Goal: Information Seeking & Learning: Find specific fact

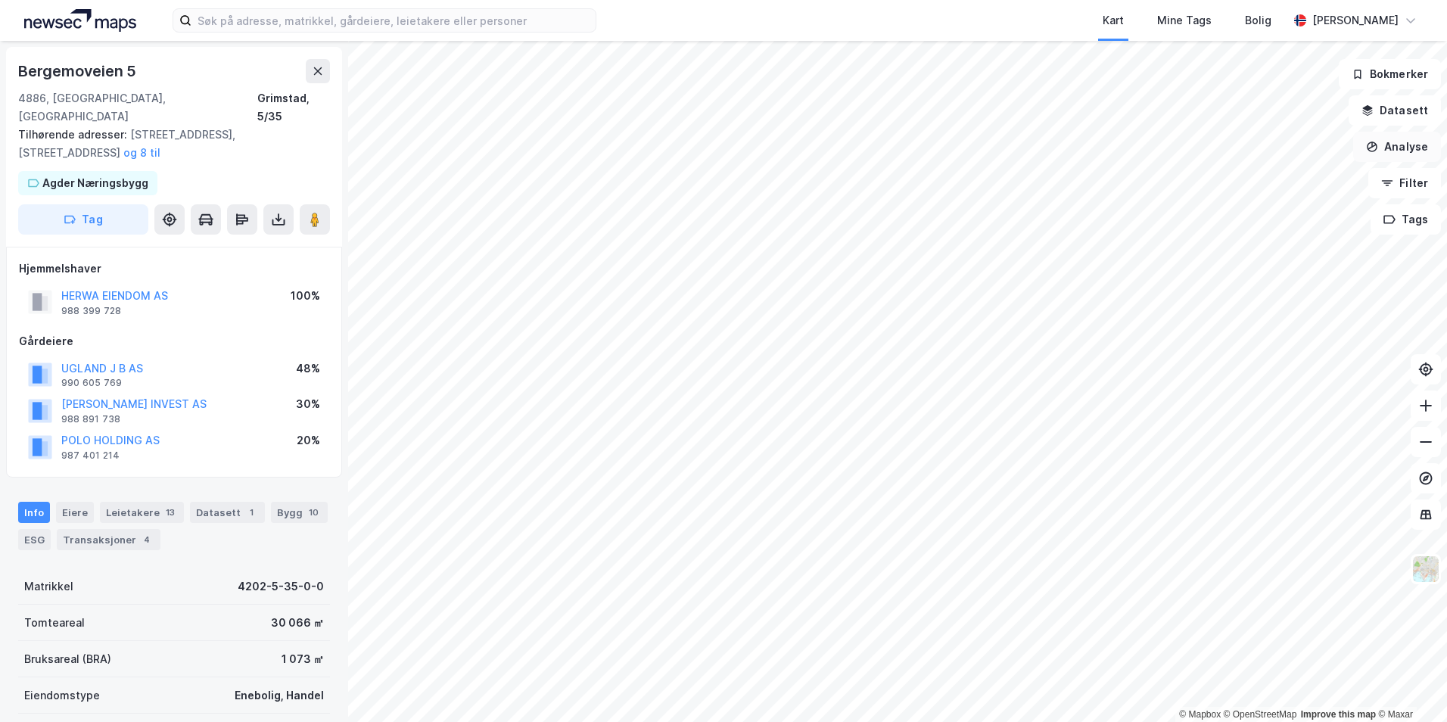
click at [1381, 142] on button "Analyse" at bounding box center [1397, 147] width 88 height 30
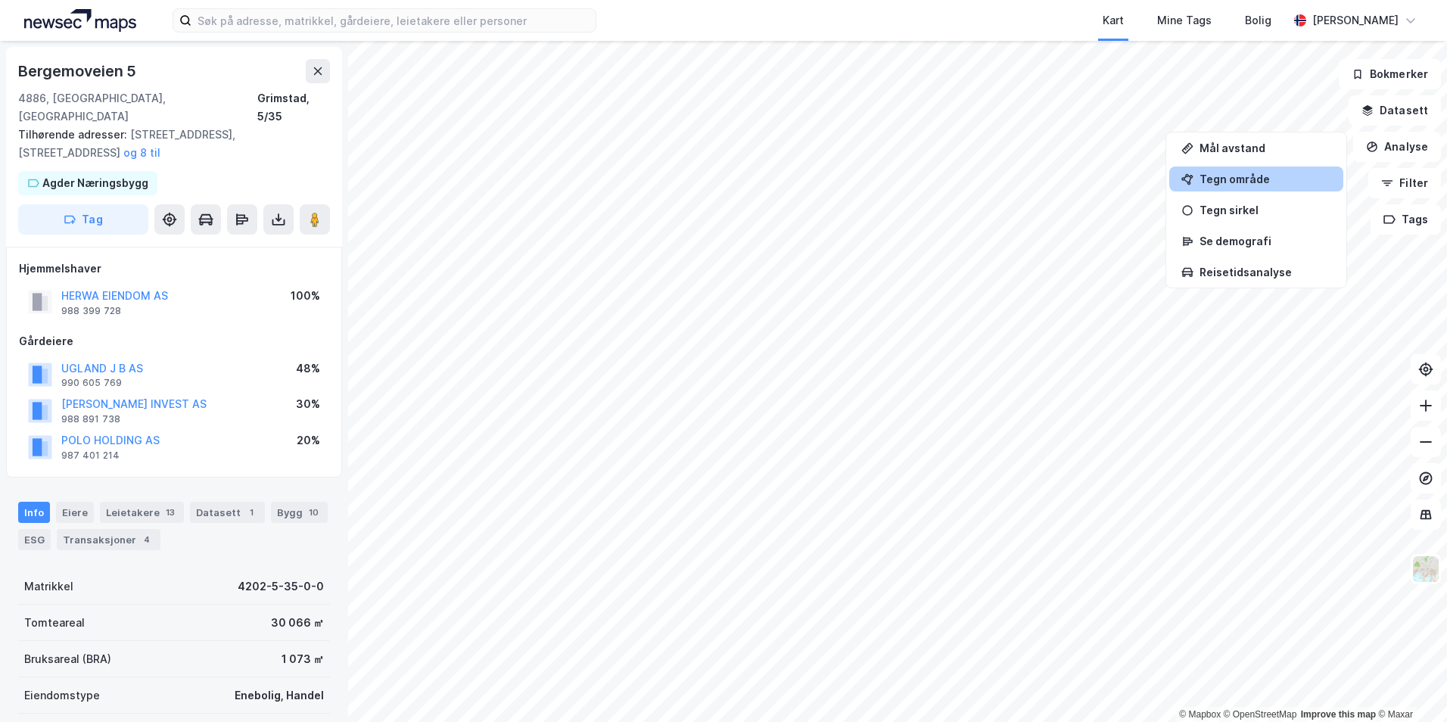
click at [1287, 181] on div "Tegn område" at bounding box center [1266, 179] width 132 height 13
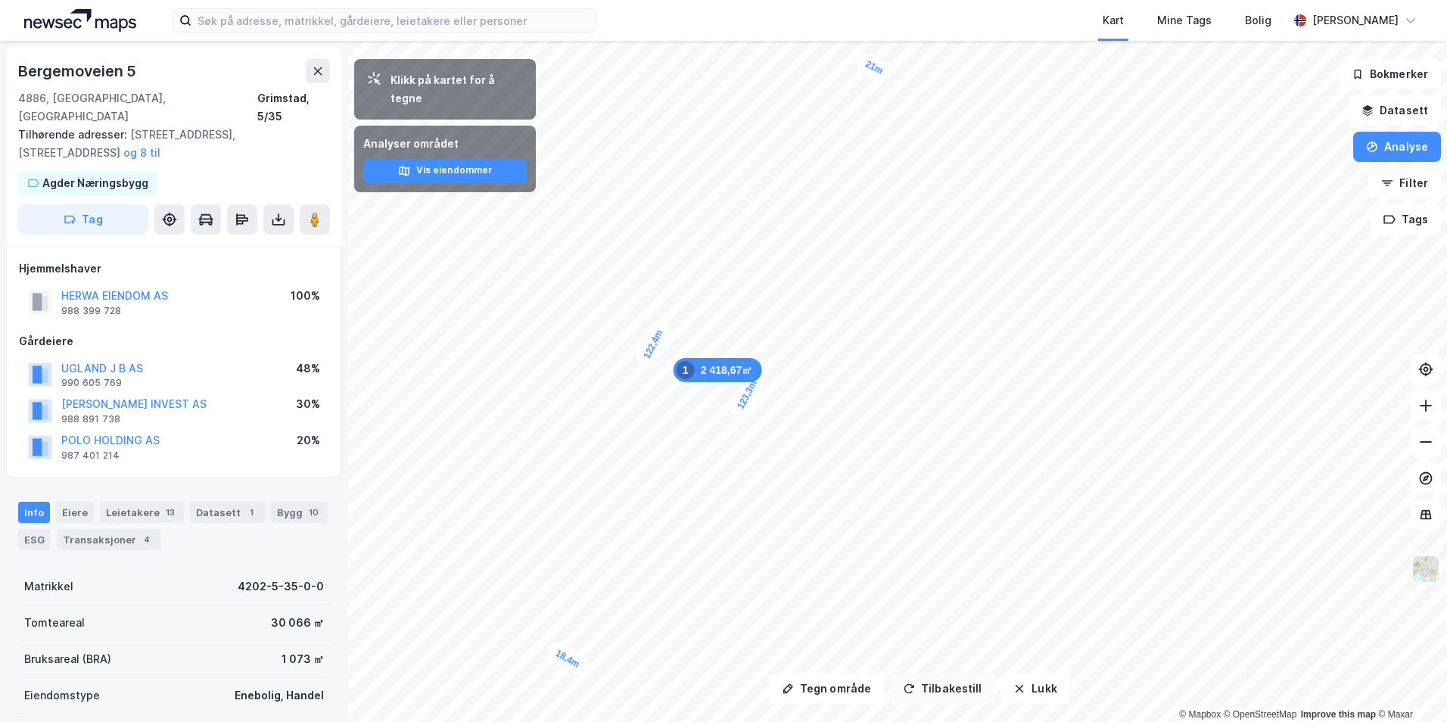
click at [935, 686] on button "Tilbakestill" at bounding box center [942, 689] width 104 height 30
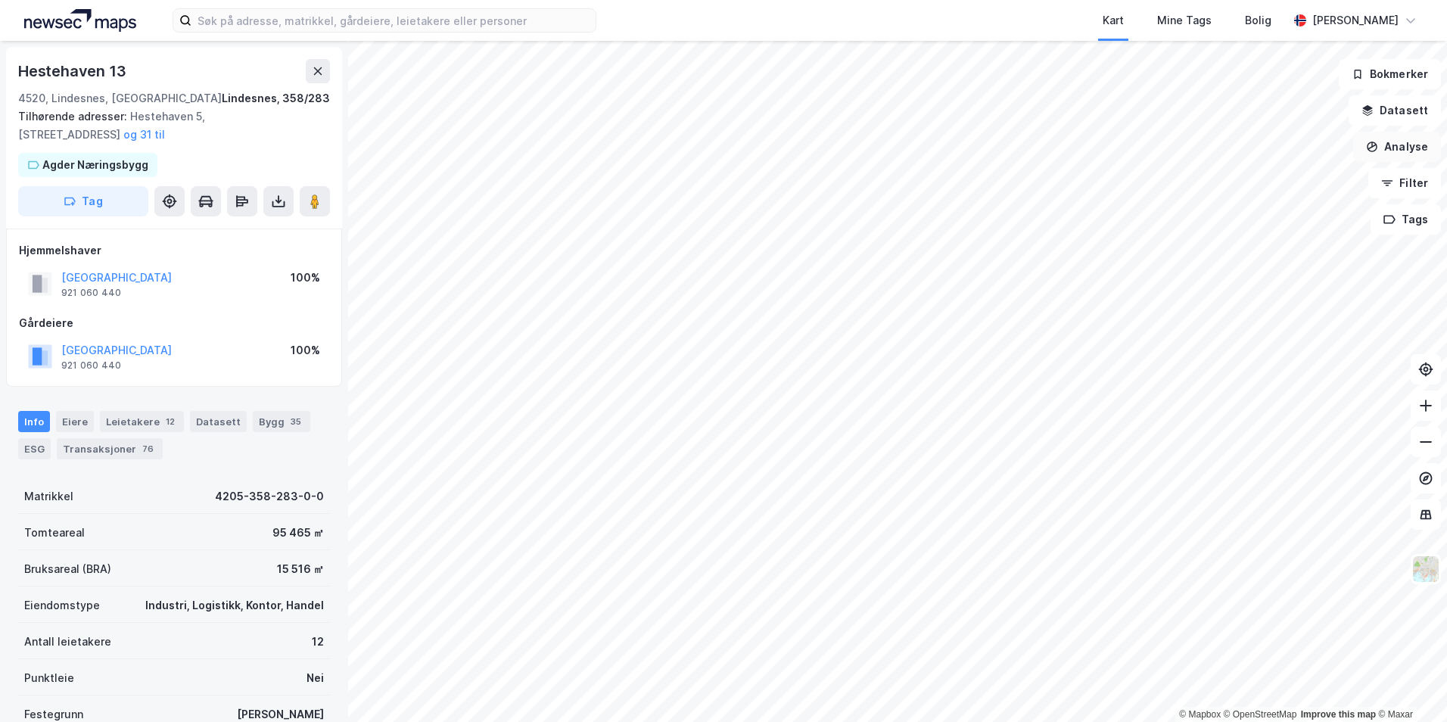
click at [1381, 154] on button "Analyse" at bounding box center [1397, 147] width 88 height 30
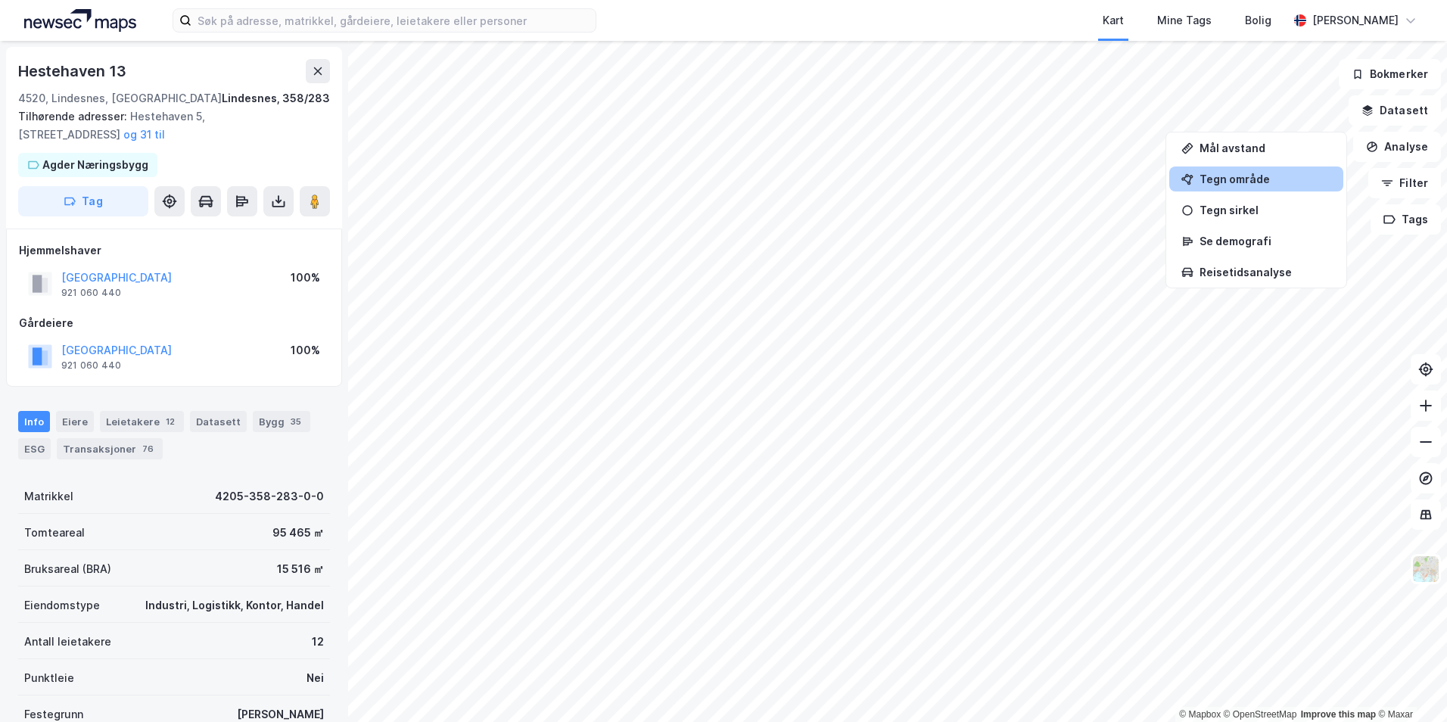
click at [1214, 182] on div "Tegn område" at bounding box center [1266, 179] width 132 height 13
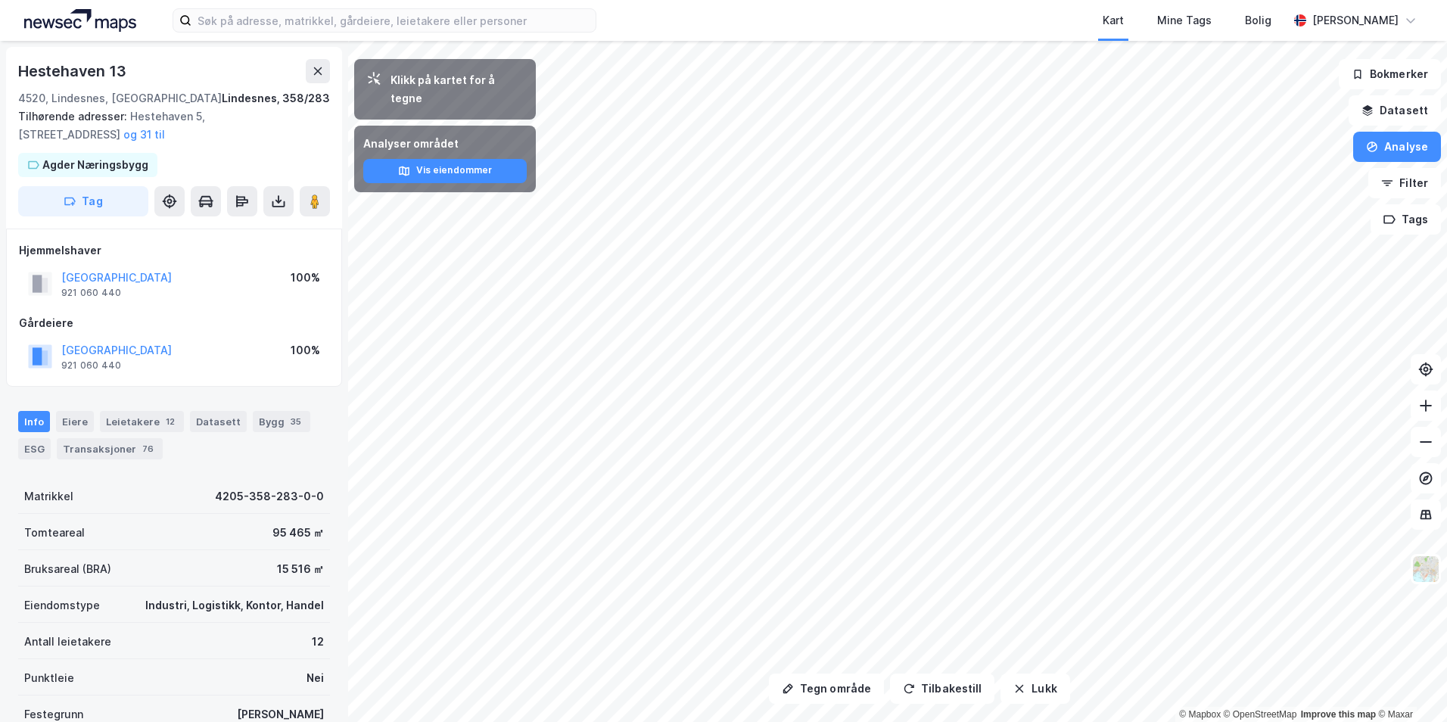
click at [307, 384] on div "Tegn område Tilbakestill Lukk Klikk på kartet for å tegne Analyser området Vis …" at bounding box center [723, 381] width 1447 height 681
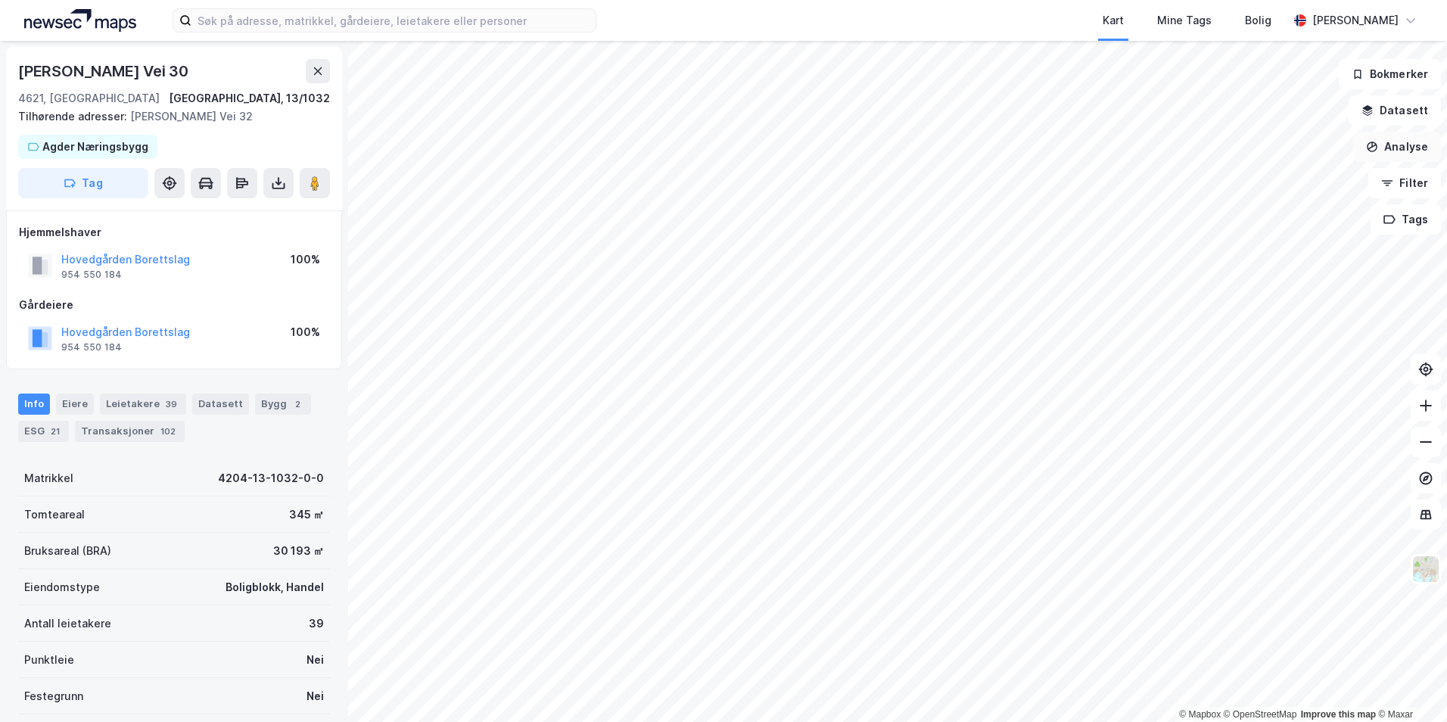
click at [1406, 151] on button "Analyse" at bounding box center [1397, 147] width 88 height 30
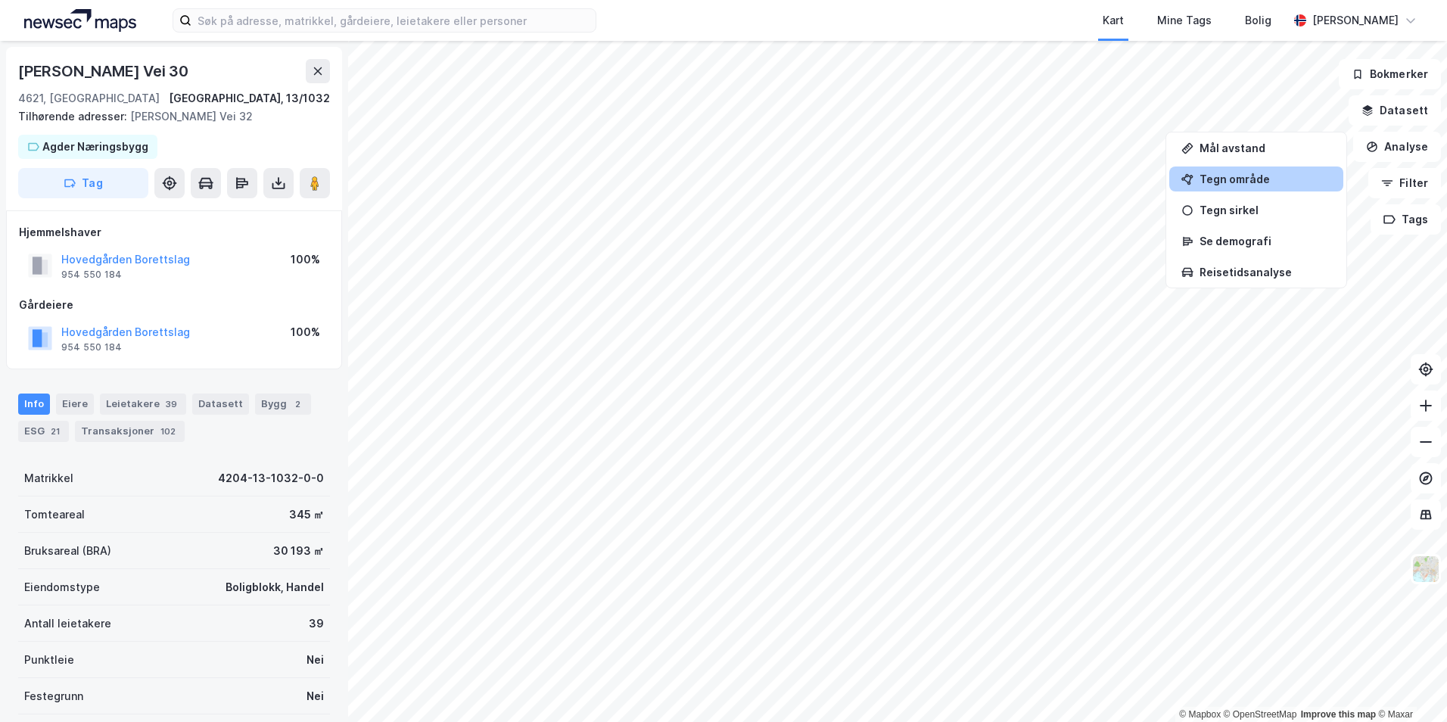
click at [1241, 169] on div "Tegn område" at bounding box center [1256, 179] width 174 height 25
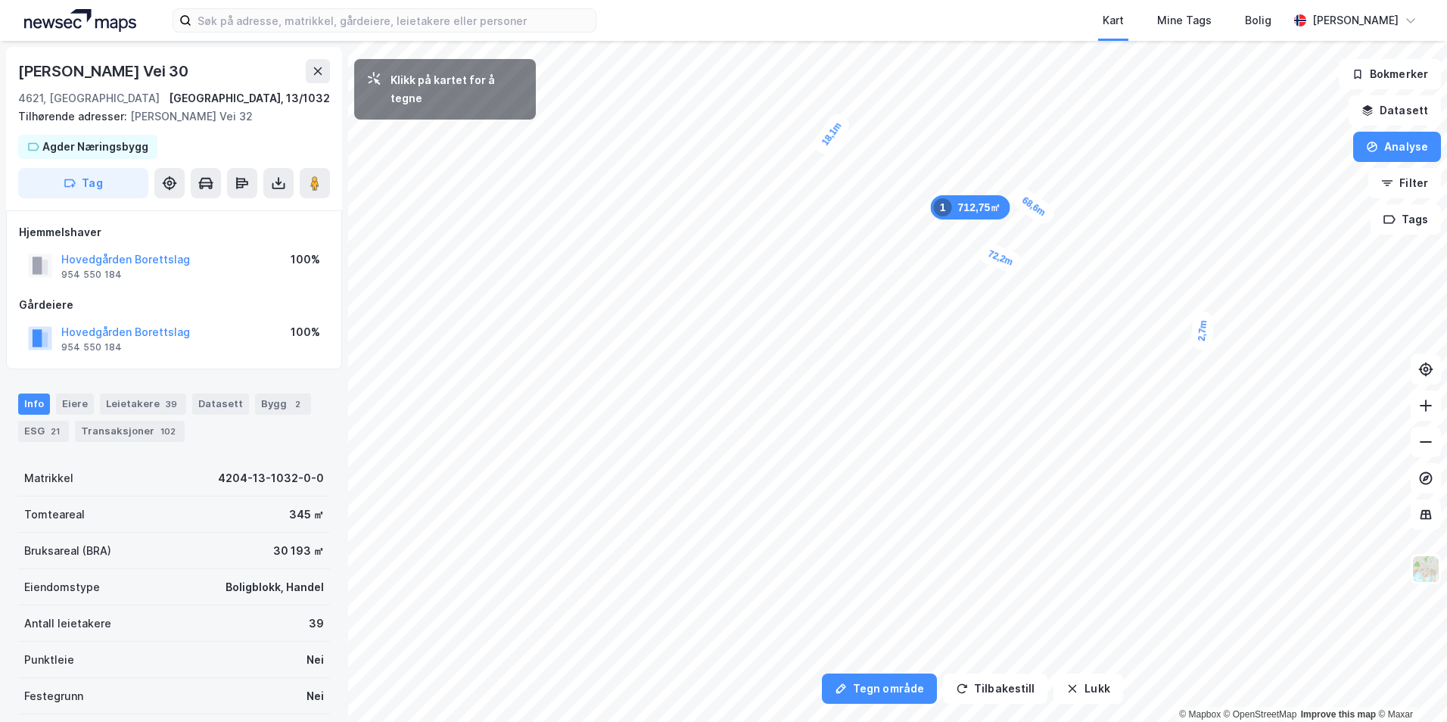
click at [1203, 322] on div "2,7m" at bounding box center [1203, 330] width 25 height 41
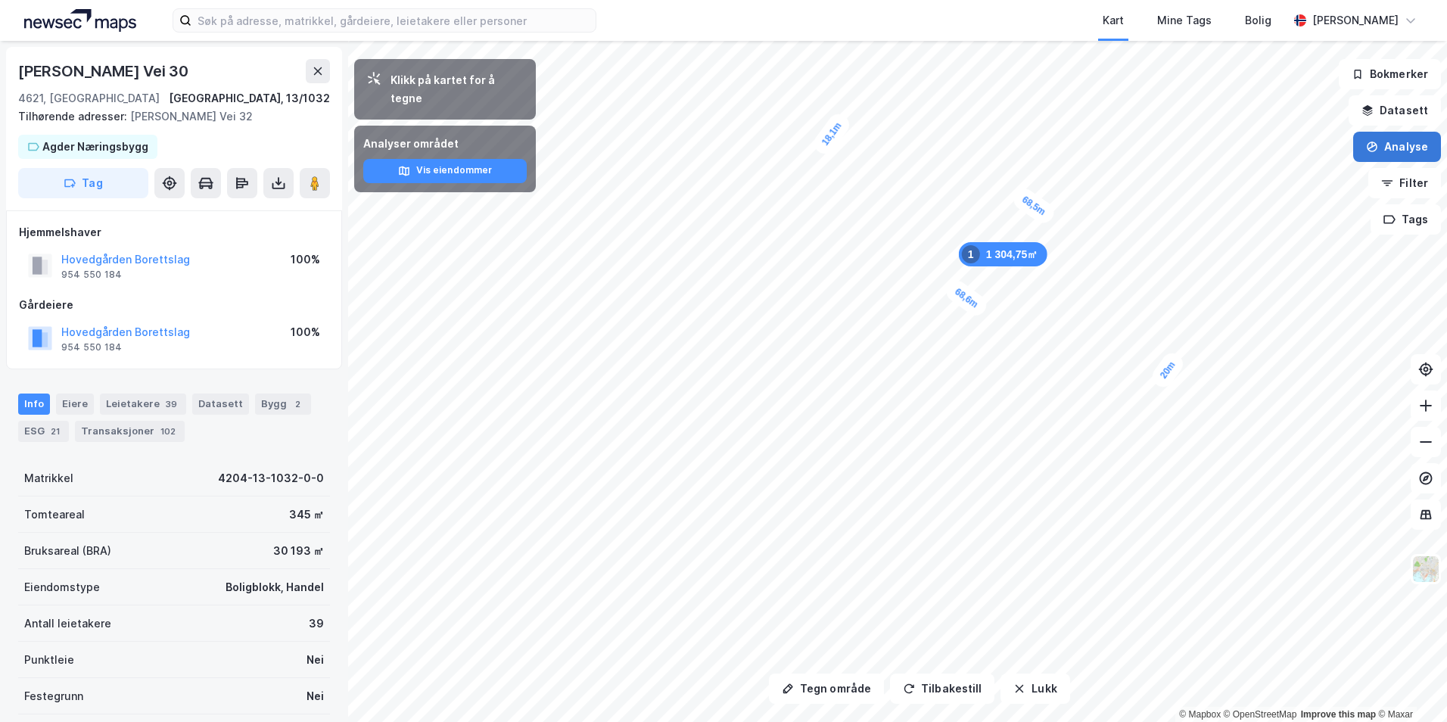
click at [1386, 154] on button "Analyse" at bounding box center [1397, 147] width 88 height 30
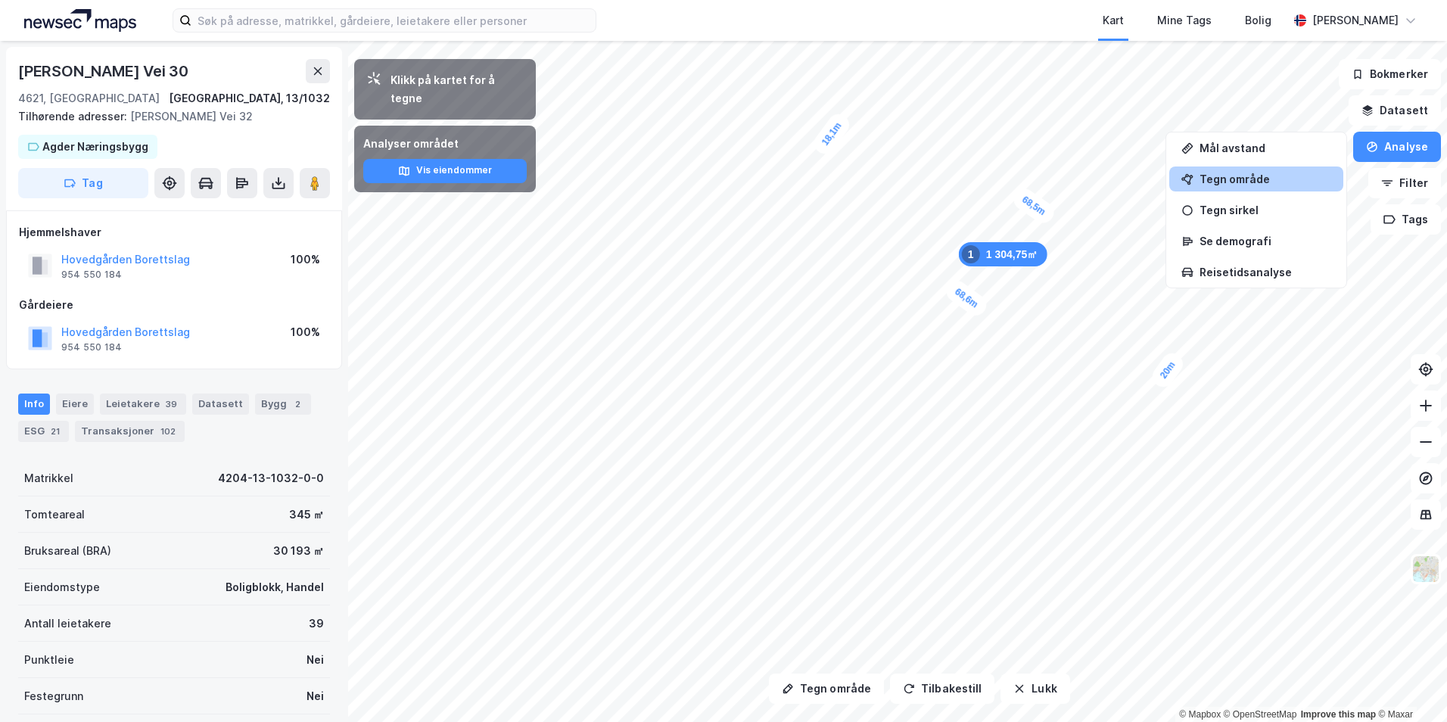
click at [1250, 182] on div "Tegn område" at bounding box center [1266, 179] width 132 height 13
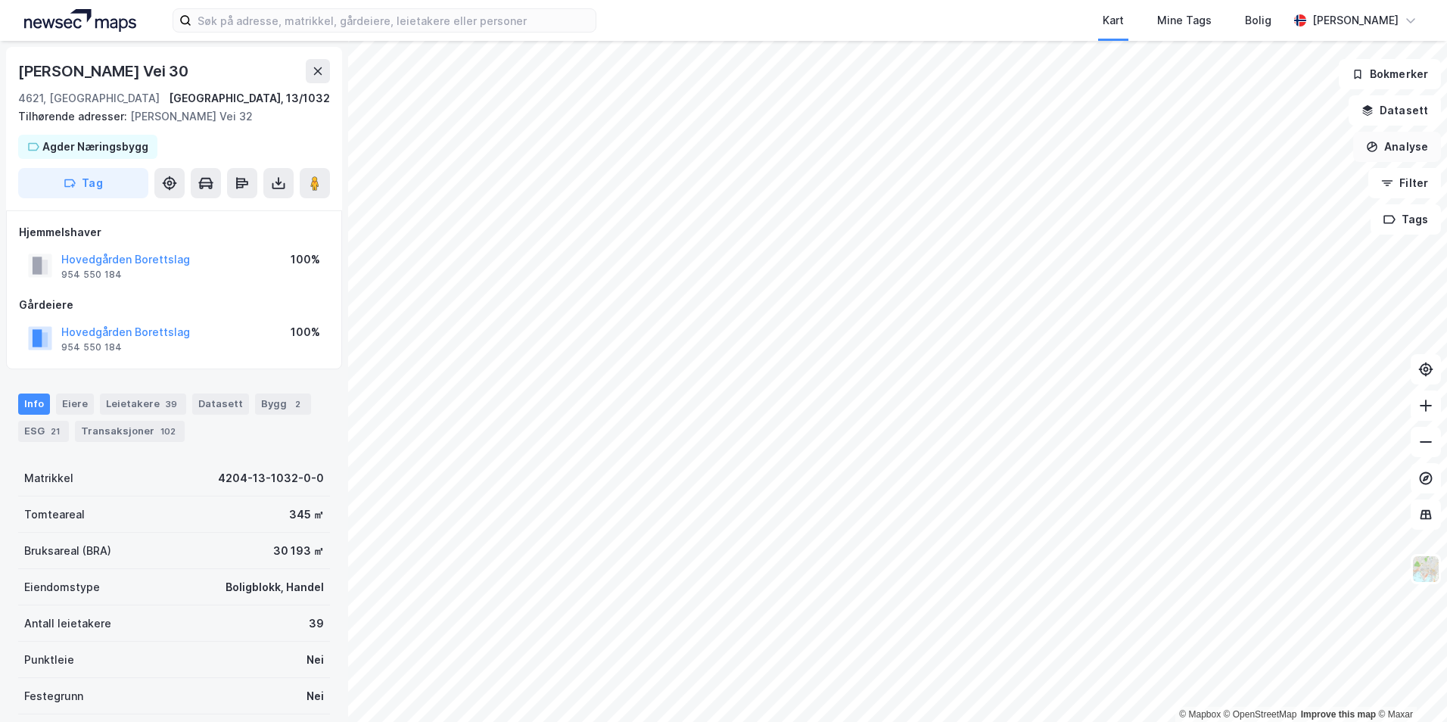
click at [1390, 140] on button "Analyse" at bounding box center [1397, 147] width 88 height 30
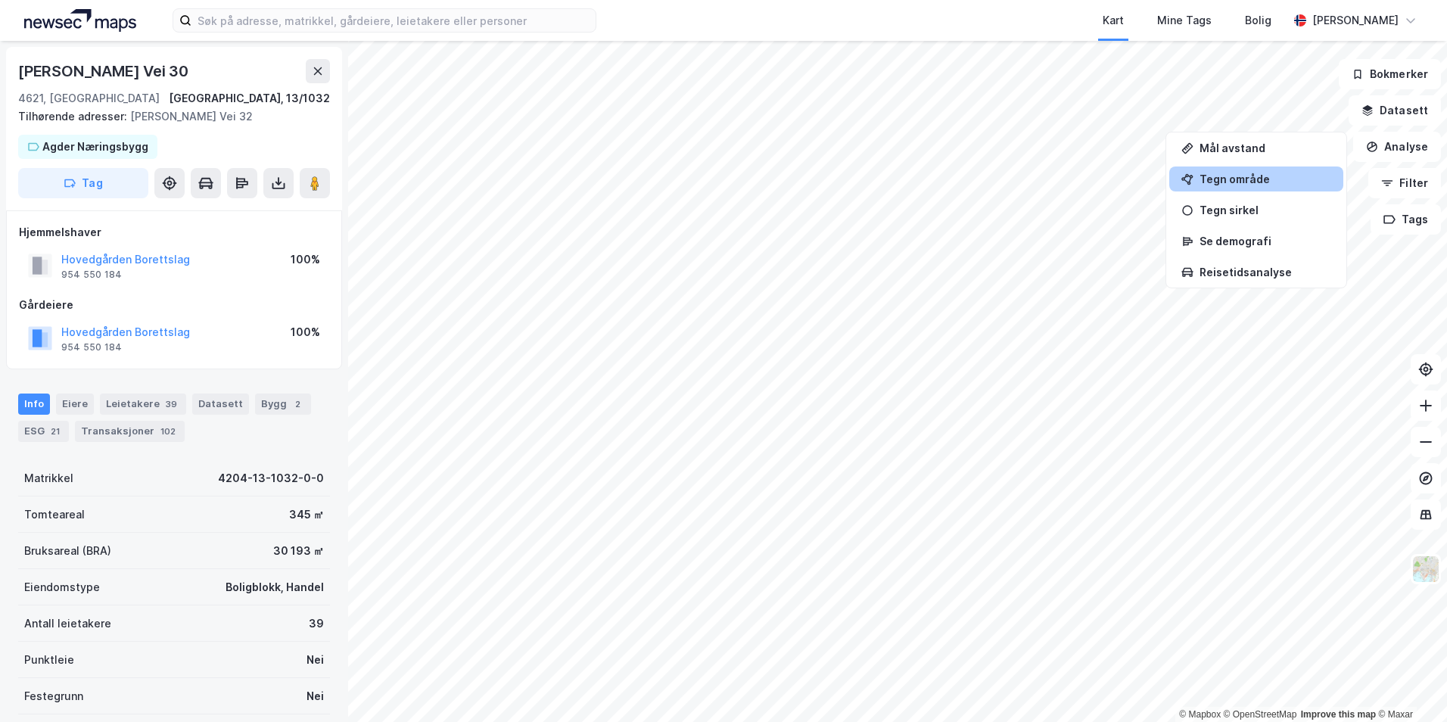
click at [1241, 170] on div "Tegn område" at bounding box center [1256, 179] width 174 height 25
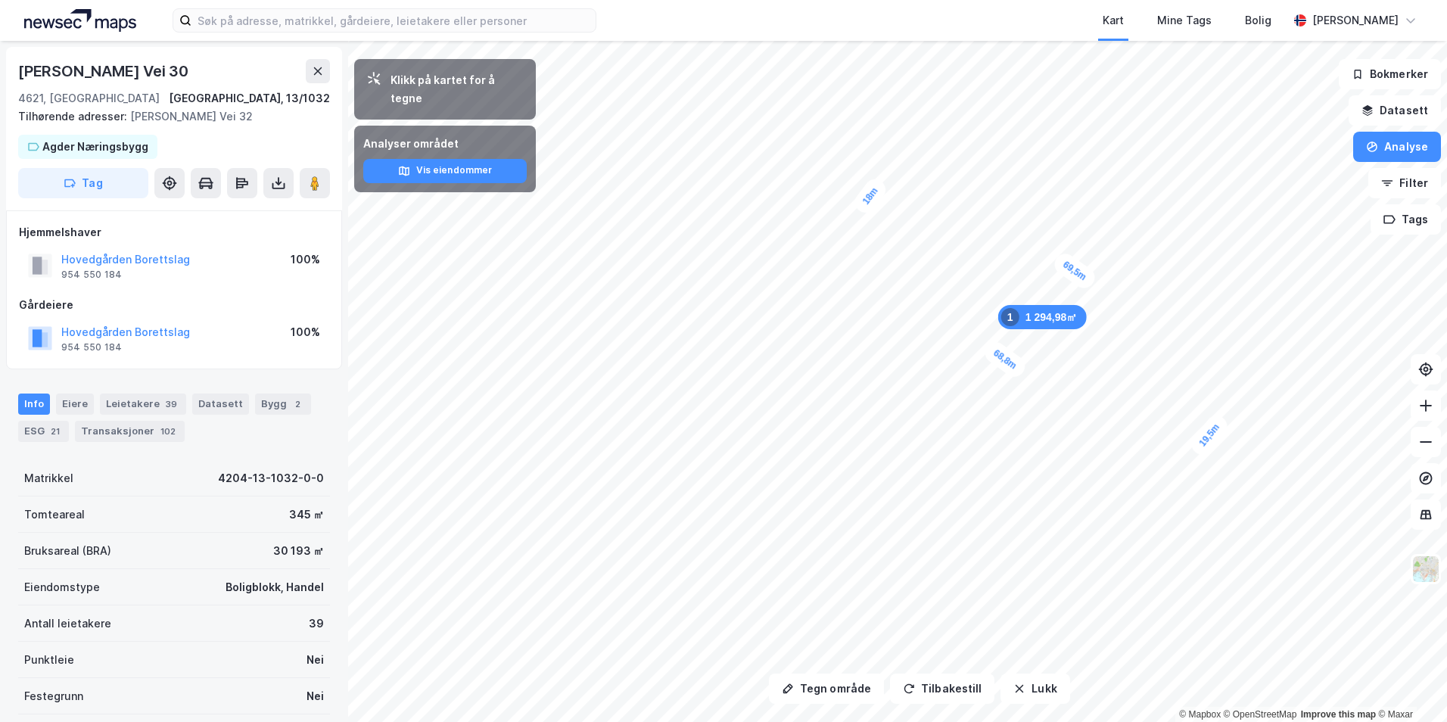
drag, startPoint x: 1076, startPoint y: 238, endPoint x: 1079, endPoint y: 276, distance: 38.7
click at [1079, 276] on div "69,5m" at bounding box center [1075, 271] width 48 height 42
drag, startPoint x: 1204, startPoint y: 369, endPoint x: 1169, endPoint y: 337, distance: 47.7
click at [855, 684] on button "Tegn område" at bounding box center [826, 689] width 115 height 30
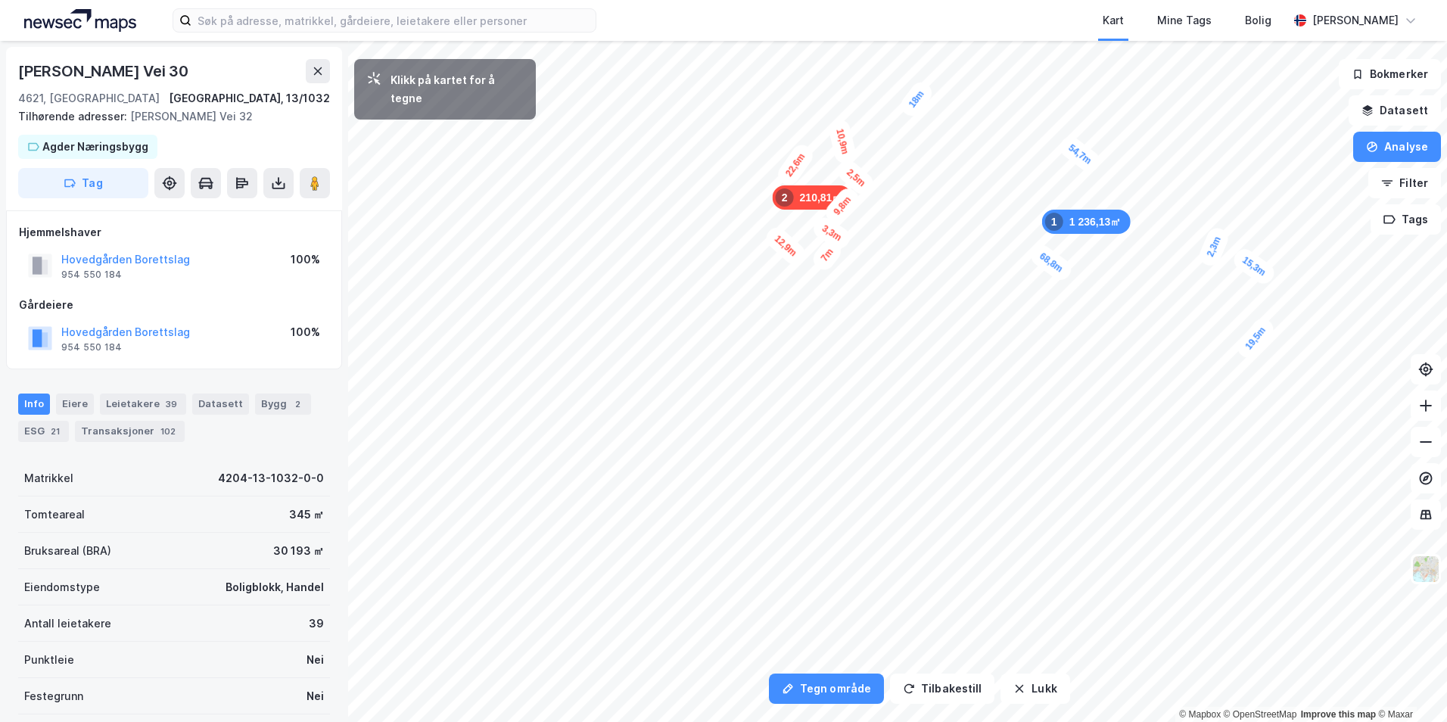
click at [849, 173] on div "2,5m" at bounding box center [855, 178] width 43 height 42
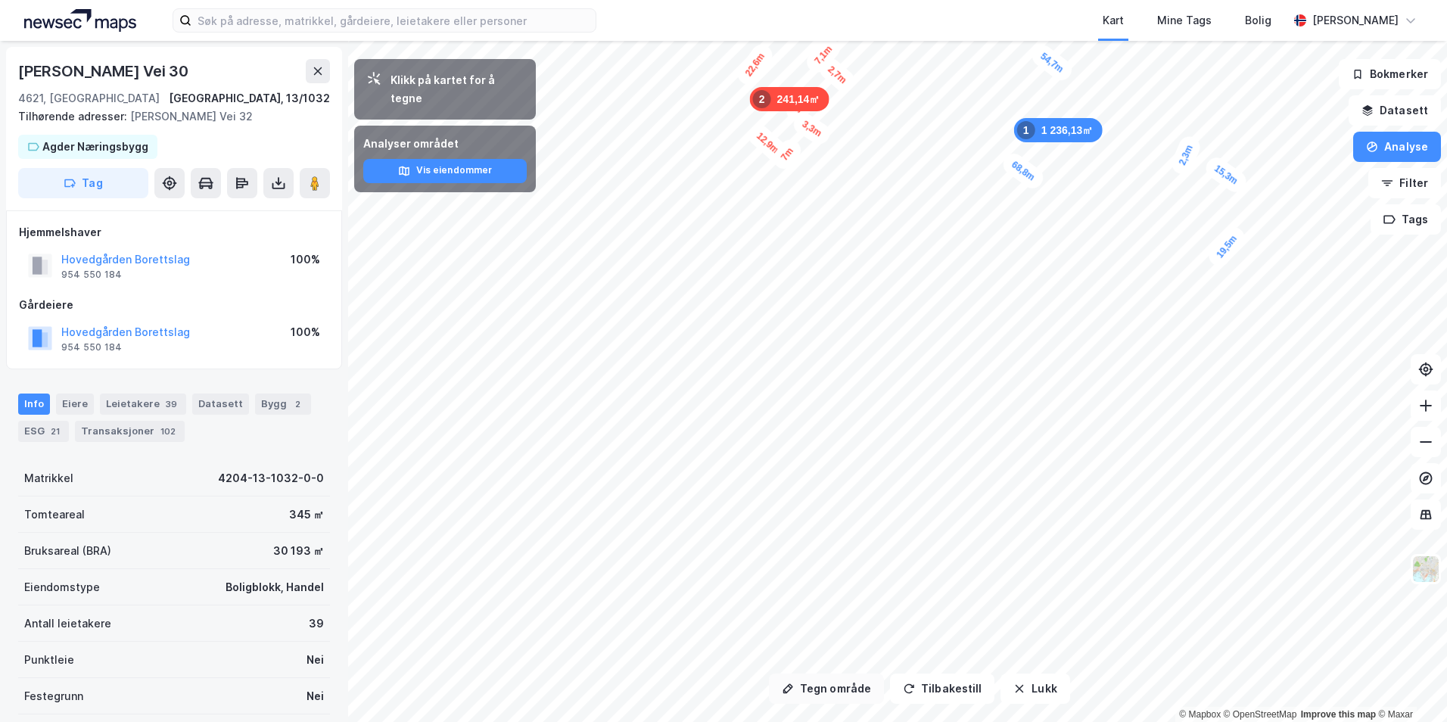
click at [832, 686] on button "Tegn område" at bounding box center [826, 689] width 115 height 30
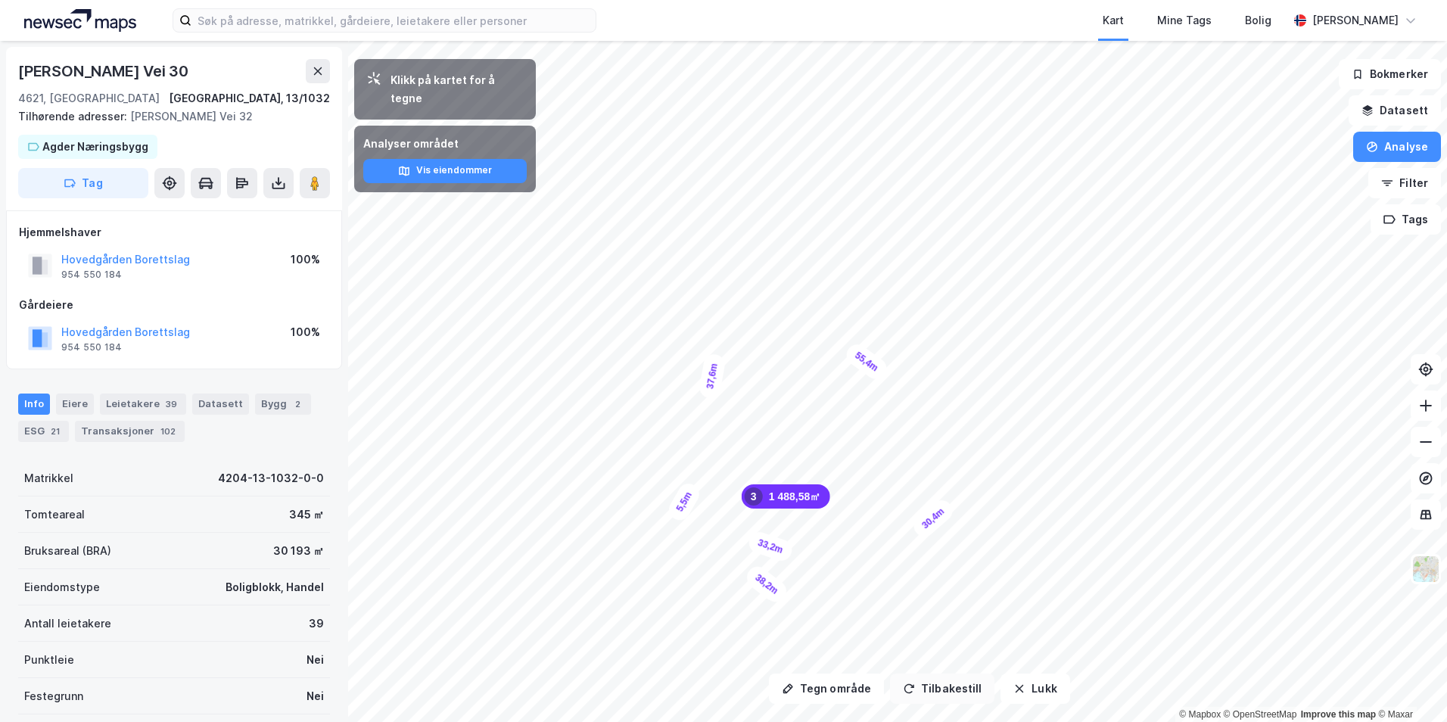
click at [901, 682] on button "Tilbakestill" at bounding box center [942, 689] width 104 height 30
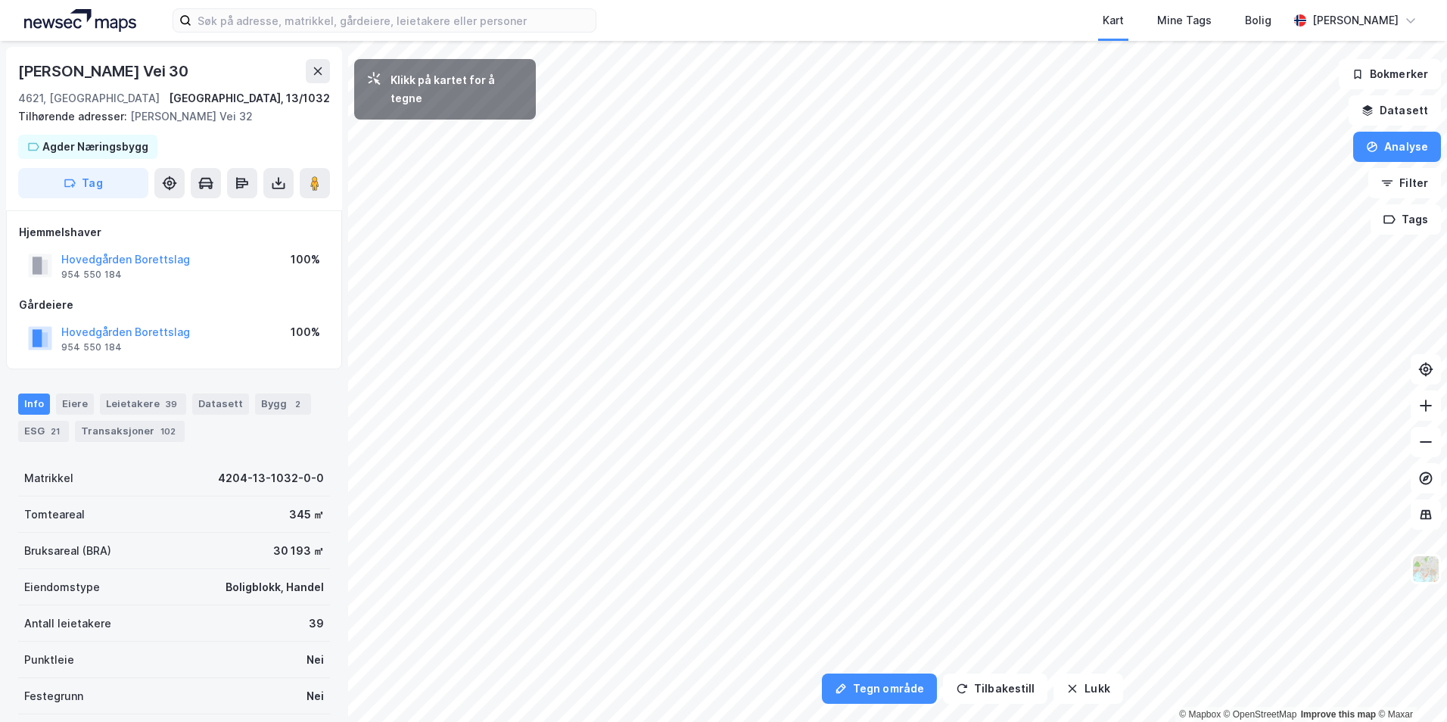
click at [774, 721] on html "Kart Mine Tags Bolig Simen Standahl Tegn område Tilbakestill Lukk Klikk på kart…" at bounding box center [723, 361] width 1447 height 722
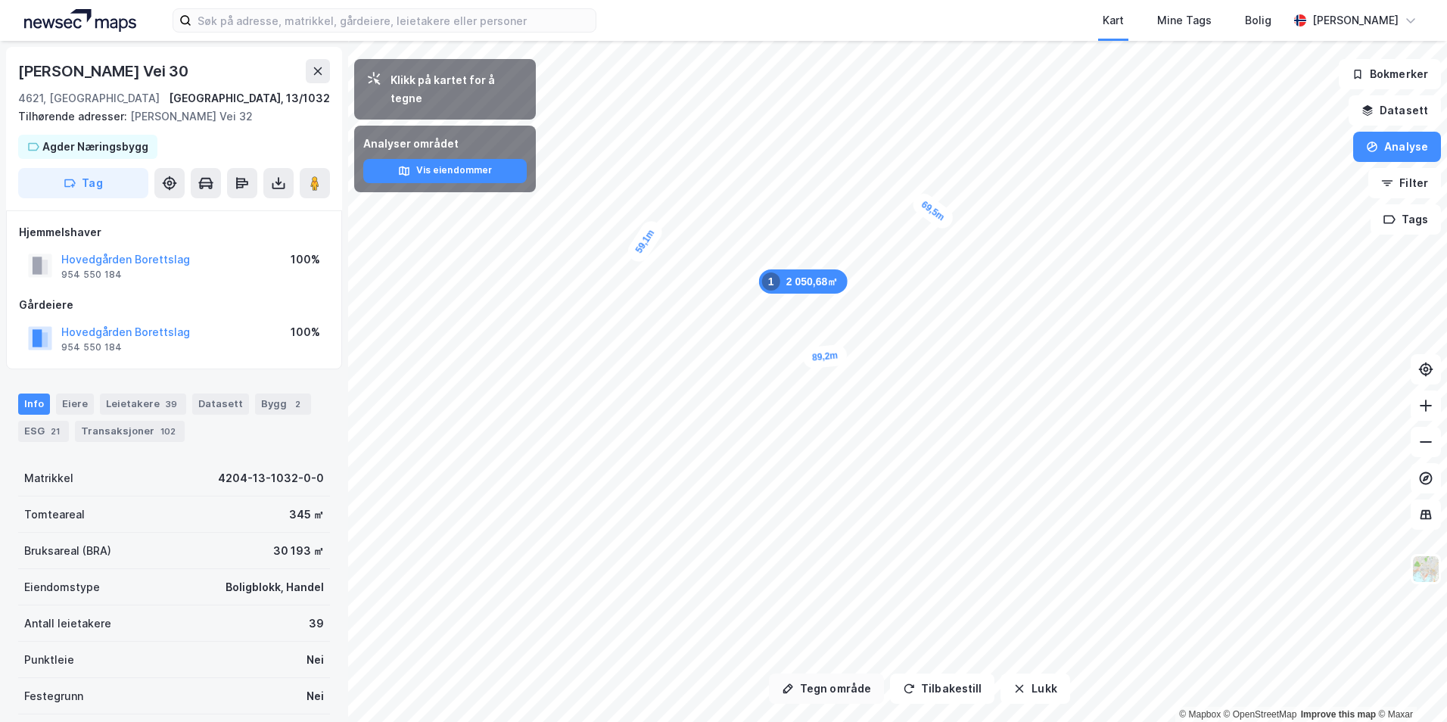
click at [820, 691] on button "Tegn område" at bounding box center [826, 689] width 115 height 30
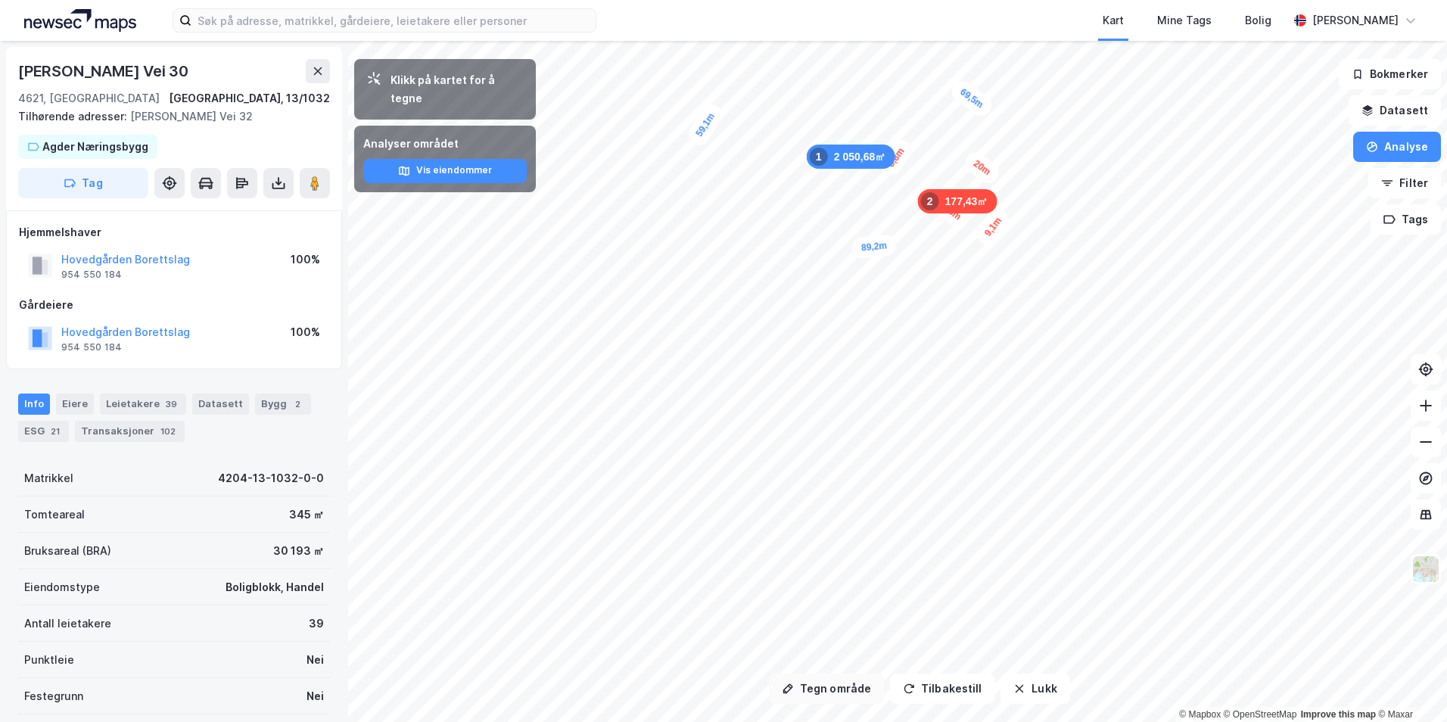
click at [814, 693] on button "Tegn område" at bounding box center [826, 689] width 115 height 30
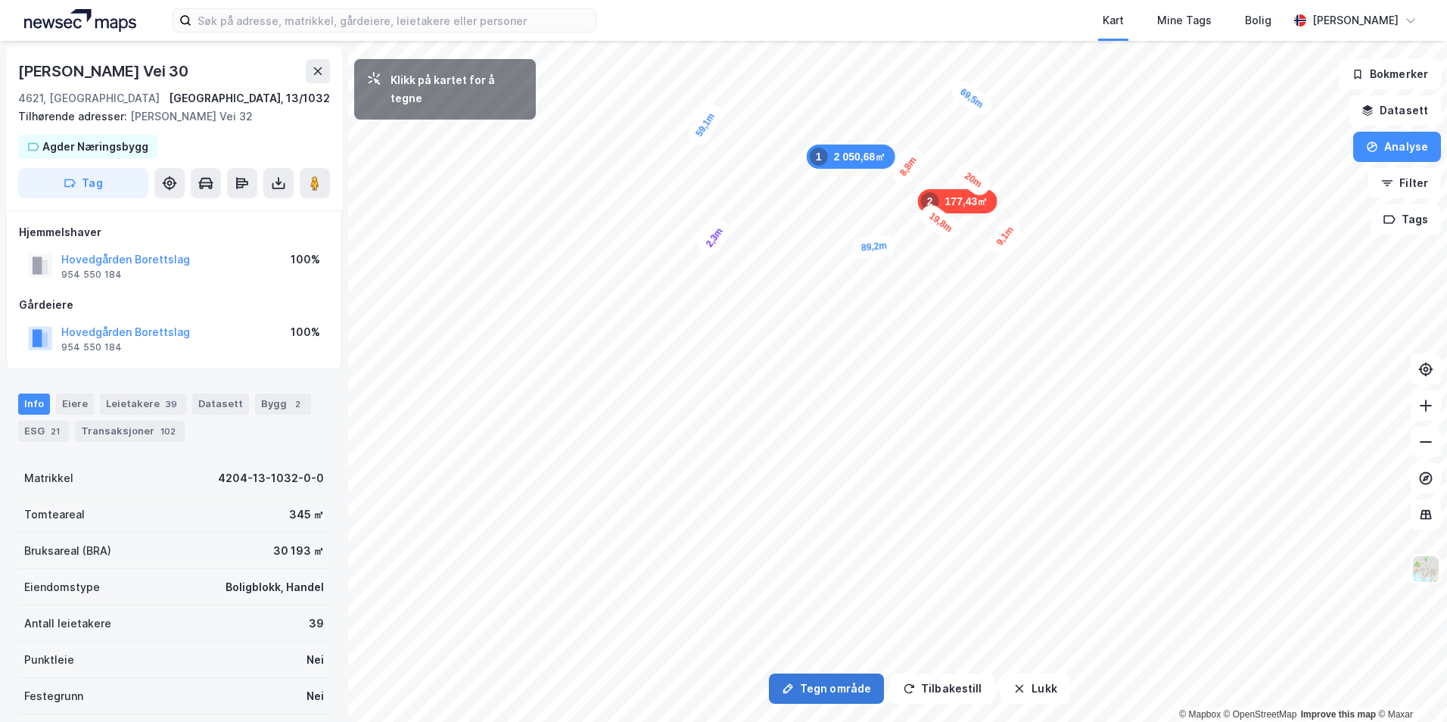
click at [706, 247] on div "2,3m" at bounding box center [715, 238] width 40 height 44
click at [780, 277] on div "2,2m" at bounding box center [773, 285] width 42 height 43
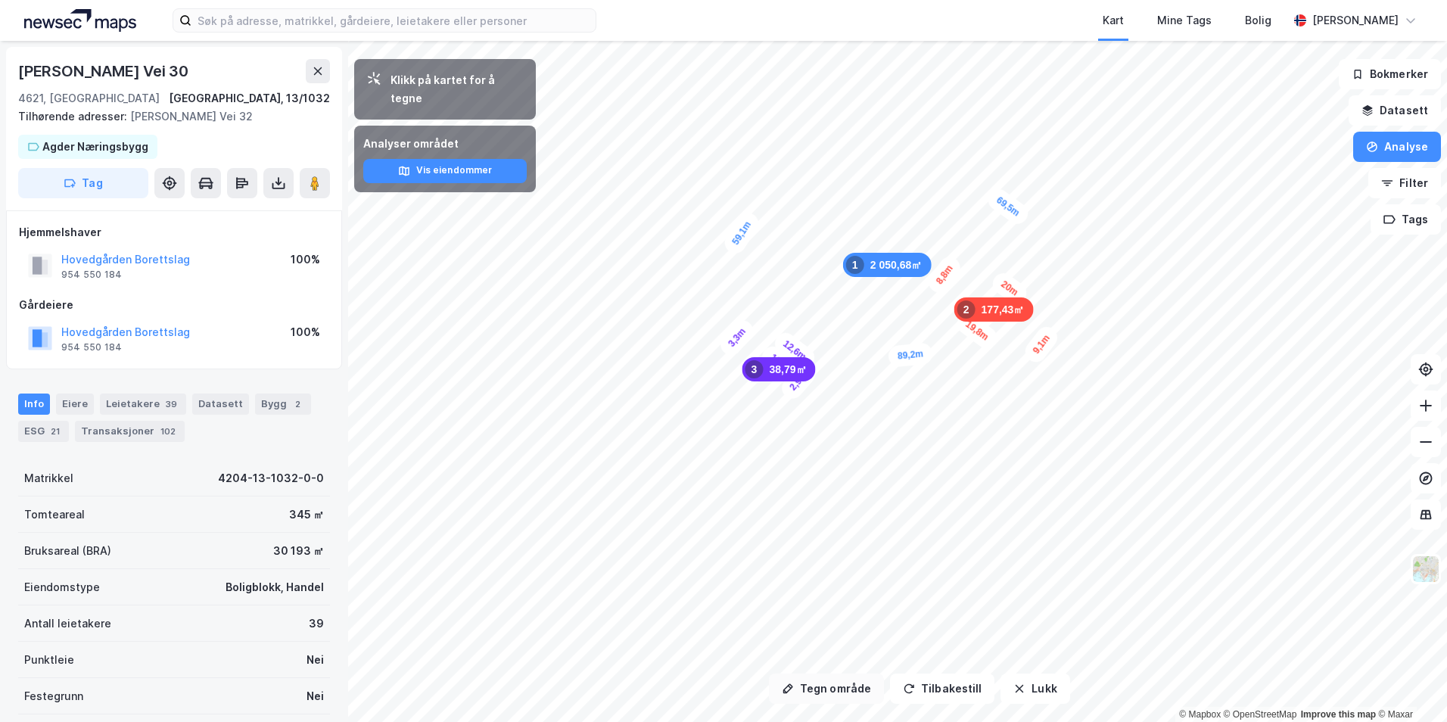
click at [841, 690] on button "Tegn område" at bounding box center [826, 689] width 115 height 30
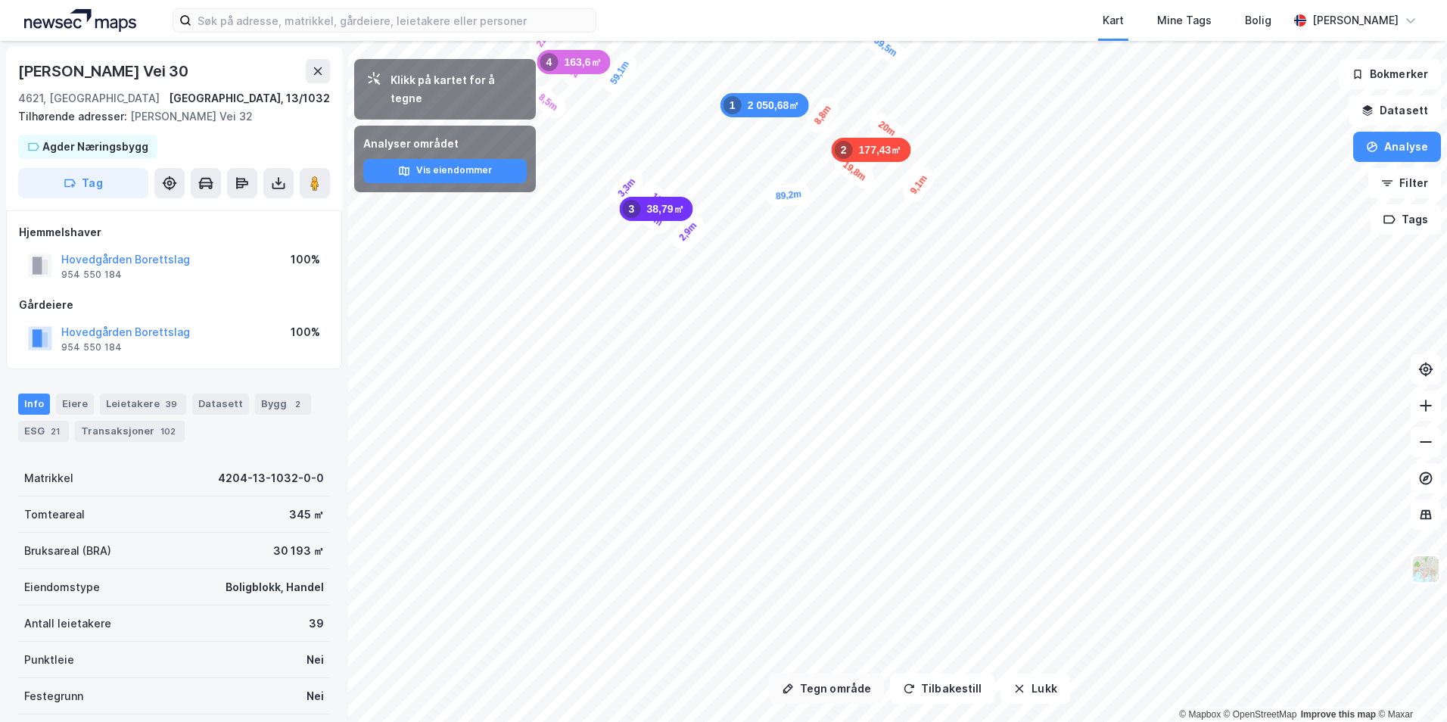
click at [845, 691] on button "Tegn område" at bounding box center [826, 689] width 115 height 30
click at [844, 684] on button "Tegn område" at bounding box center [826, 689] width 115 height 30
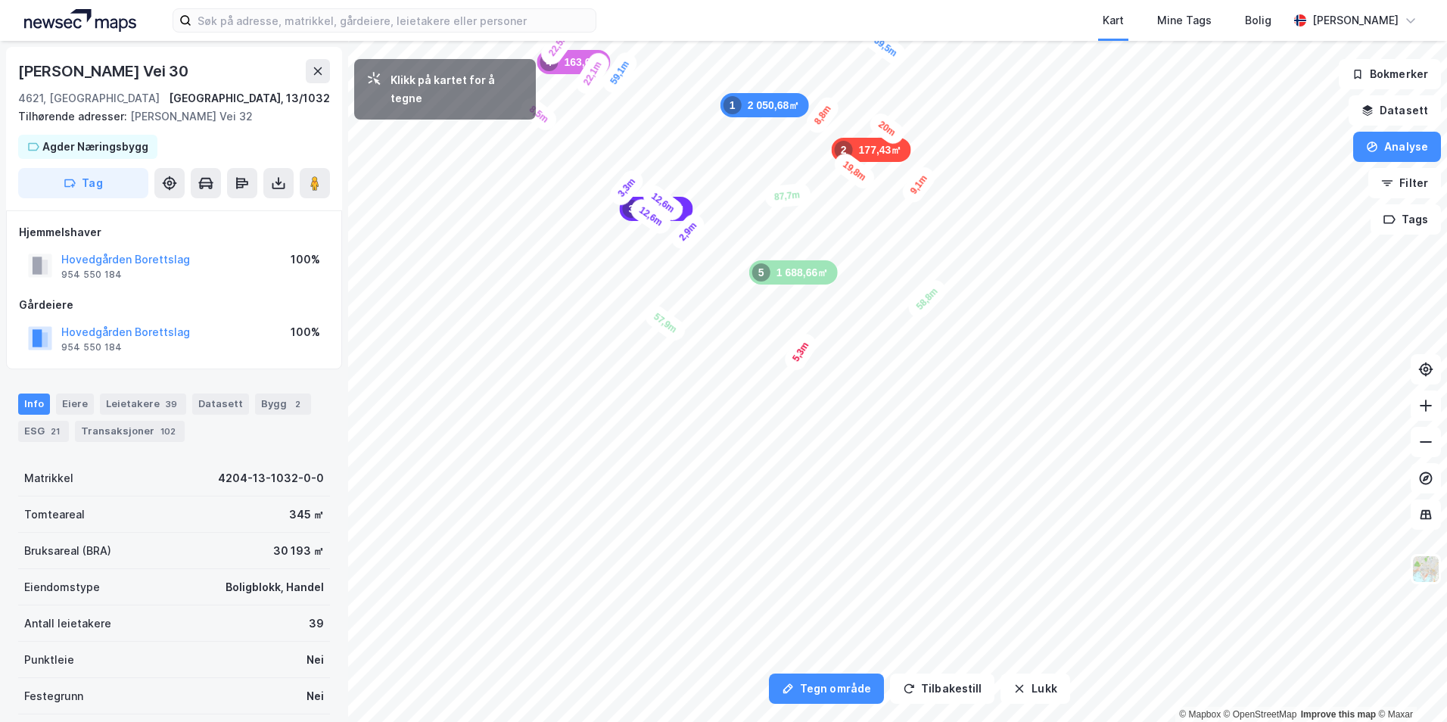
click at [792, 365] on div "5,3m" at bounding box center [800, 352] width 39 height 44
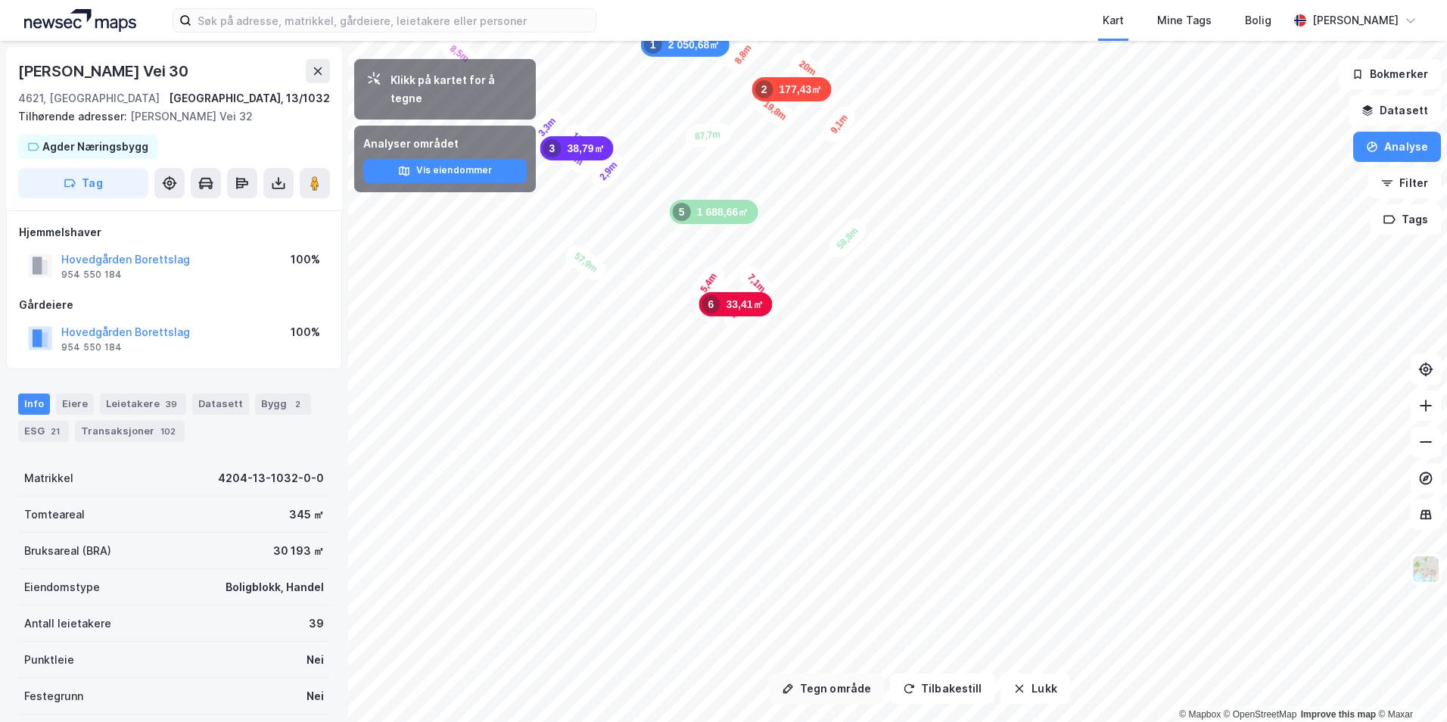
click at [863, 686] on button "Tegn område" at bounding box center [826, 689] width 115 height 30
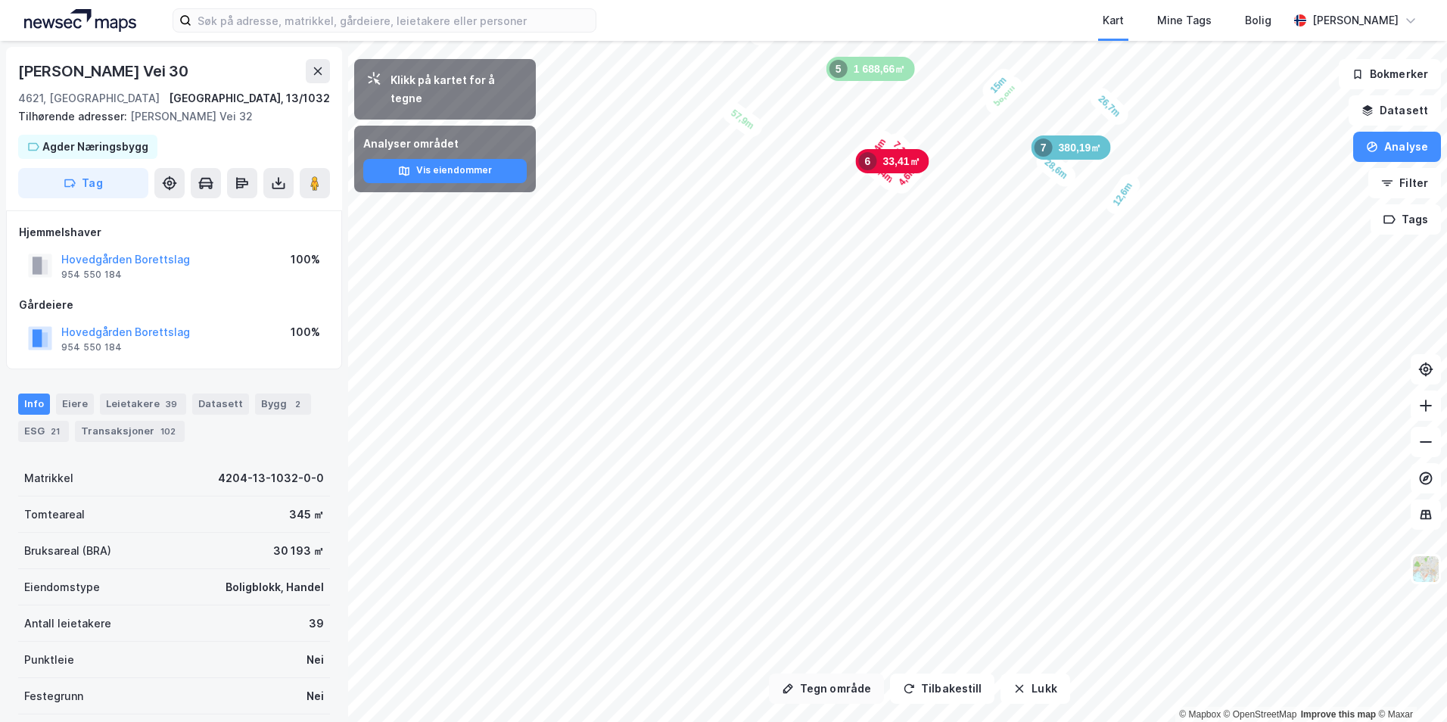
click at [840, 693] on button "Tegn område" at bounding box center [826, 689] width 115 height 30
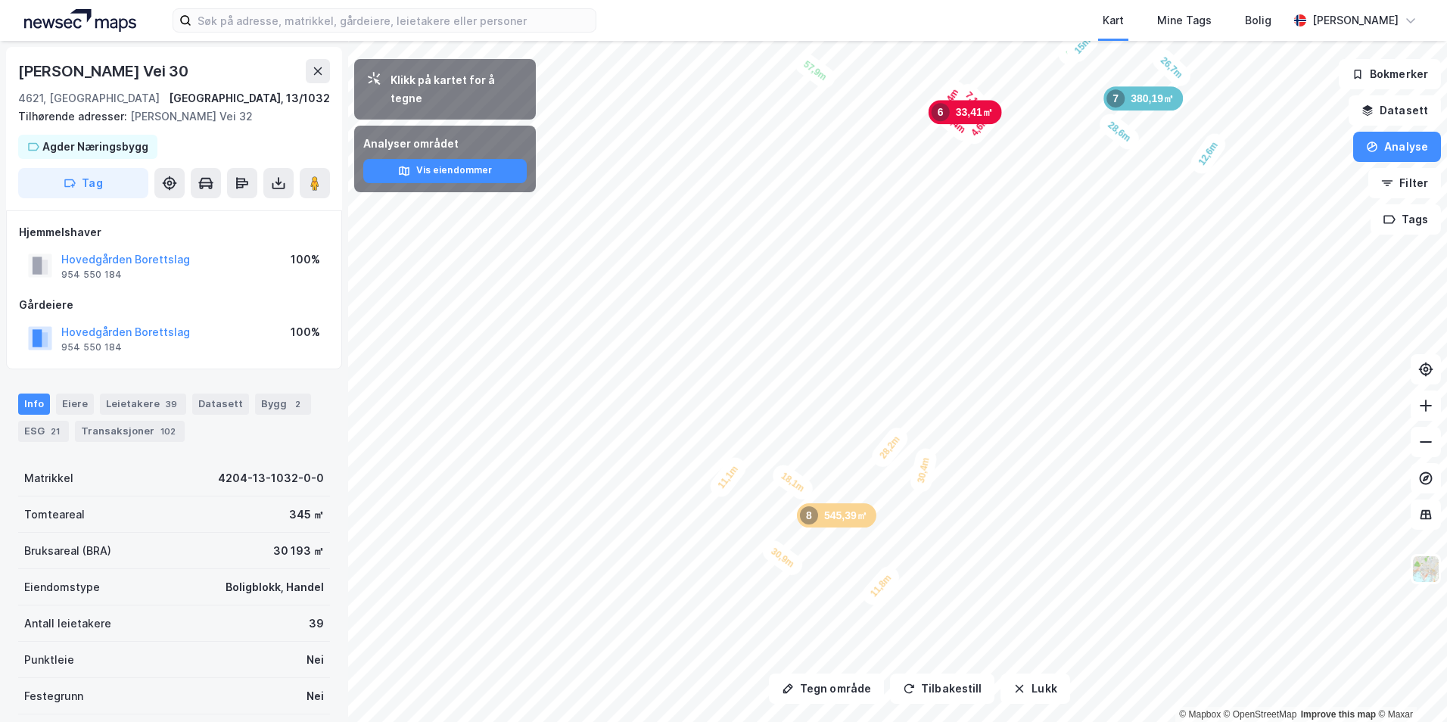
drag, startPoint x: 848, startPoint y: 527, endPoint x: 921, endPoint y: 478, distance: 87.7
click at [921, 478] on div "30,4m" at bounding box center [923, 471] width 30 height 48
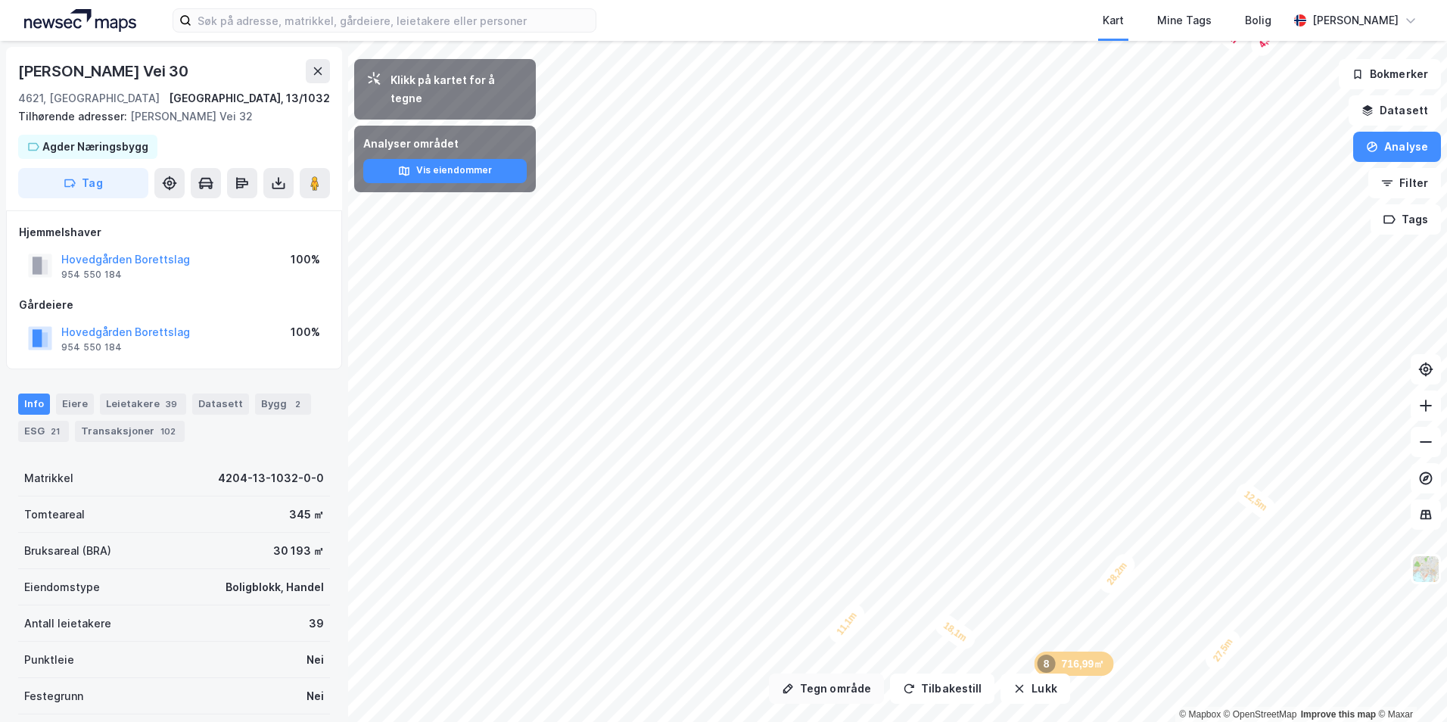
click at [847, 686] on button "Tegn område" at bounding box center [826, 689] width 115 height 30
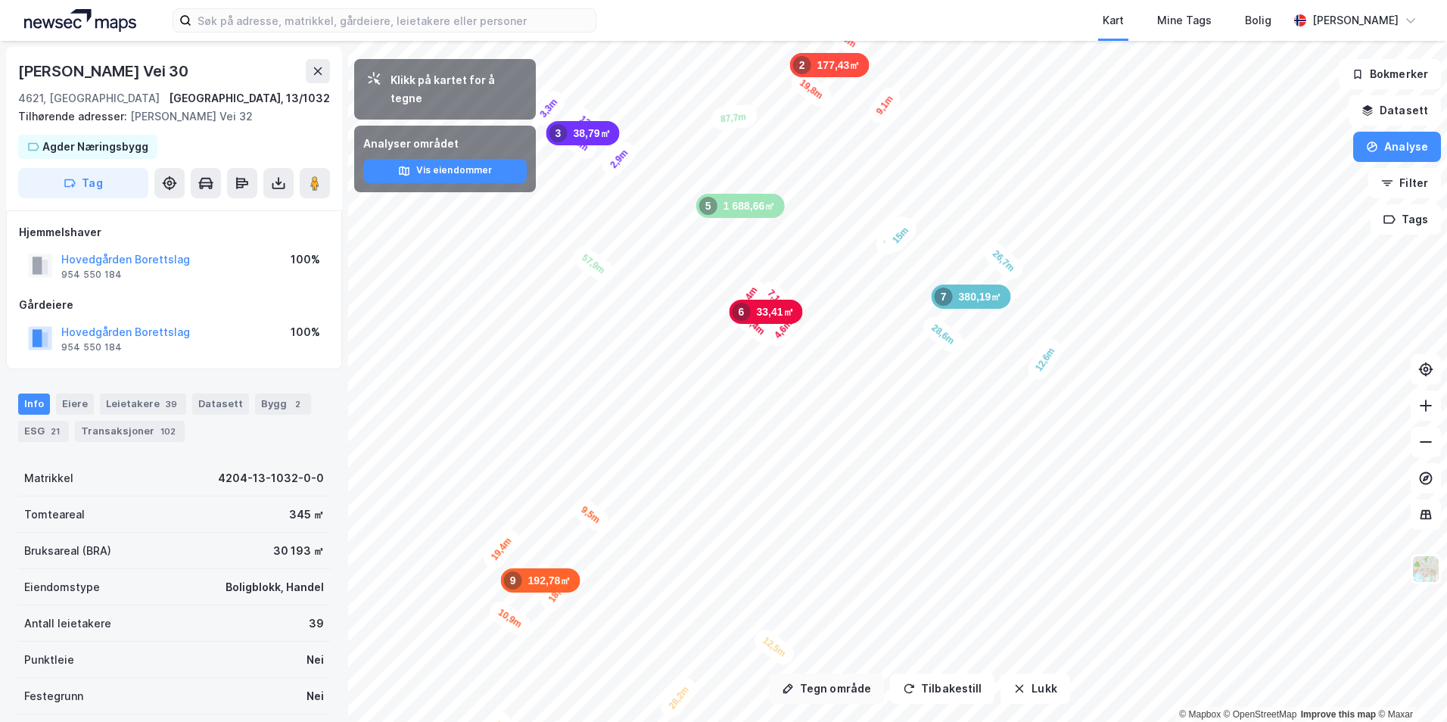
click at [829, 683] on button "Tegn område" at bounding box center [826, 689] width 115 height 30
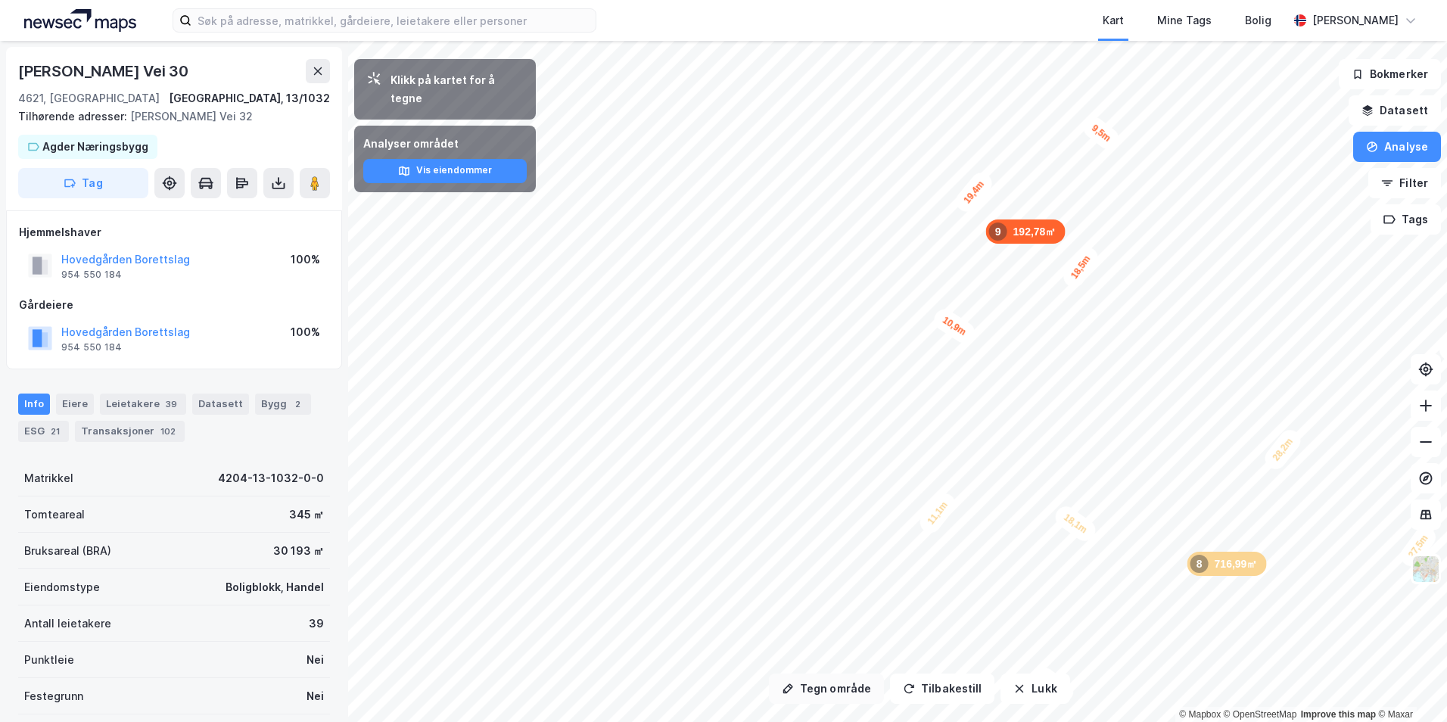
drag, startPoint x: 856, startPoint y: 686, endPoint x: 853, endPoint y: 674, distance: 12.5
click at [855, 684] on button "Tegn område" at bounding box center [826, 689] width 115 height 30
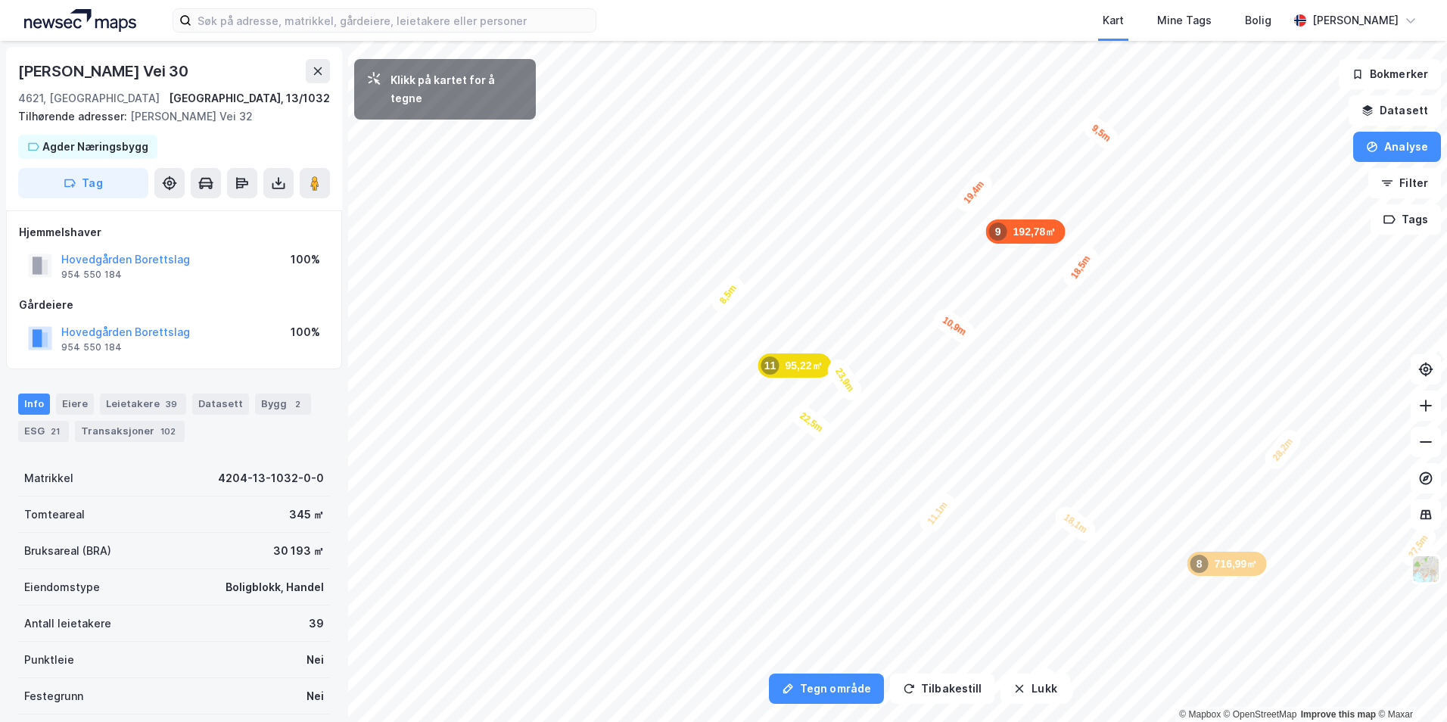
drag, startPoint x: 853, startPoint y: 674, endPoint x: 928, endPoint y: 507, distance: 182.6
click at [928, 507] on div "11,1m" at bounding box center [938, 514] width 44 height 48
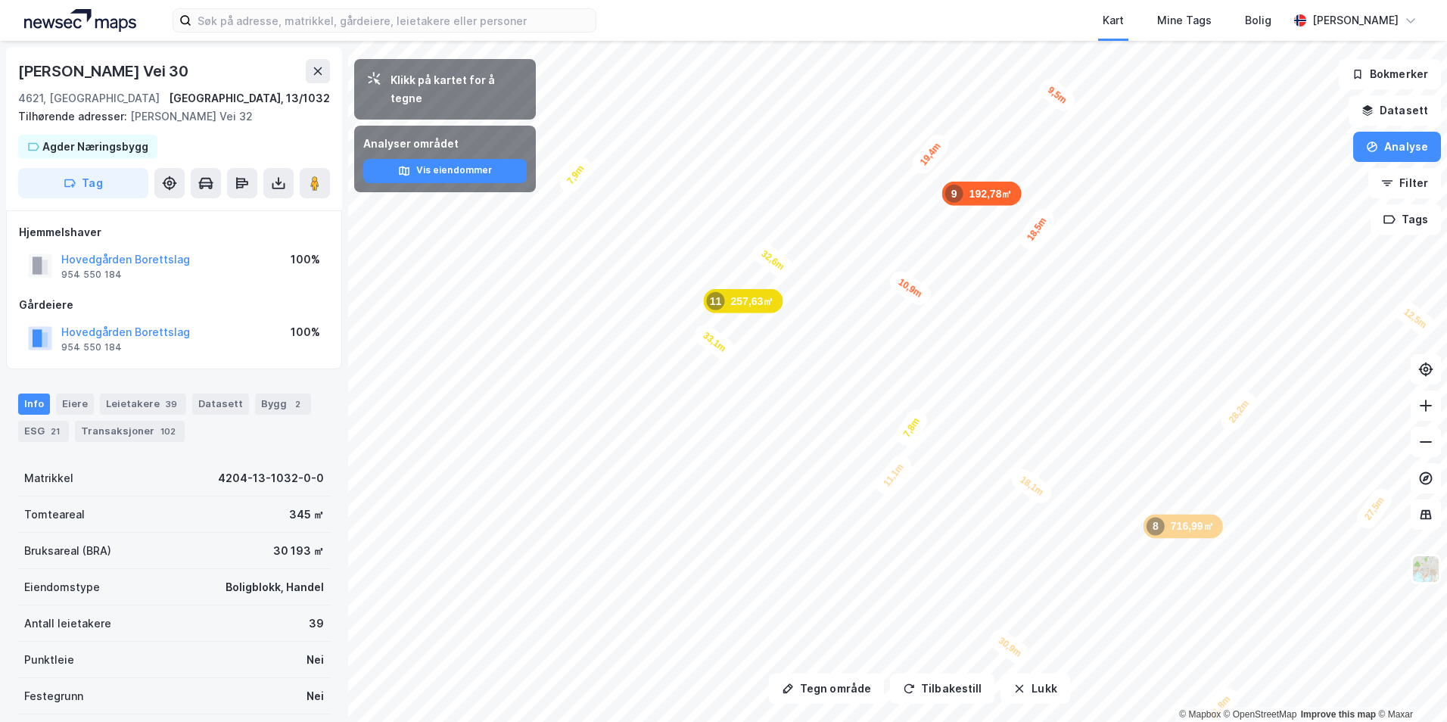
drag, startPoint x: 752, startPoint y: 374, endPoint x: 708, endPoint y: 336, distance: 58.0
click at [708, 336] on div "33,1m" at bounding box center [714, 341] width 48 height 43
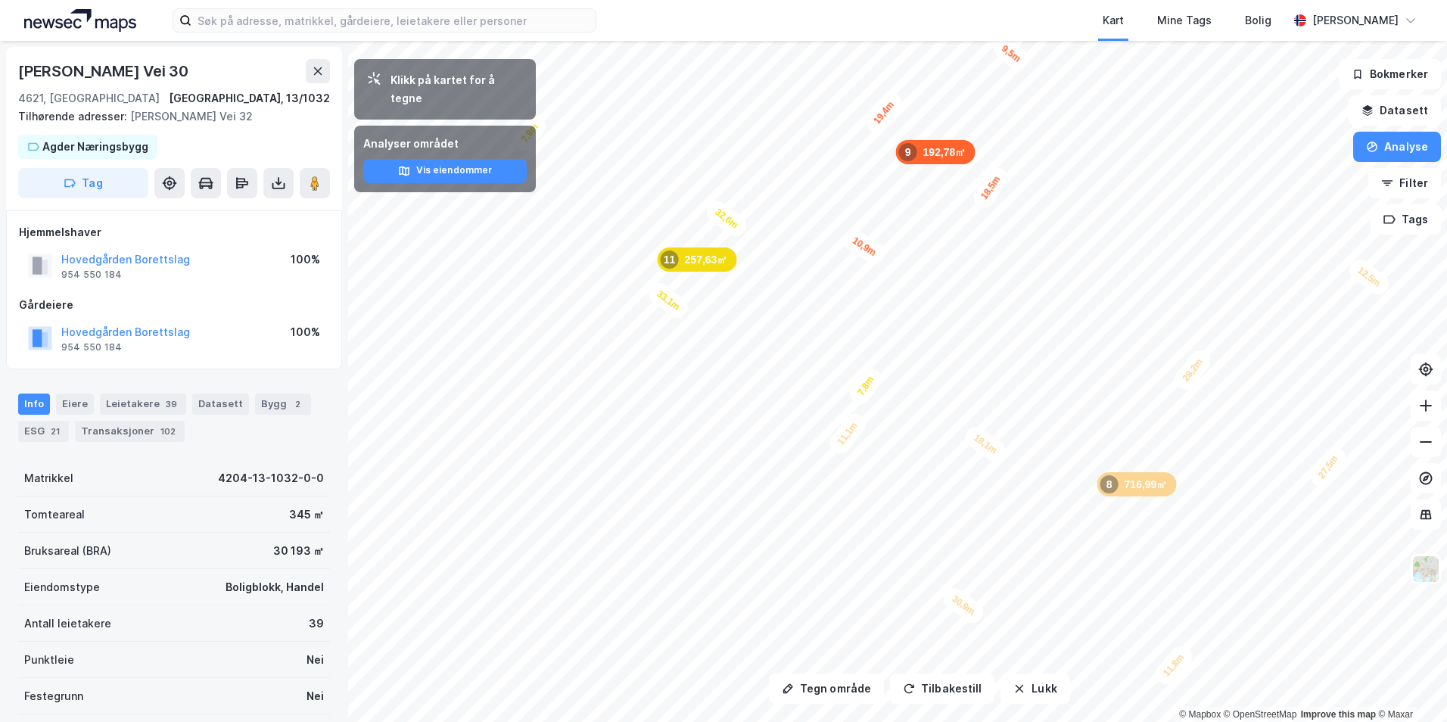
drag, startPoint x: 708, startPoint y: 341, endPoint x: 662, endPoint y: 300, distance: 61.2
click at [662, 300] on div "33,1m" at bounding box center [668, 300] width 48 height 43
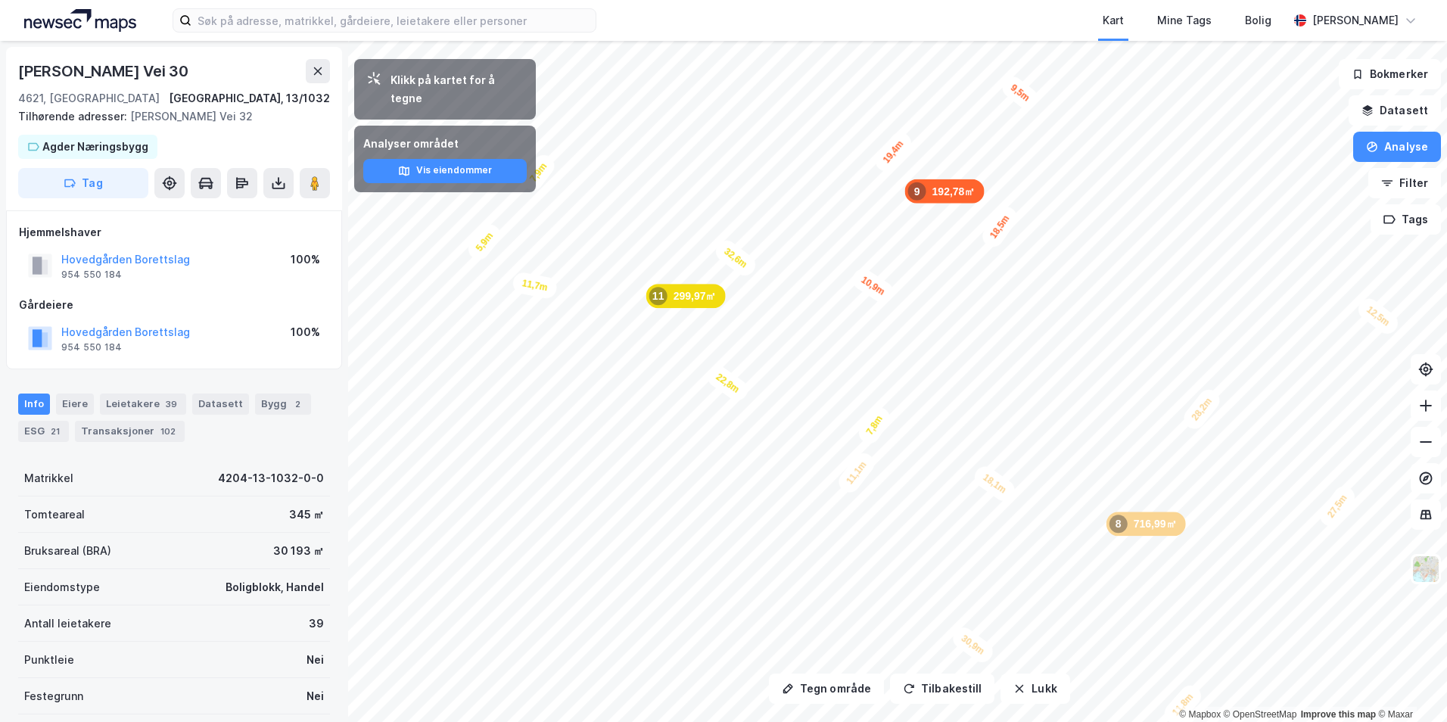
drag, startPoint x: 534, startPoint y: 254, endPoint x: 546, endPoint y: 296, distance: 43.4
click at [546, 296] on div "11,7m" at bounding box center [535, 285] width 47 height 29
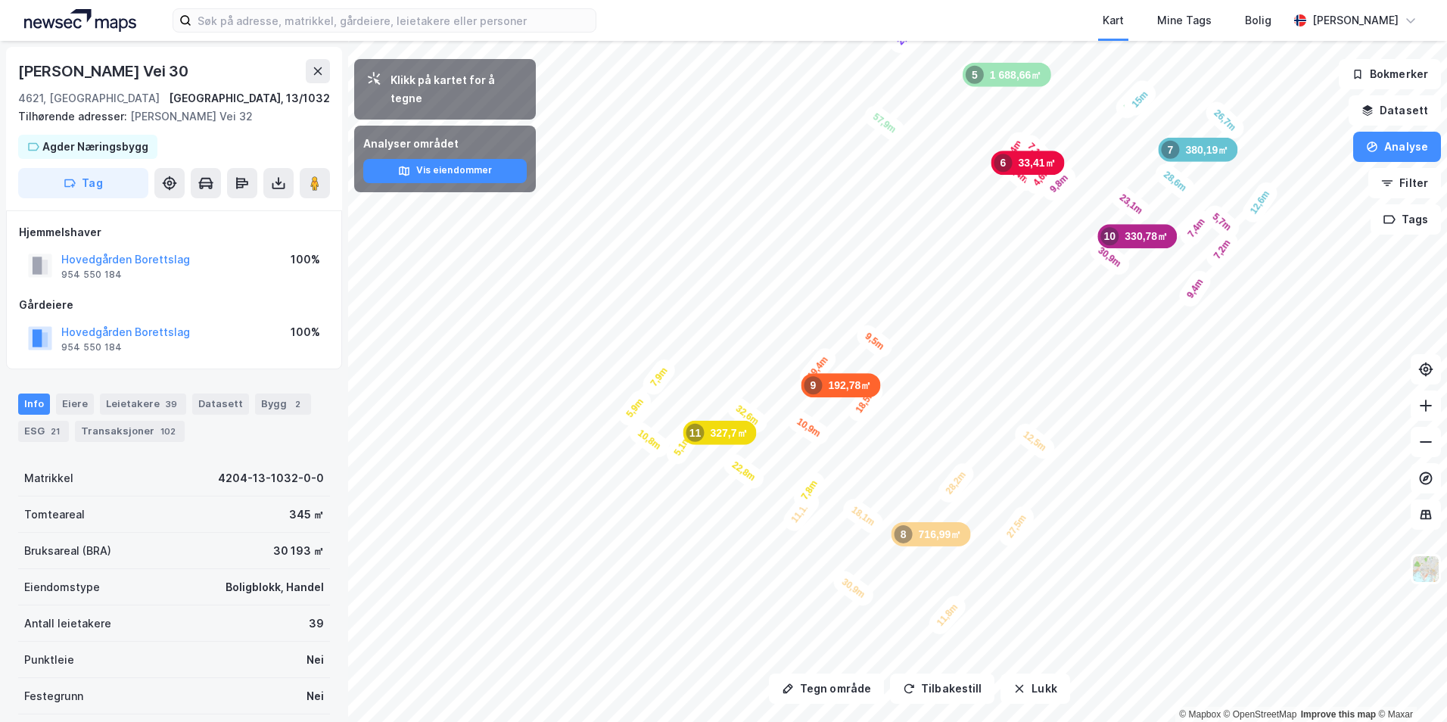
drag, startPoint x: 1182, startPoint y: 452, endPoint x: 976, endPoint y: 472, distance: 206.9
click at [1011, 462] on div "12,5m" at bounding box center [1035, 440] width 48 height 43
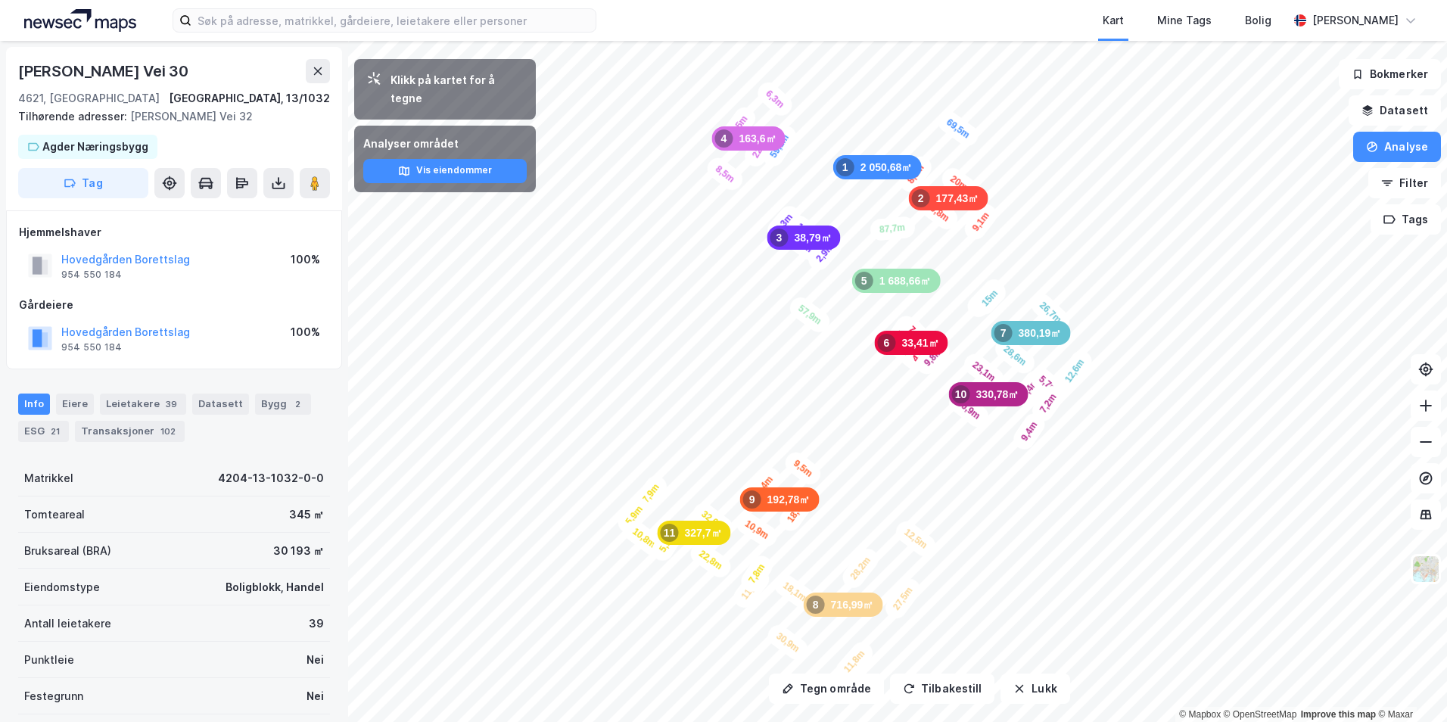
click at [180, 73] on div "Kirsten Flagstads Vei 30" at bounding box center [104, 71] width 173 height 24
copy div "Kirsten Flagstads Vei 30"
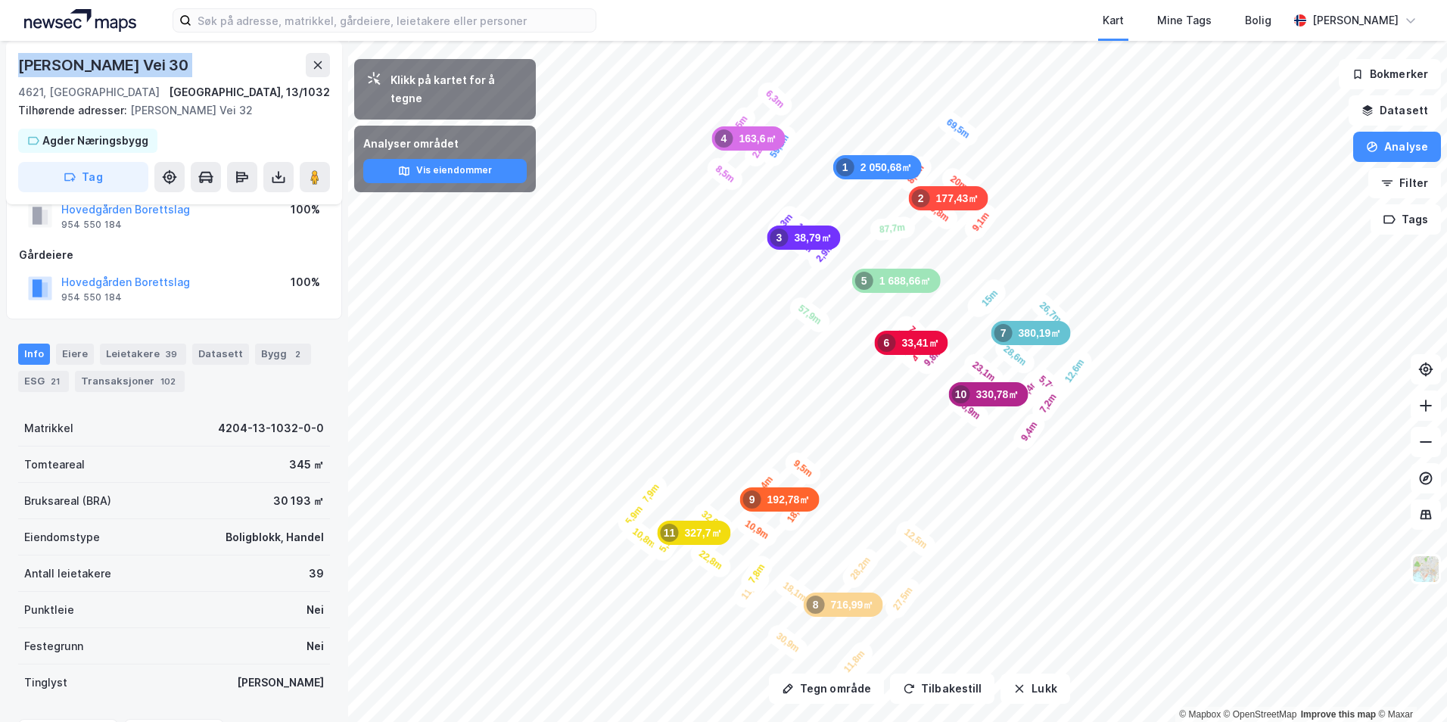
scroll to position [76, 0]
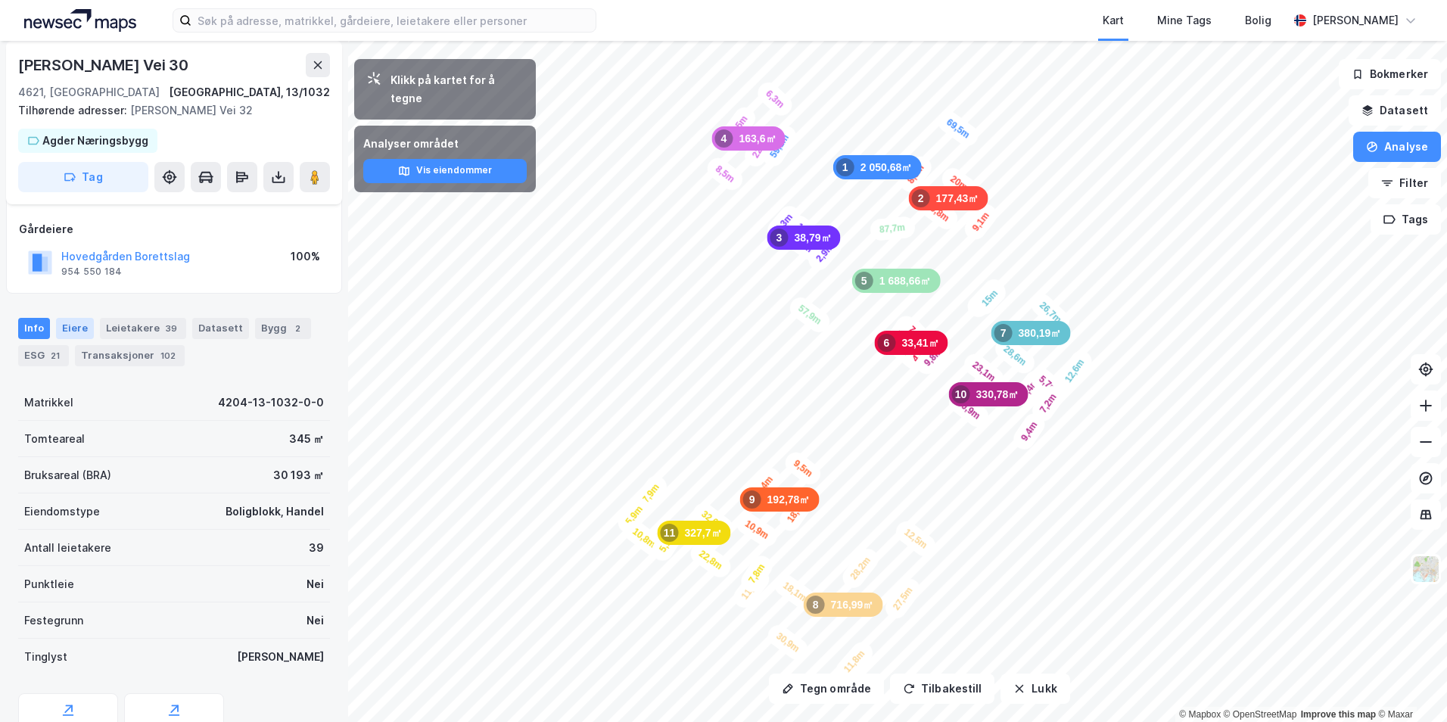
click at [78, 335] on div "Eiere" at bounding box center [75, 328] width 38 height 21
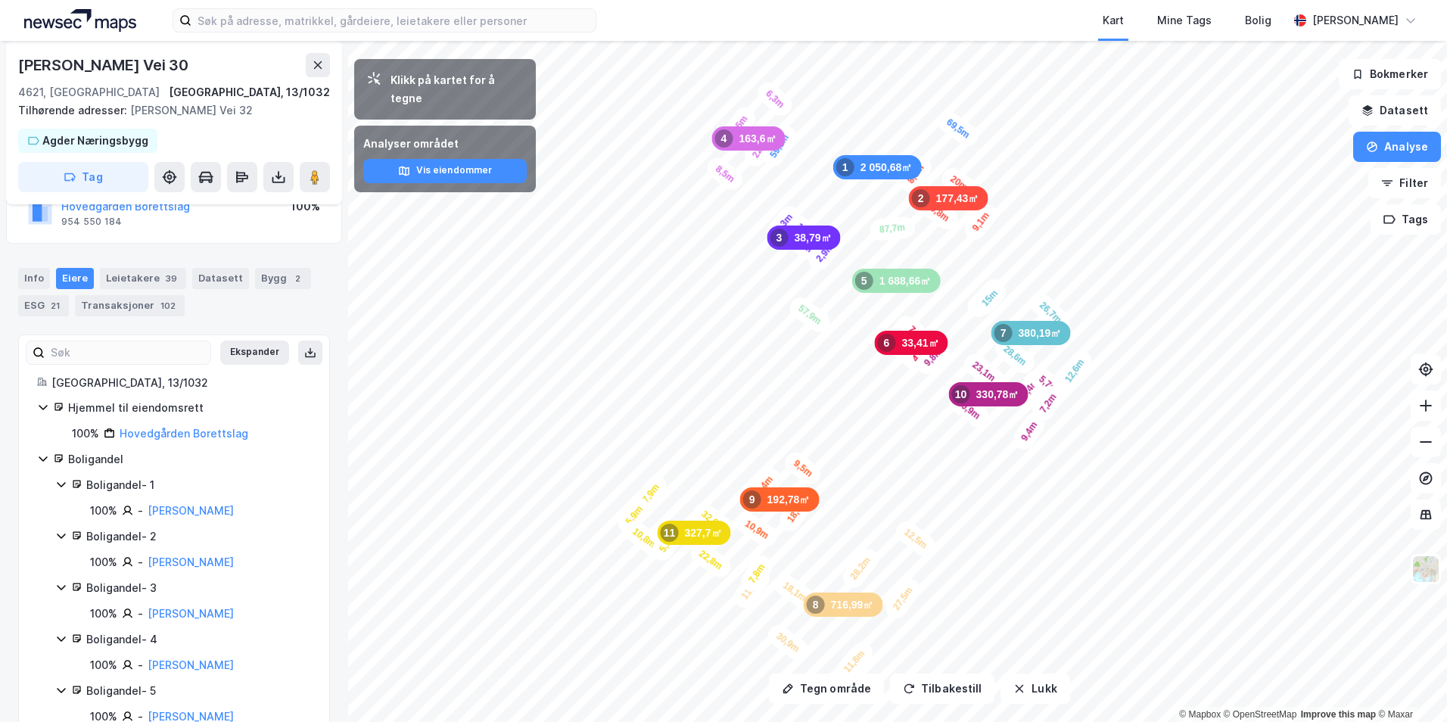
scroll to position [151, 0]
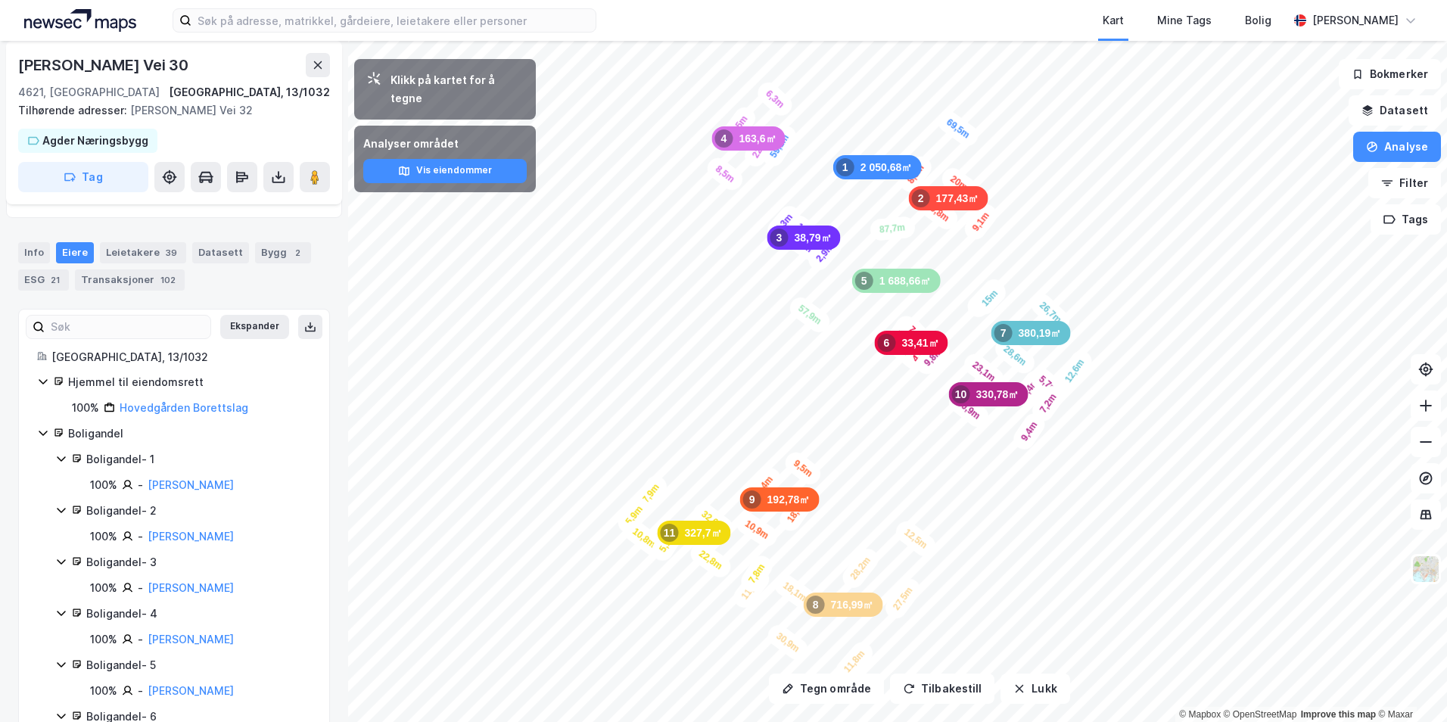
click at [44, 429] on icon at bounding box center [43, 433] width 12 height 12
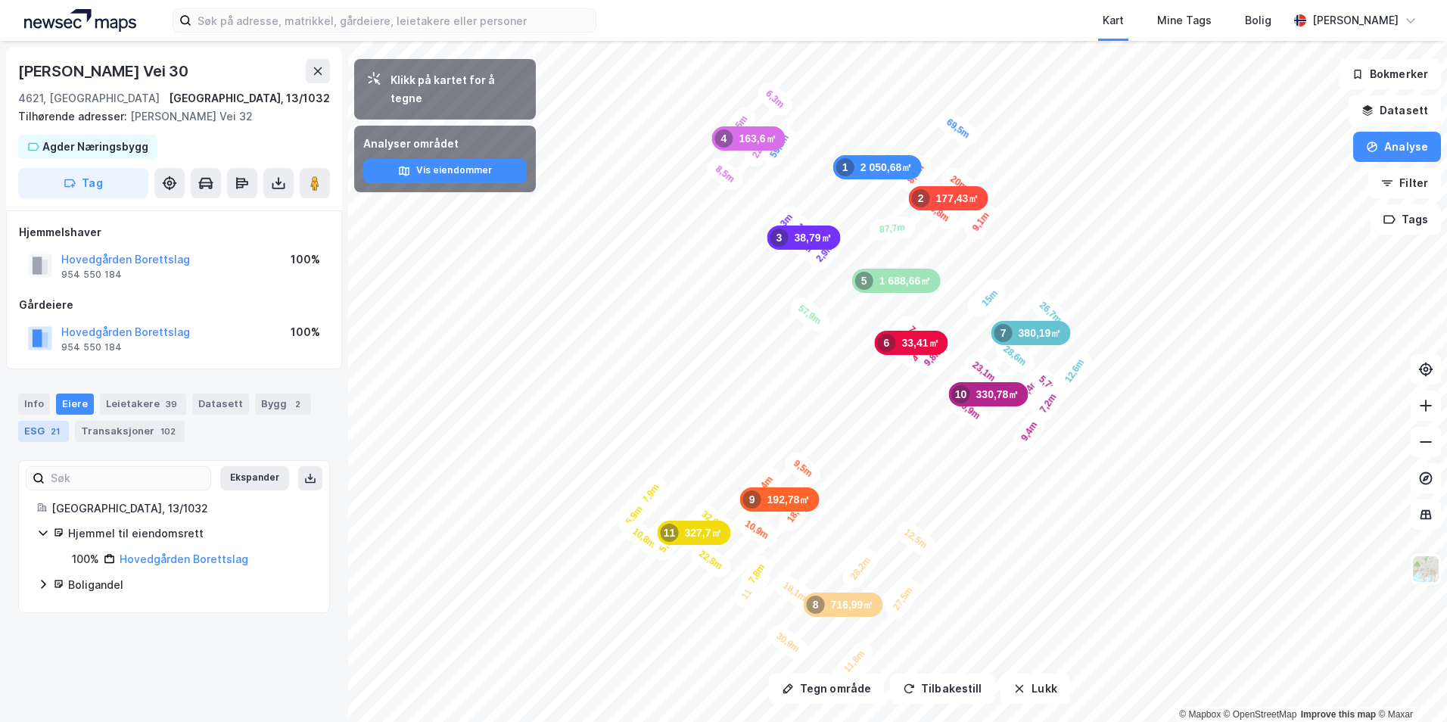
scroll to position [0, 0]
click at [154, 564] on link "Hovedgården Borettslag" at bounding box center [184, 559] width 129 height 13
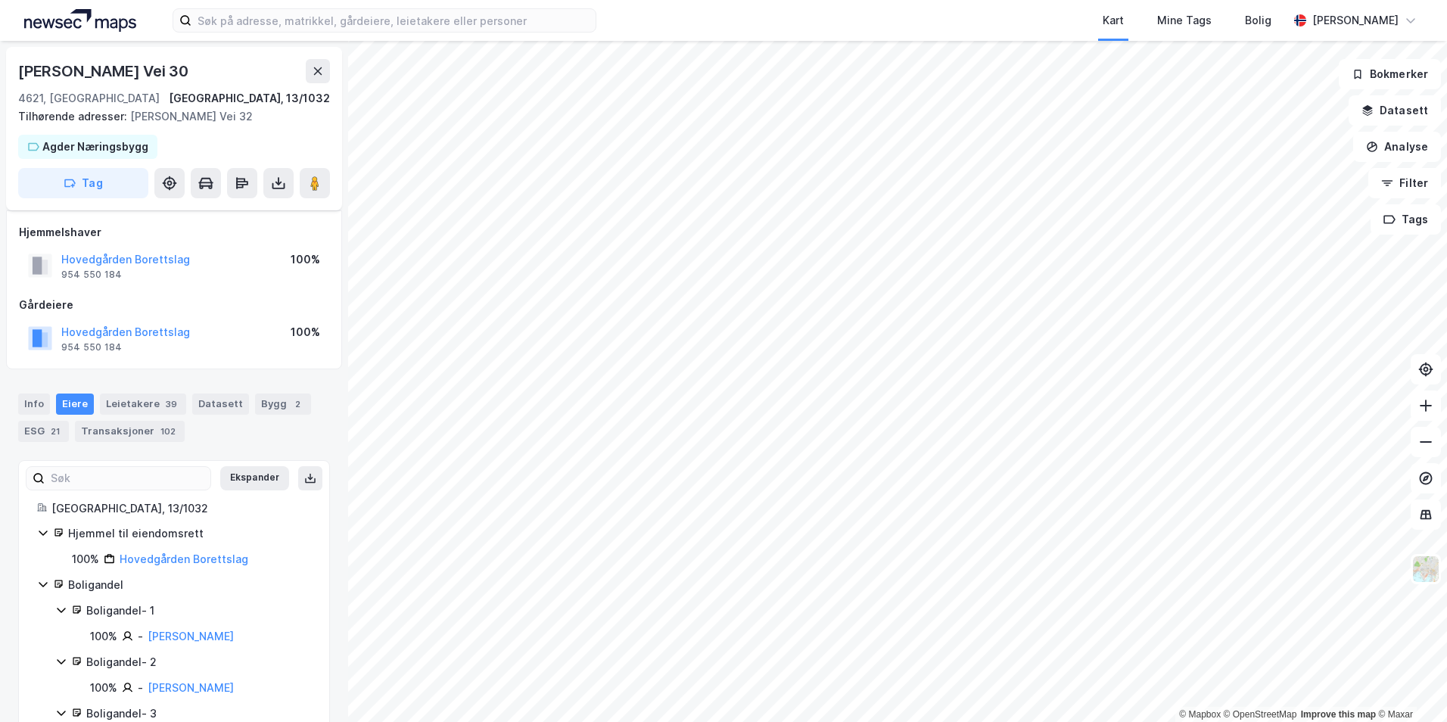
scroll to position [151, 0]
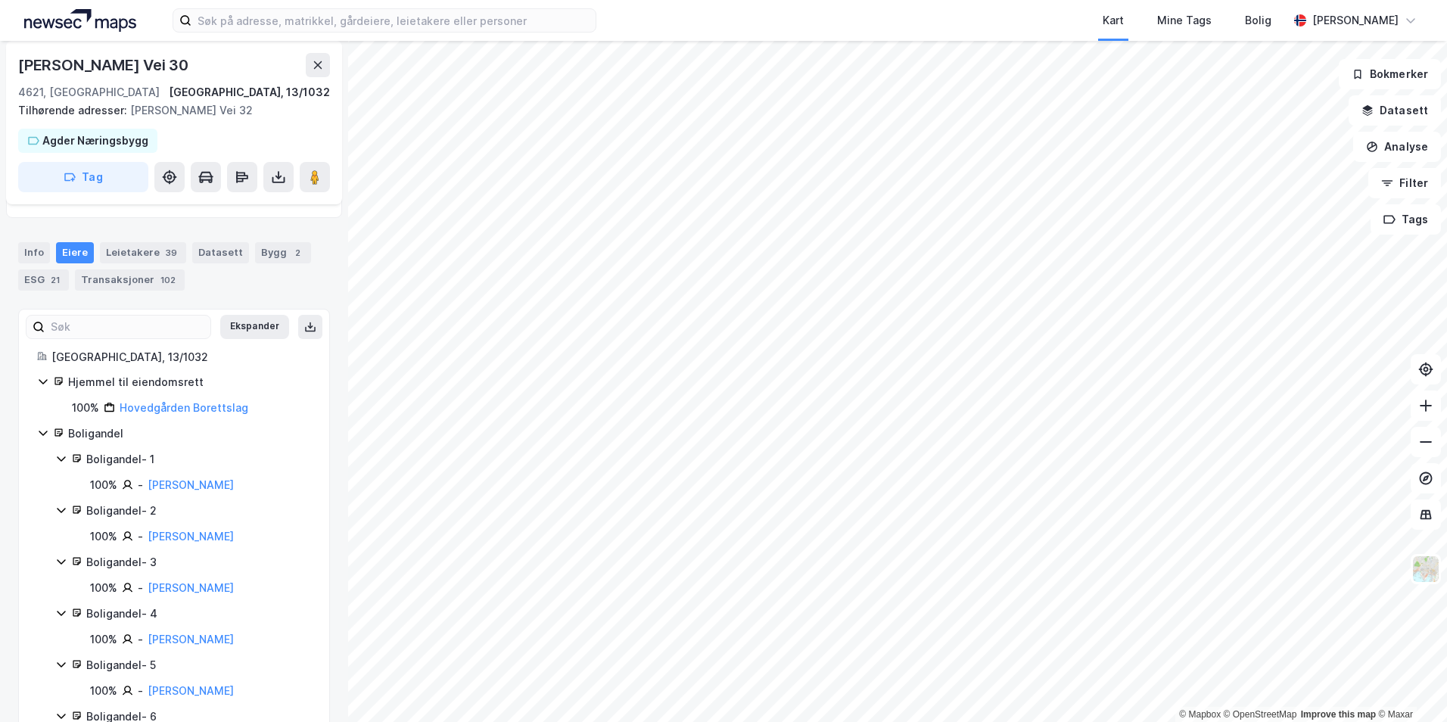
click at [44, 431] on icon at bounding box center [43, 433] width 12 height 12
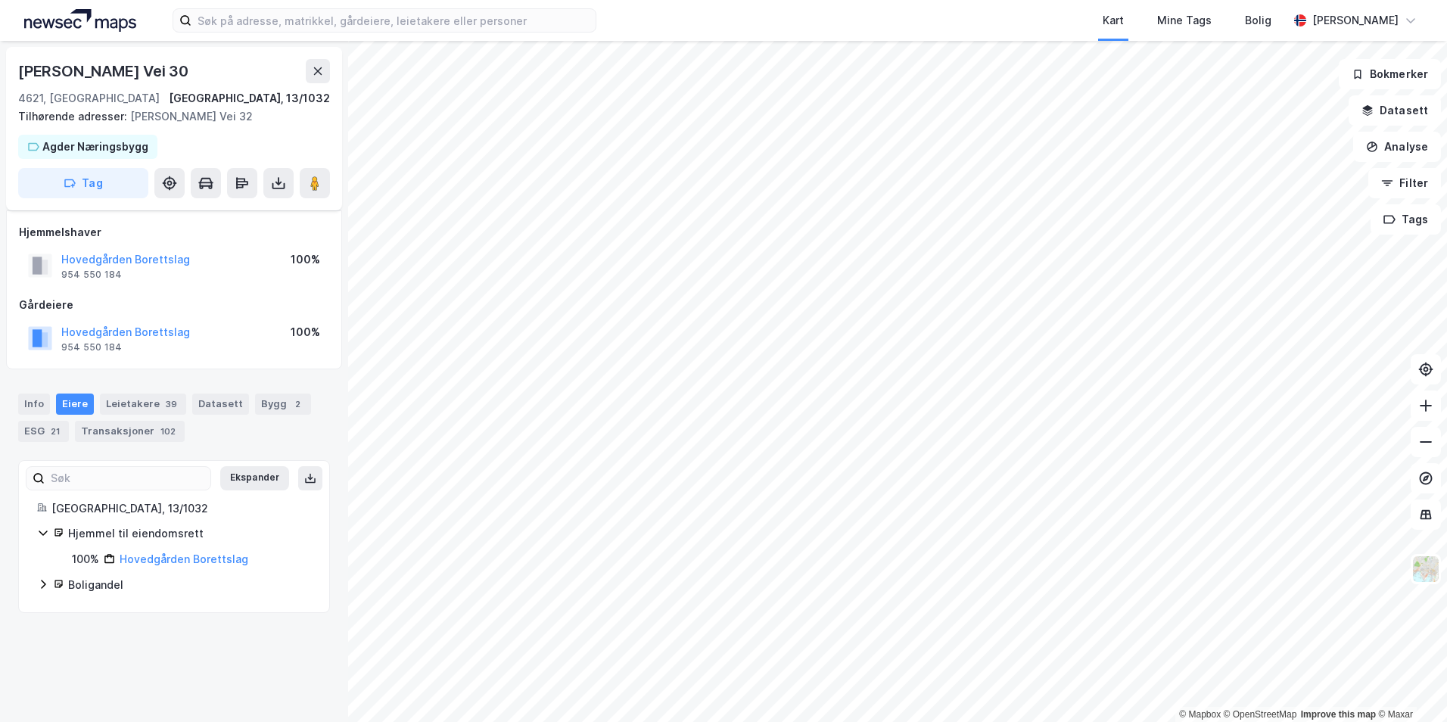
scroll to position [0, 0]
click at [347, 428] on div "© Mapbox © OpenStreetMap Improve this map © Maxar Kirsten Flagstads Vei 30 4621…" at bounding box center [723, 381] width 1447 height 681
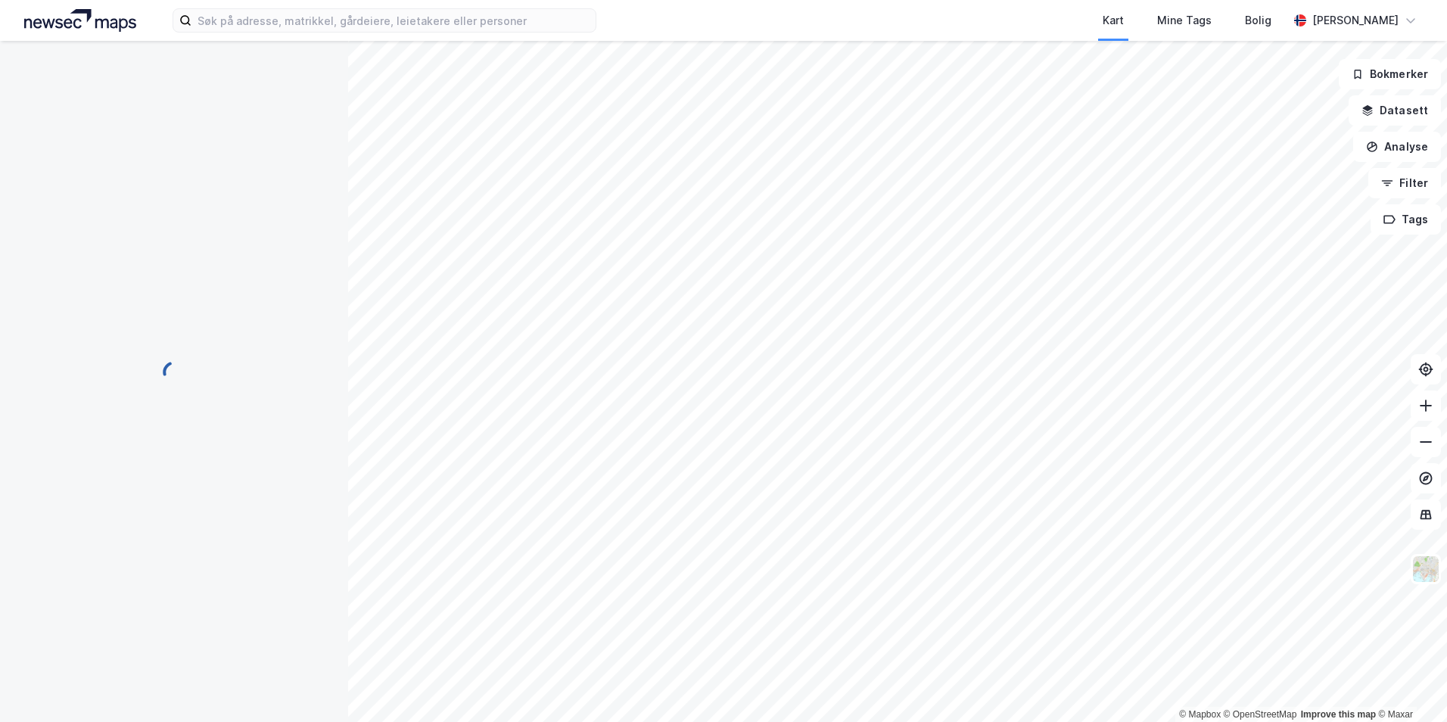
scroll to position [151, 0]
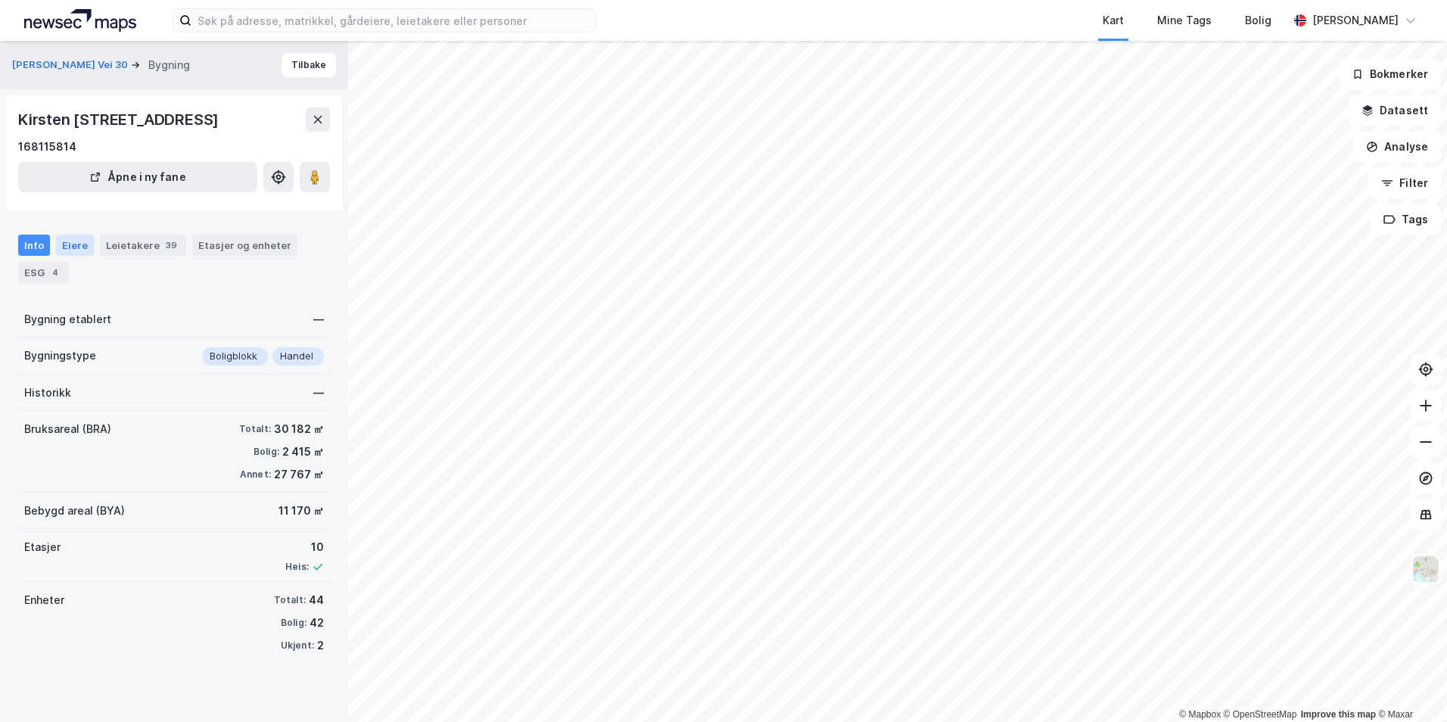
click at [81, 249] on div "Eiere" at bounding box center [75, 245] width 38 height 21
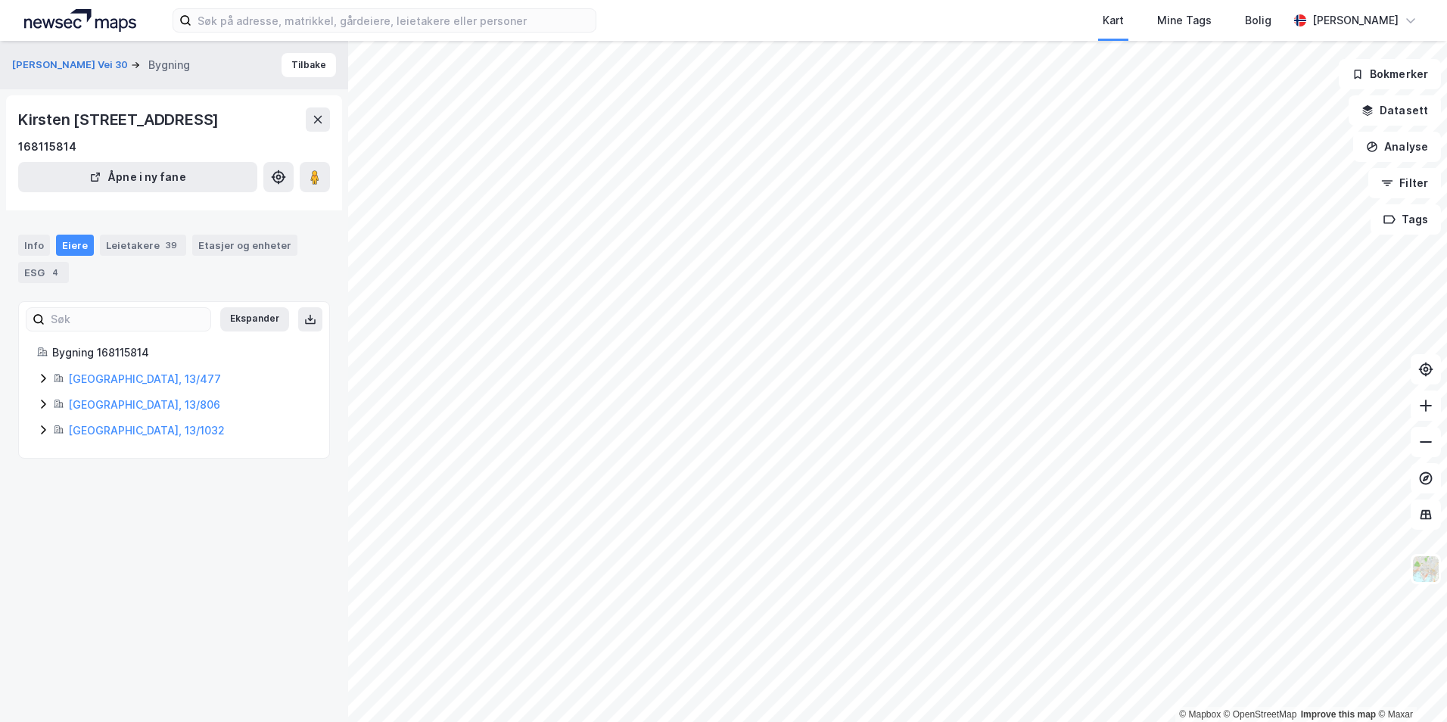
click at [39, 382] on icon at bounding box center [43, 378] width 12 height 12
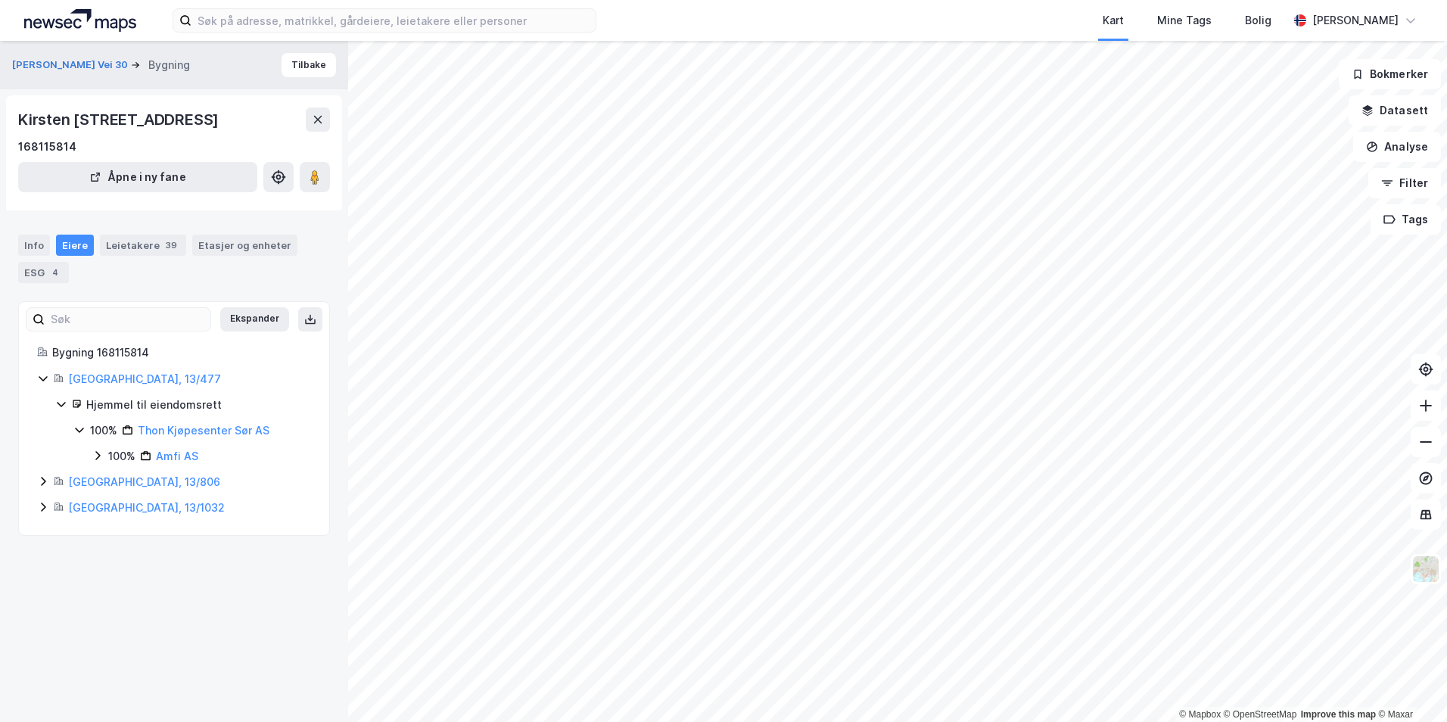
click at [42, 481] on icon at bounding box center [43, 481] width 12 height 12
click at [44, 553] on icon at bounding box center [43, 558] width 12 height 12
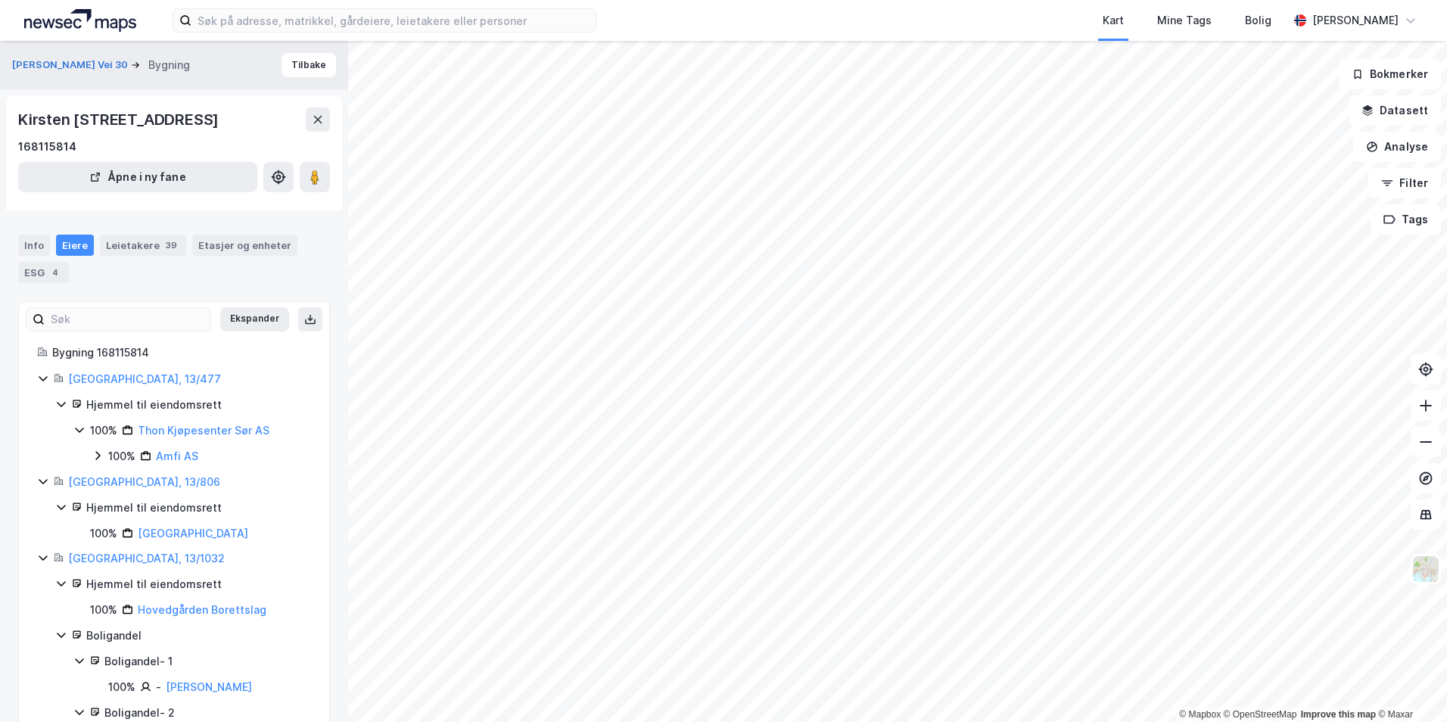
click at [94, 456] on icon at bounding box center [98, 456] width 12 height 12
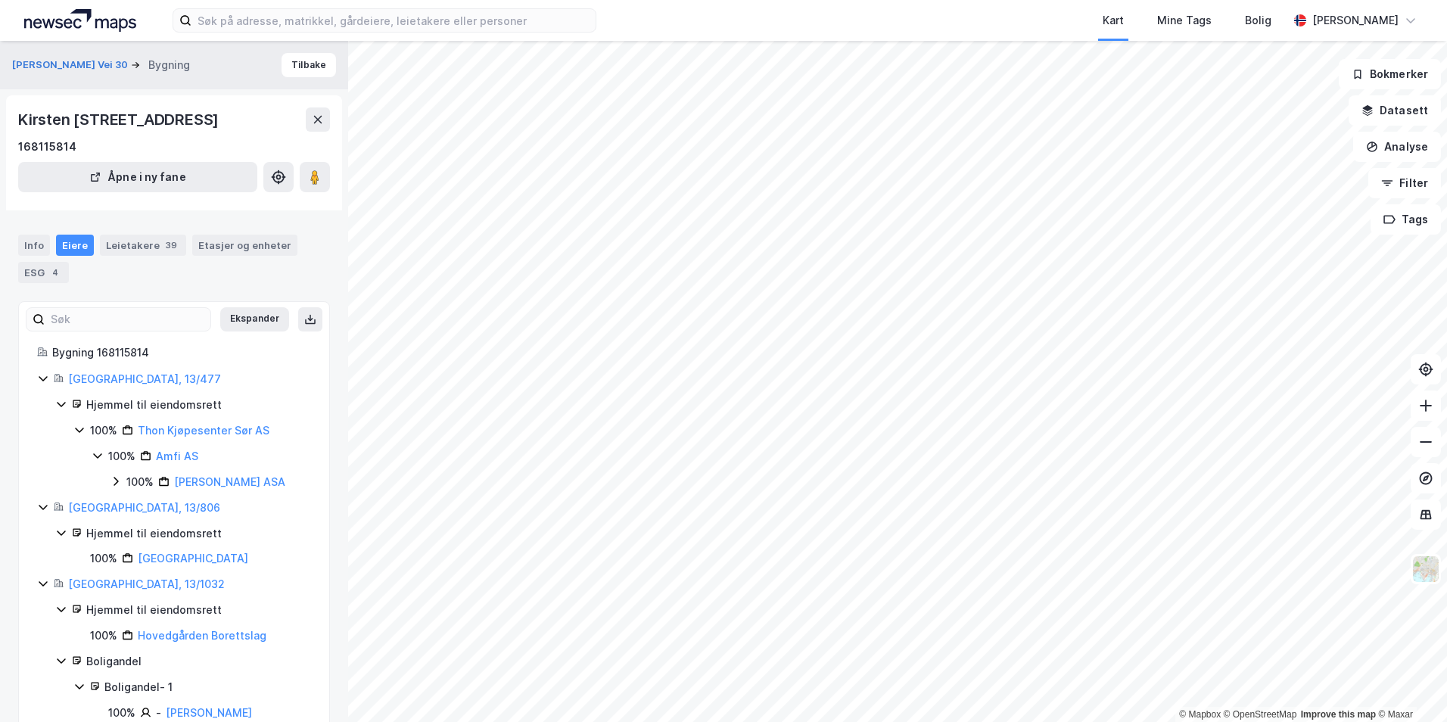
click at [113, 481] on icon at bounding box center [116, 481] width 12 height 12
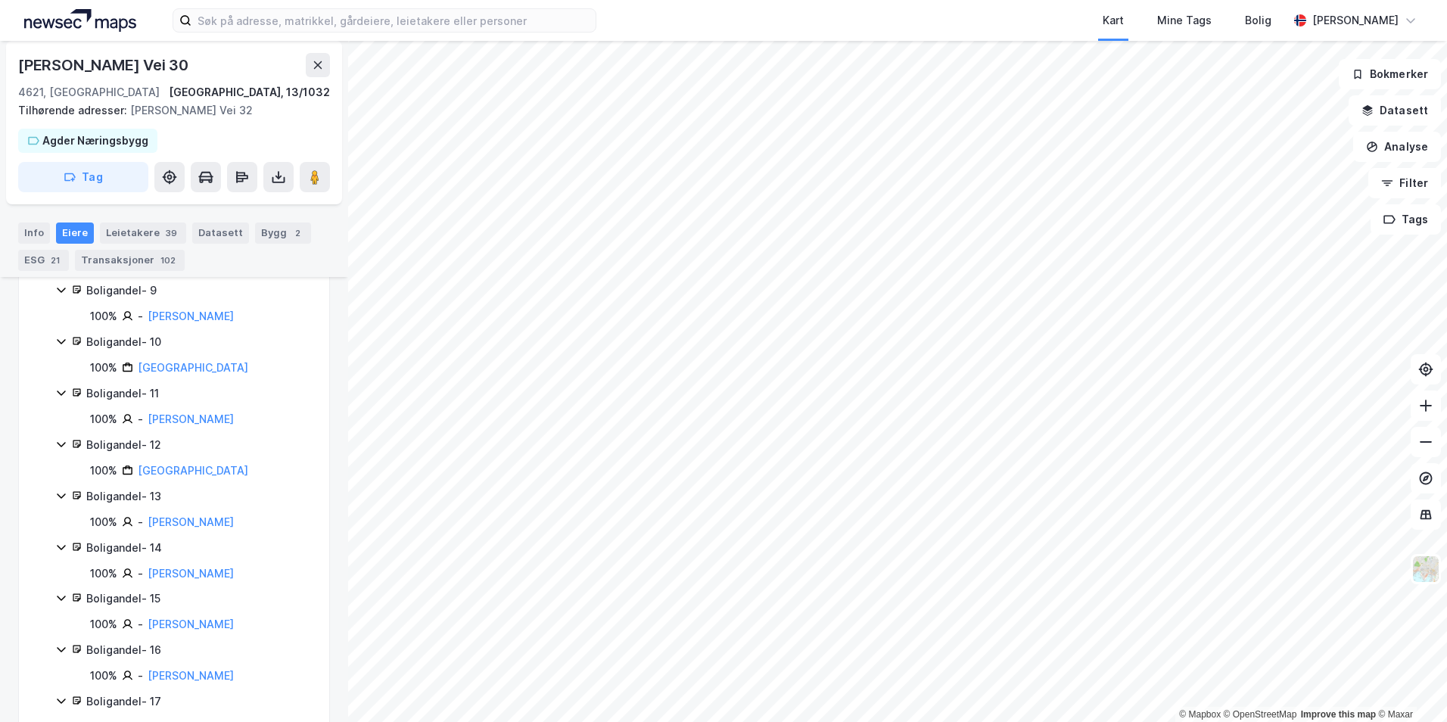
scroll to position [227, 0]
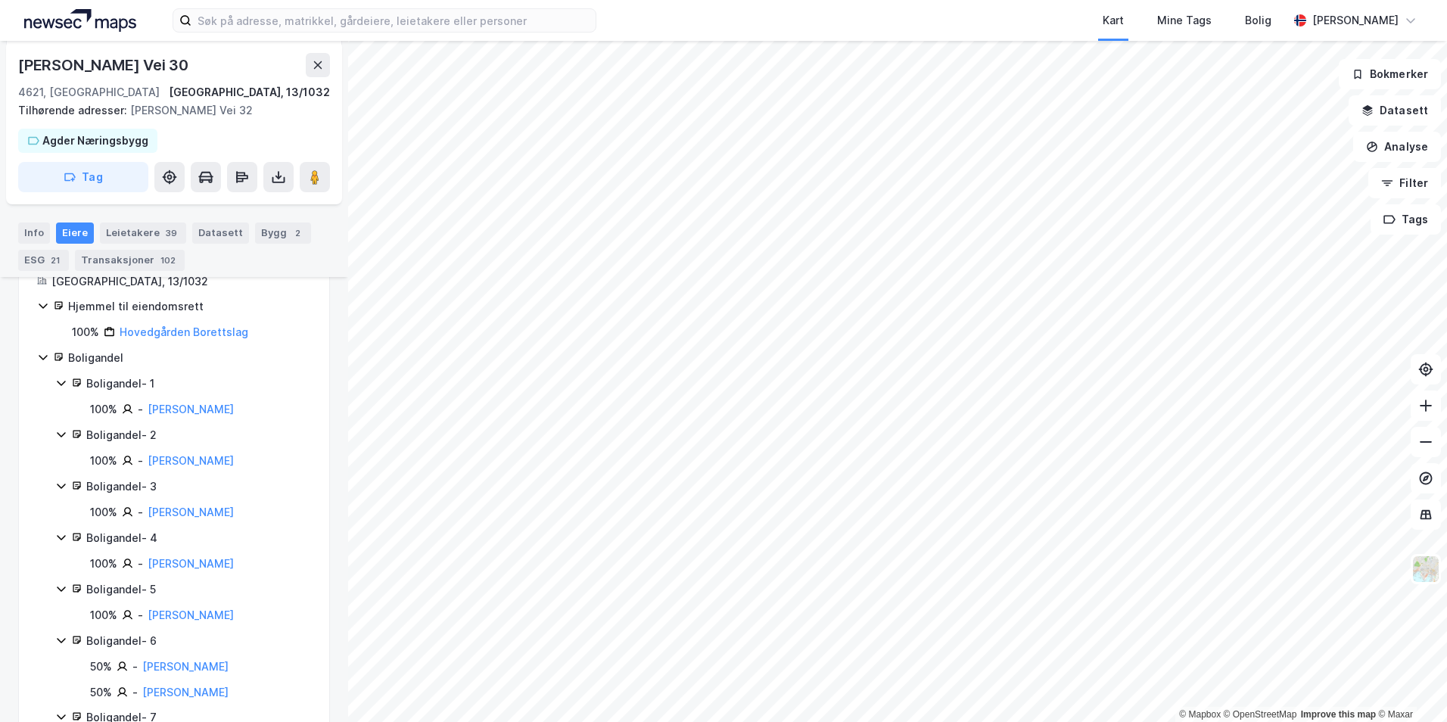
click at [45, 361] on icon at bounding box center [43, 357] width 12 height 12
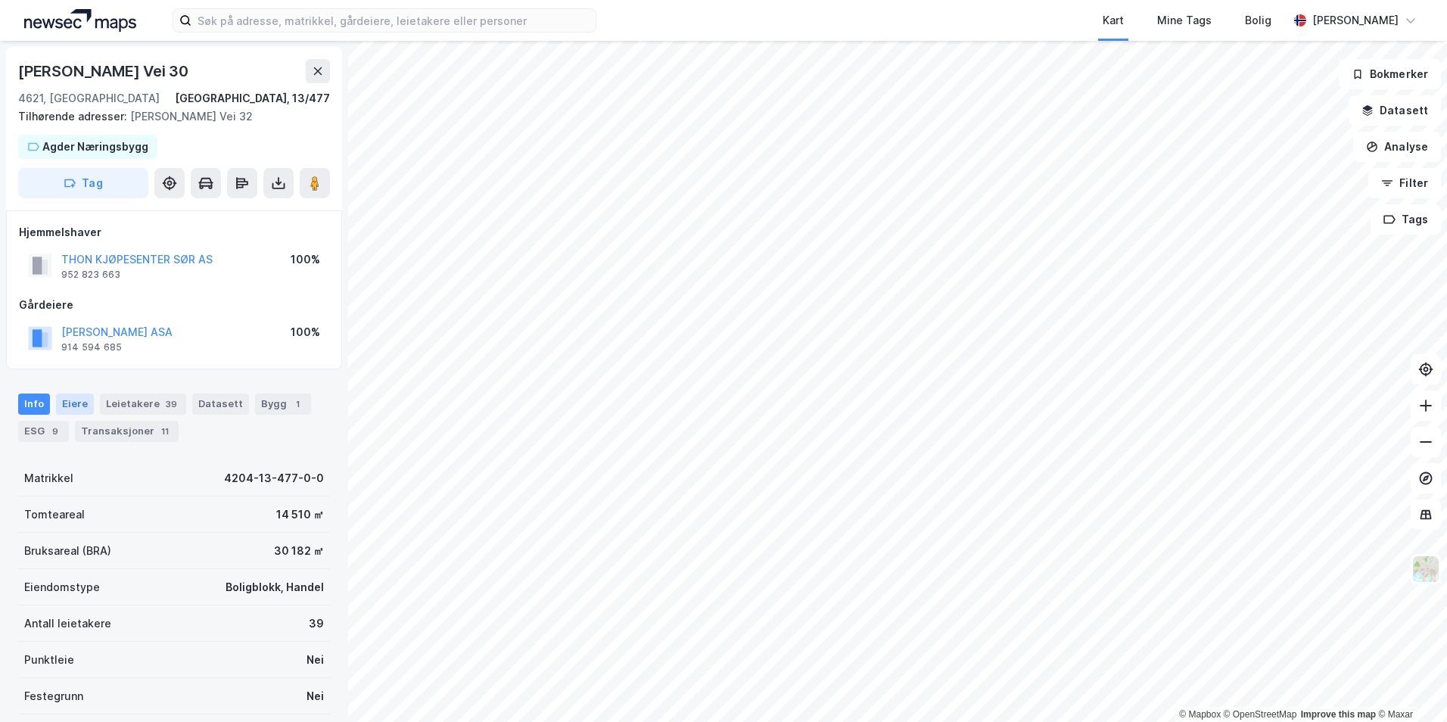
click at [75, 407] on div "Eiere" at bounding box center [75, 404] width 38 height 21
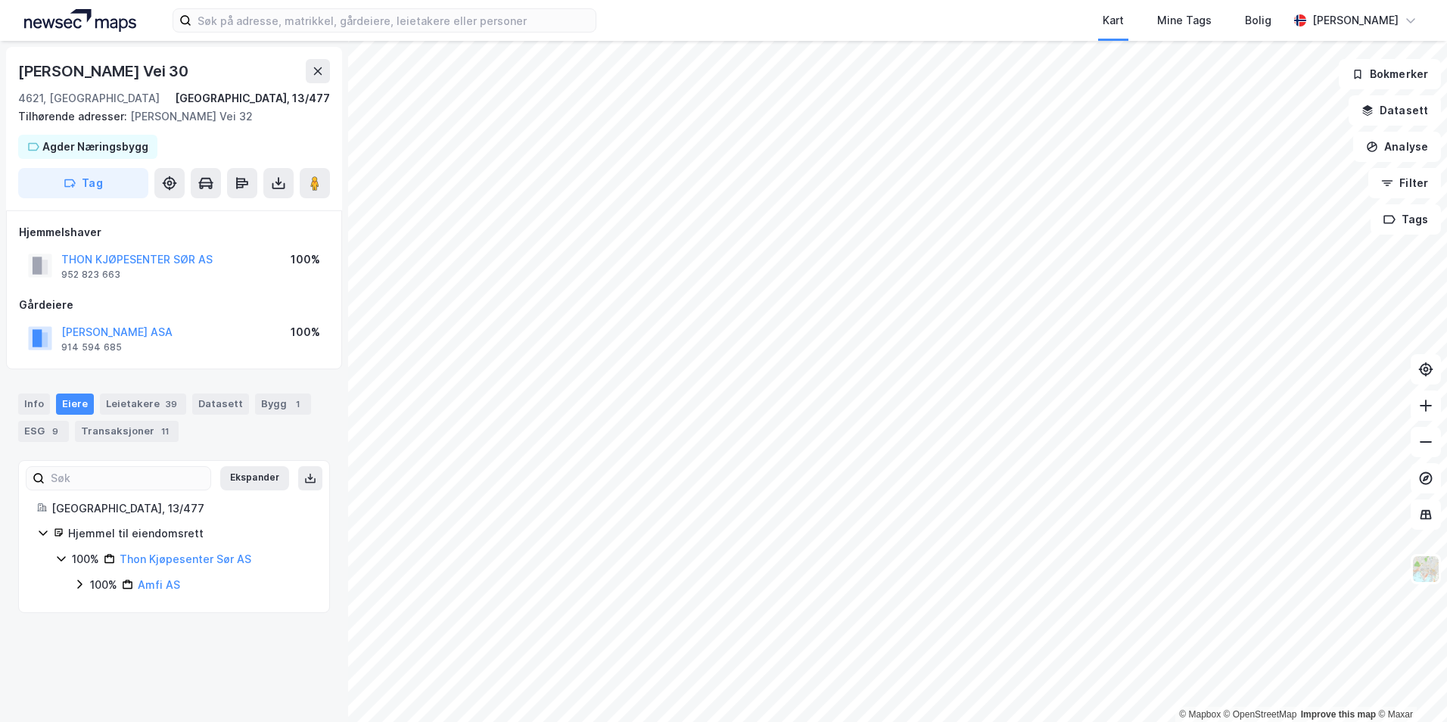
click at [79, 581] on icon at bounding box center [79, 584] width 12 height 12
click at [103, 612] on icon at bounding box center [98, 610] width 12 height 12
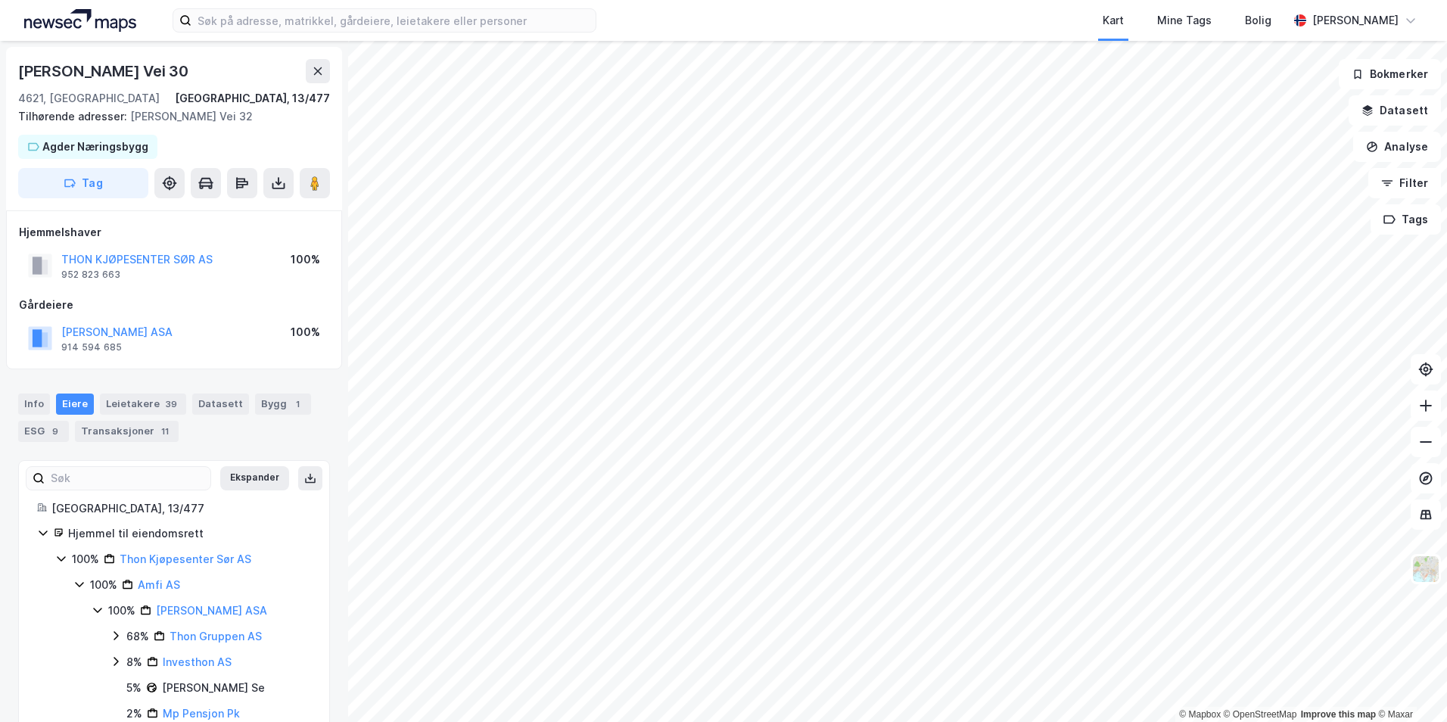
click at [98, 609] on icon at bounding box center [98, 610] width 12 height 12
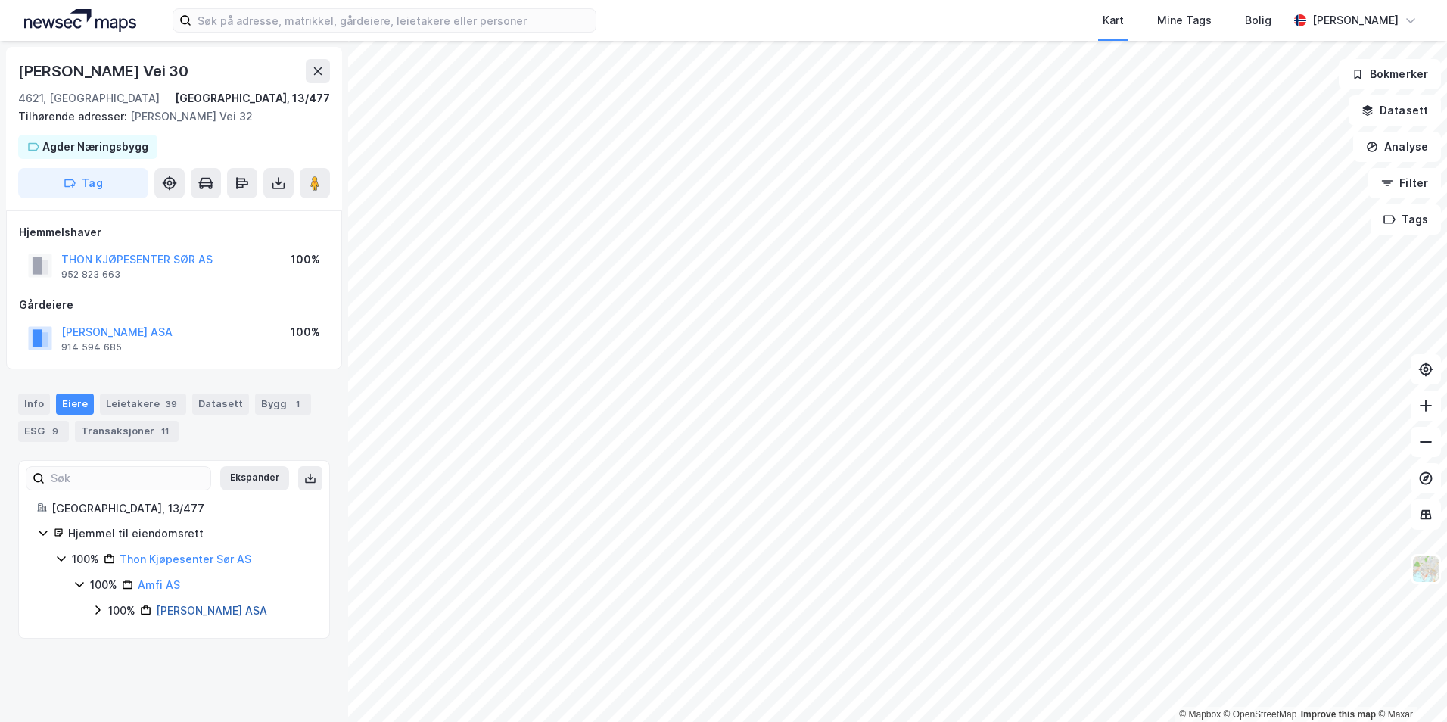
drag, startPoint x: 210, startPoint y: 630, endPoint x: 157, endPoint y: 612, distance: 55.8
click at [157, 612] on div "Thon Olav Eiendomsselskap ASA" at bounding box center [211, 611] width 111 height 18
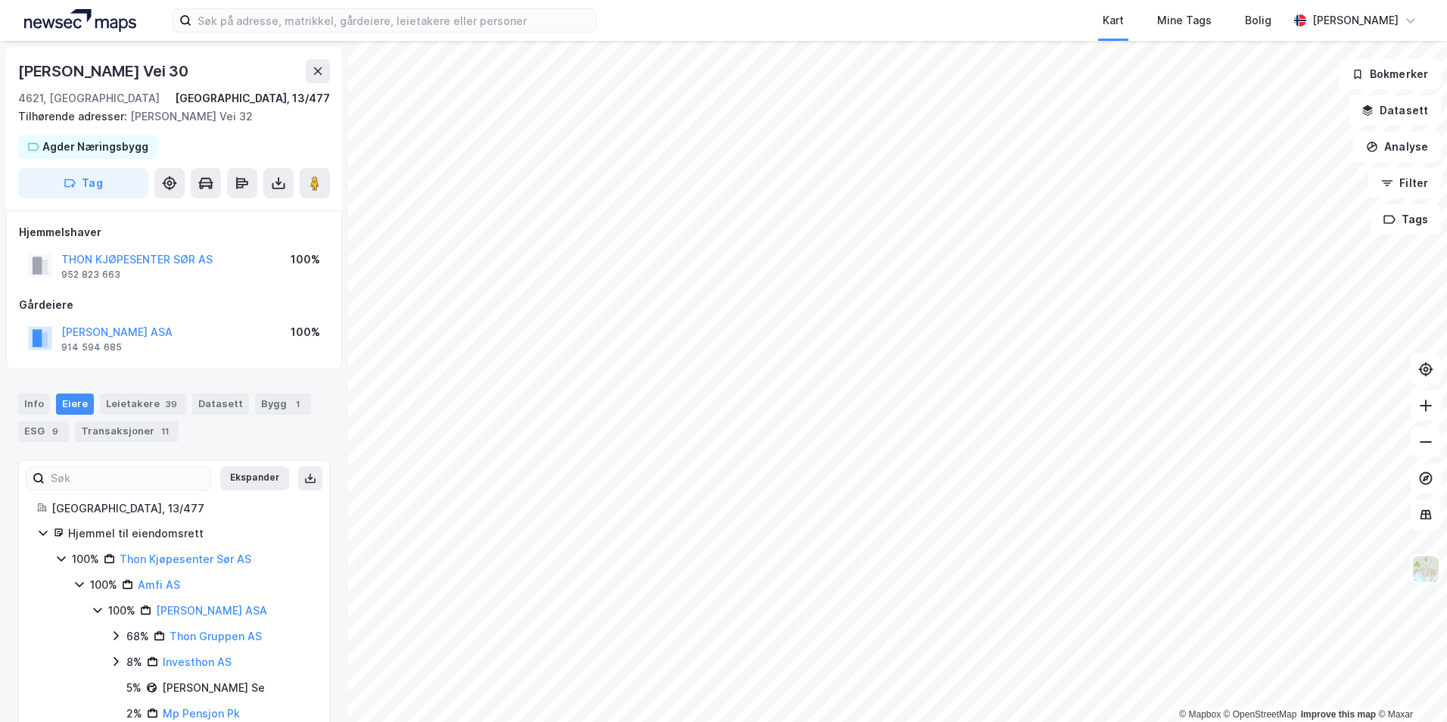
copy link "Thon Olav Eiendomsselskap ASA"
click at [62, 562] on icon at bounding box center [61, 559] width 12 height 12
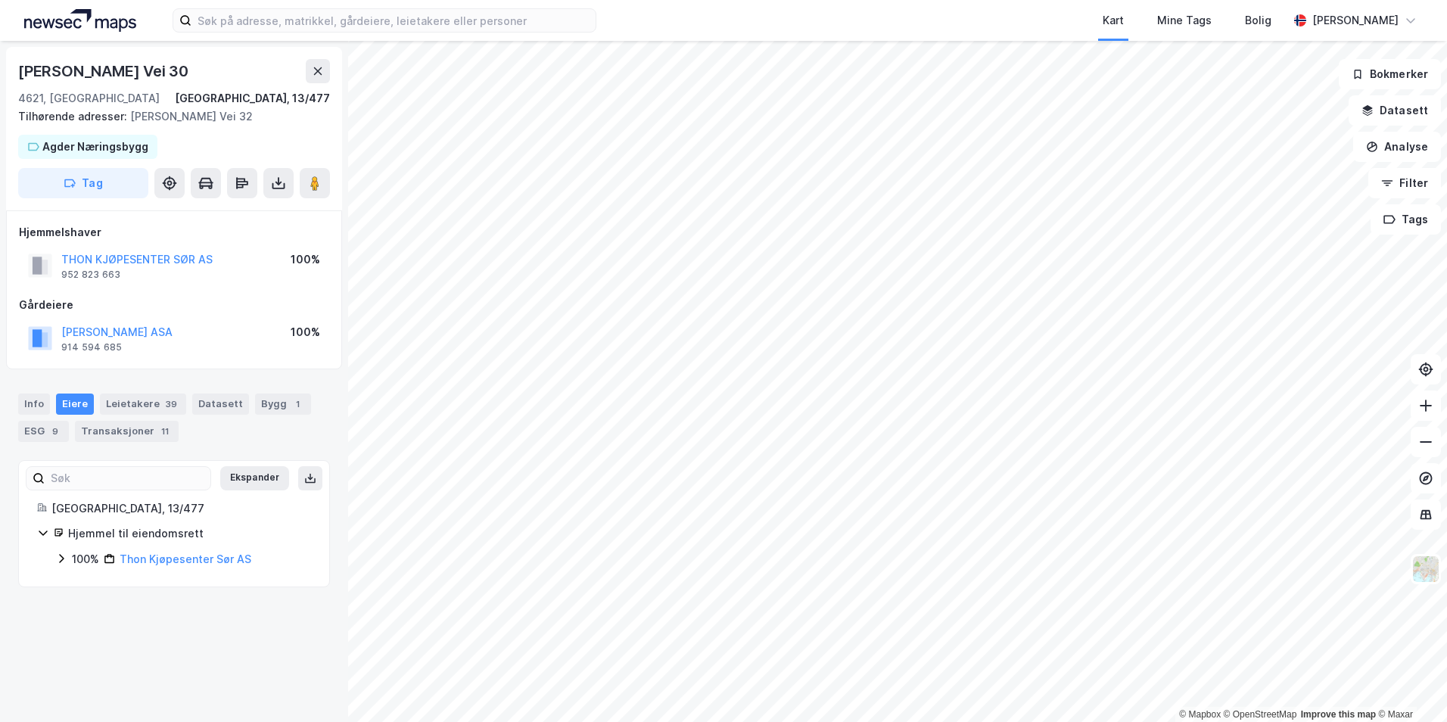
click at [62, 562] on icon at bounding box center [61, 559] width 12 height 12
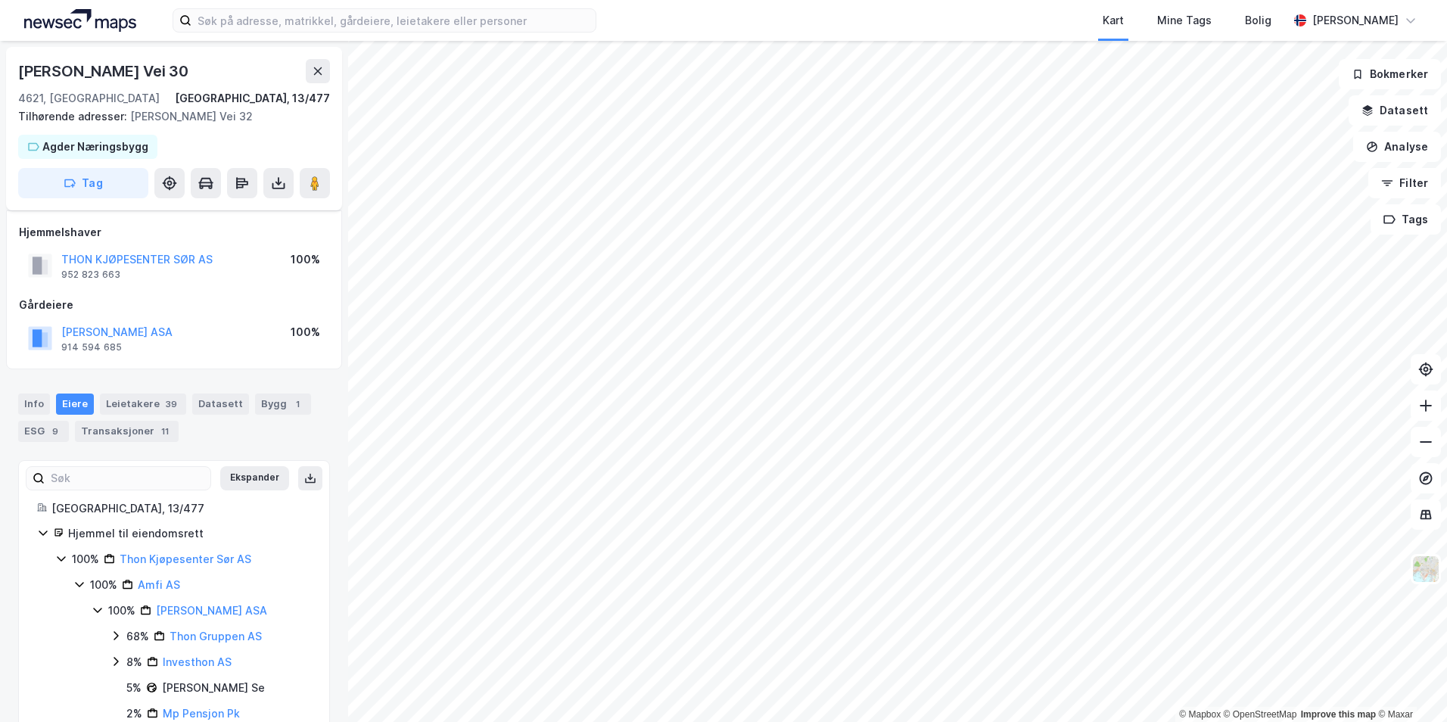
scroll to position [133, 0]
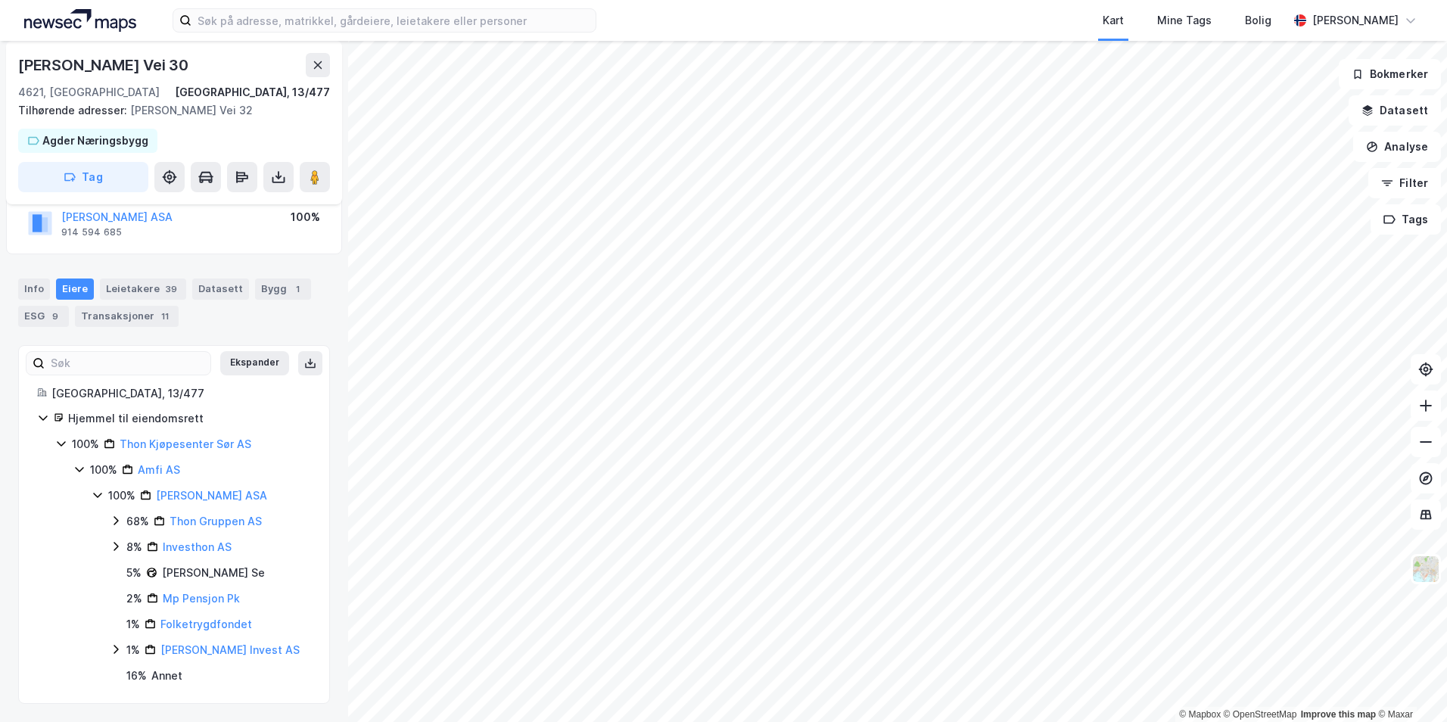
click at [94, 493] on icon at bounding box center [97, 495] width 8 height 5
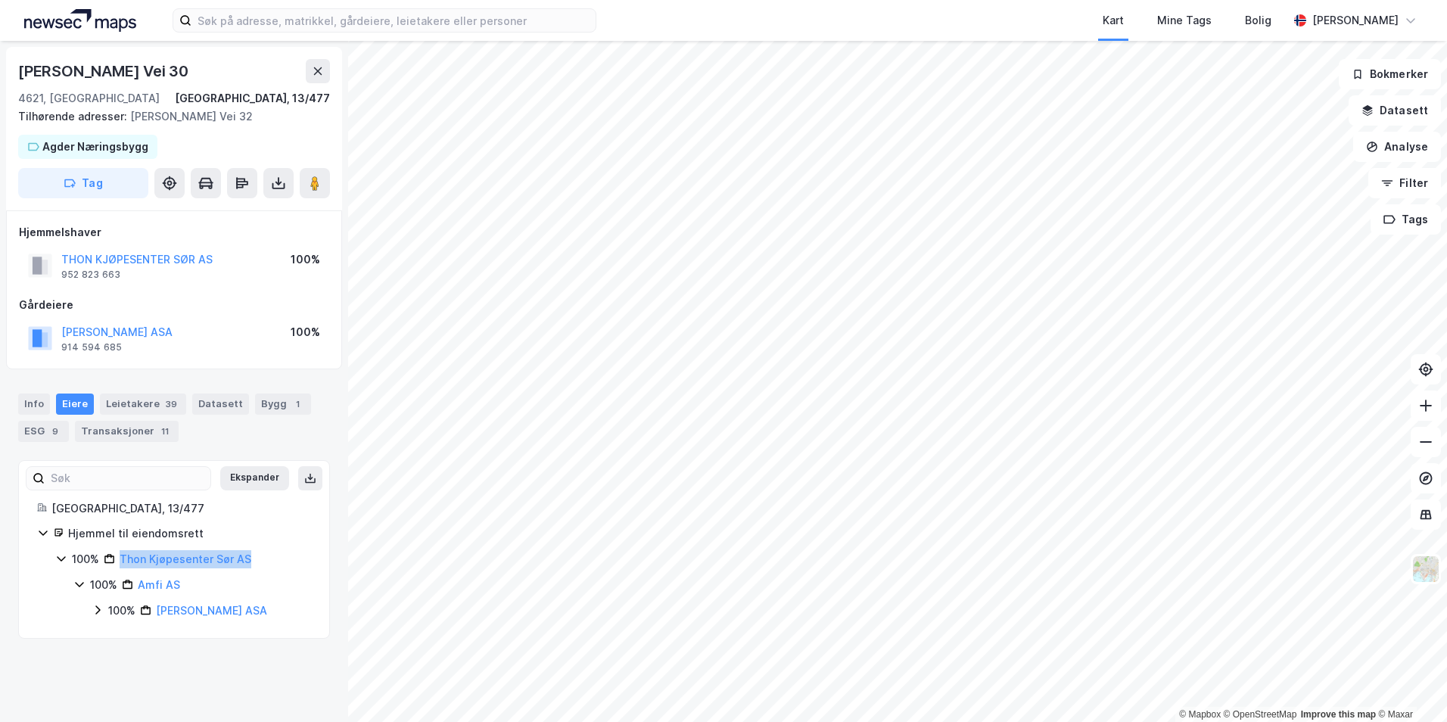
drag, startPoint x: 253, startPoint y: 558, endPoint x: 111, endPoint y: 558, distance: 142.3
click at [111, 559] on div "100% Thon Kjøpesenter Sør AS" at bounding box center [191, 559] width 239 height 18
drag, startPoint x: 111, startPoint y: 558, endPoint x: 66, endPoint y: 557, distance: 44.7
click at [66, 557] on icon at bounding box center [61, 559] width 12 height 12
drag, startPoint x: 266, startPoint y: 560, endPoint x: 121, endPoint y: 562, distance: 144.6
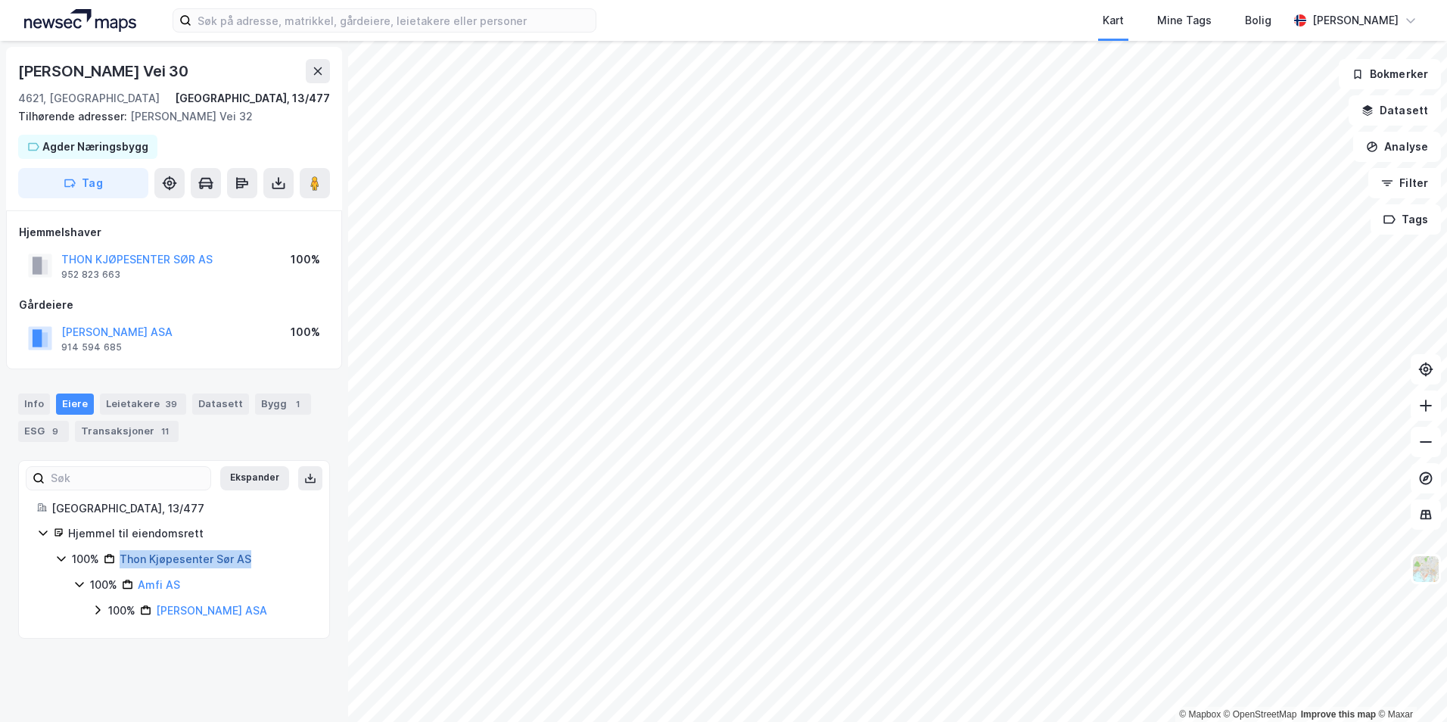
click at [121, 562] on div "100% Thon Kjøpesenter Sør AS" at bounding box center [191, 559] width 239 height 18
click at [57, 560] on icon at bounding box center [61, 559] width 12 height 12
drag, startPoint x: 214, startPoint y: 624, endPoint x: 159, endPoint y: 610, distance: 57.1
click at [157, 611] on div "Thon Olav Eiendomsselskap ASA" at bounding box center [211, 611] width 111 height 18
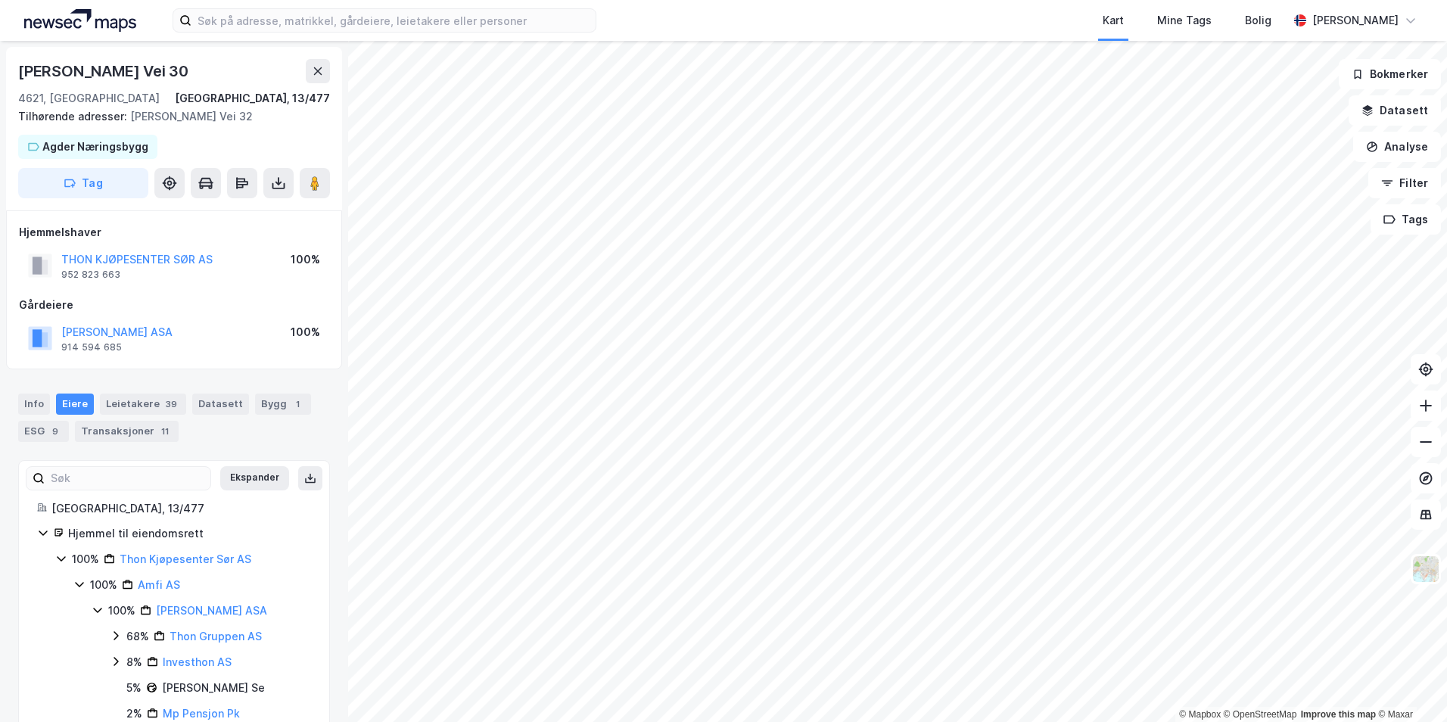
click at [100, 611] on icon at bounding box center [97, 611] width 8 height 5
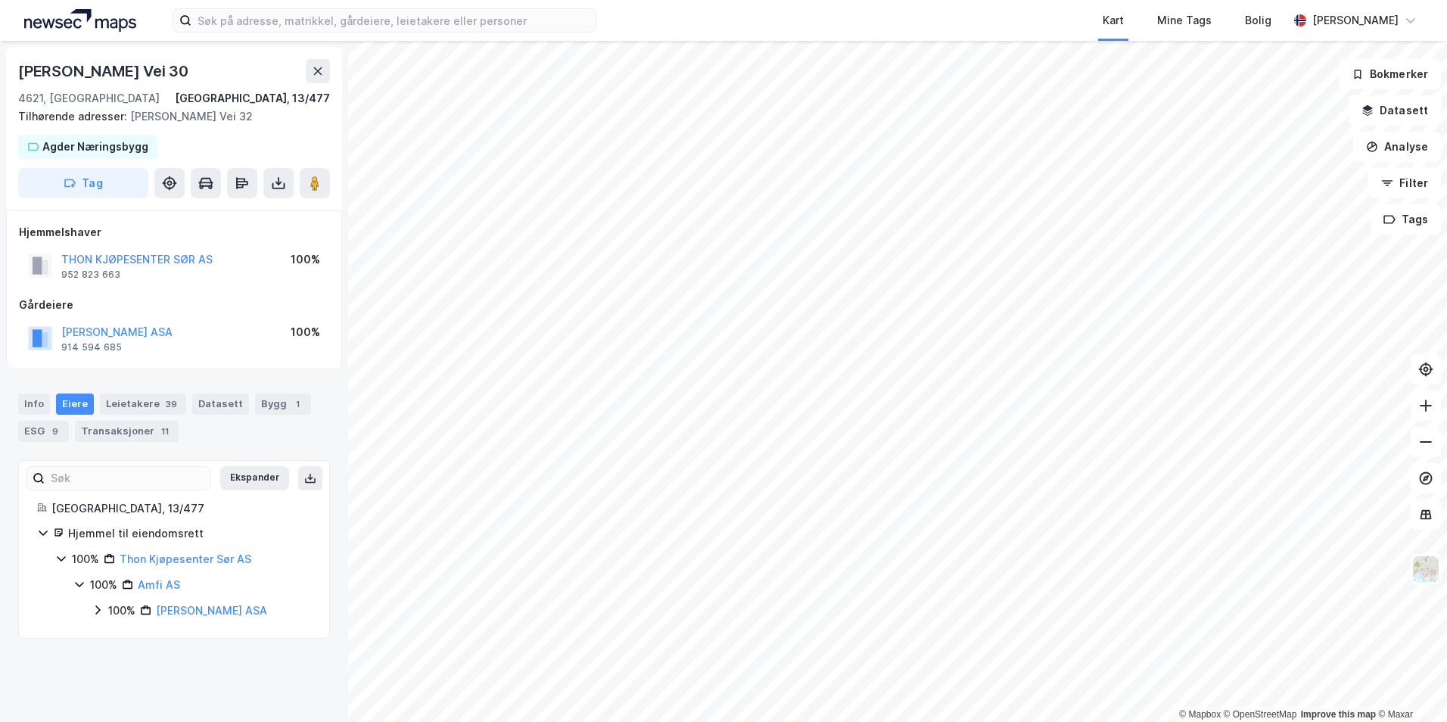
click at [98, 610] on icon at bounding box center [98, 610] width 12 height 12
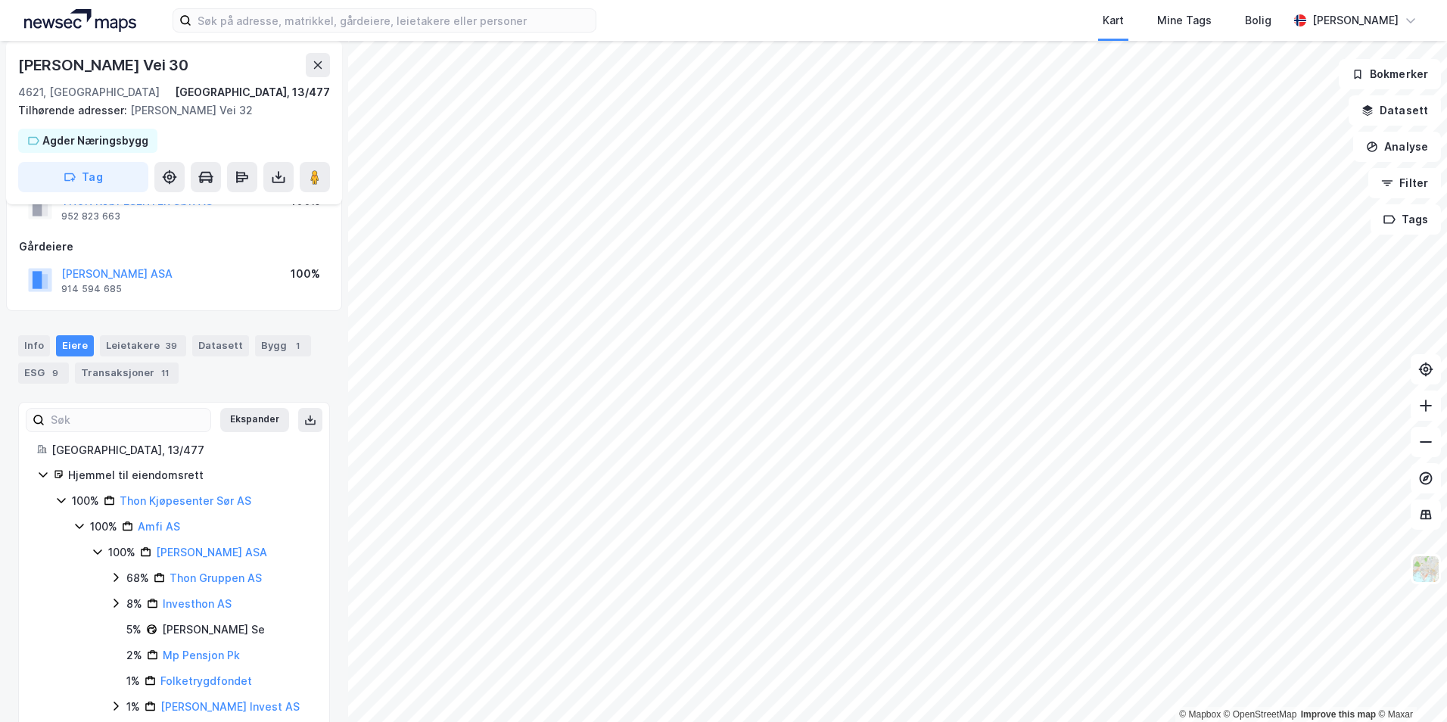
scroll to position [133, 0]
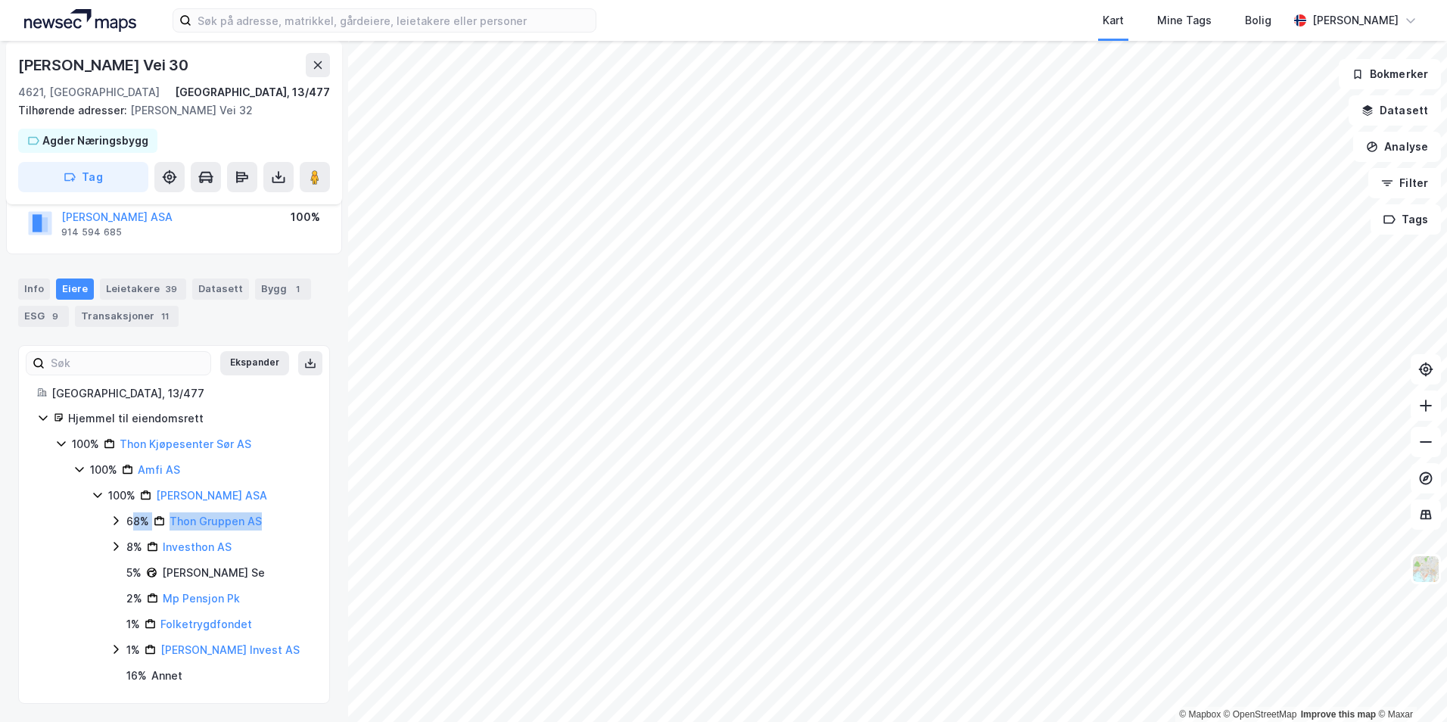
drag, startPoint x: 130, startPoint y: 524, endPoint x: 274, endPoint y: 520, distance: 143.9
click at [274, 520] on div "68% Thon Gruppen AS" at bounding box center [218, 521] width 185 height 18
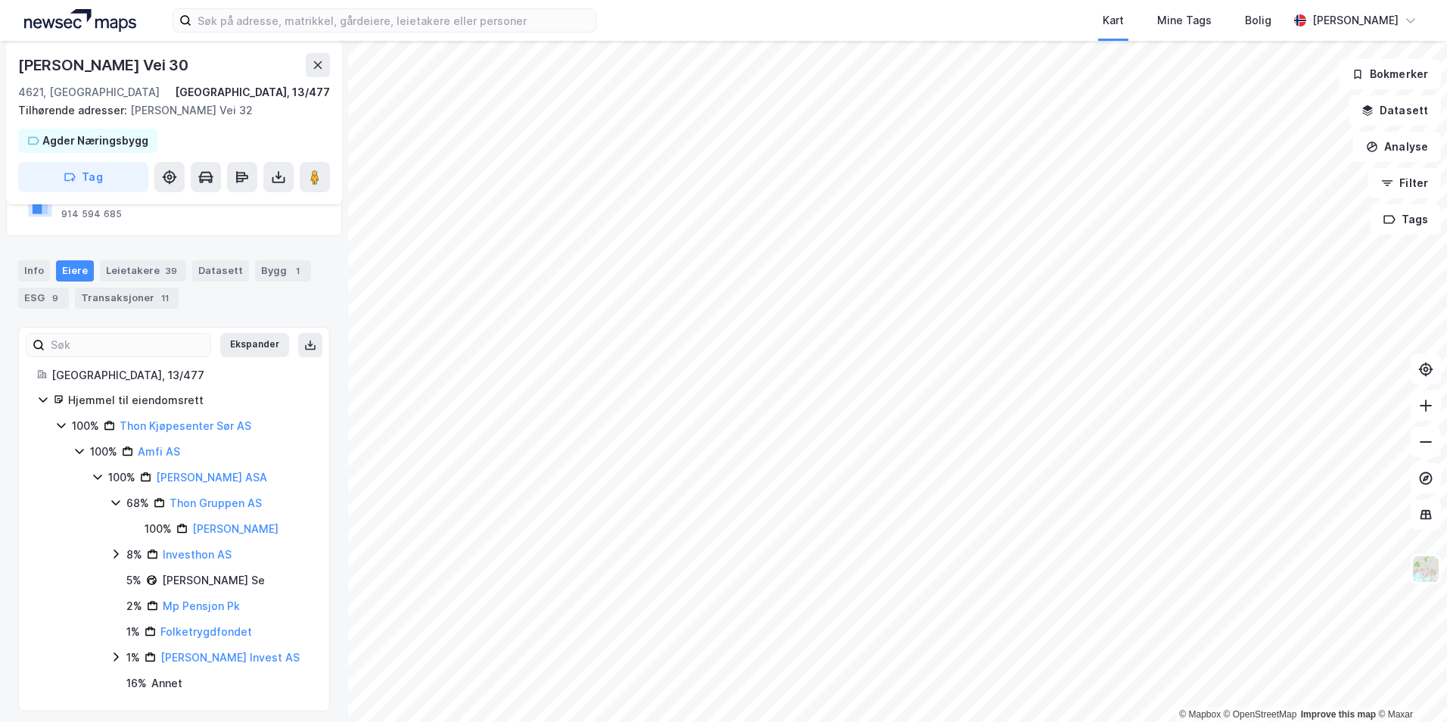
click at [120, 538] on div "68% Thon Gruppen AS 100% Thon Olav Stiftelsen" at bounding box center [210, 516] width 201 height 44
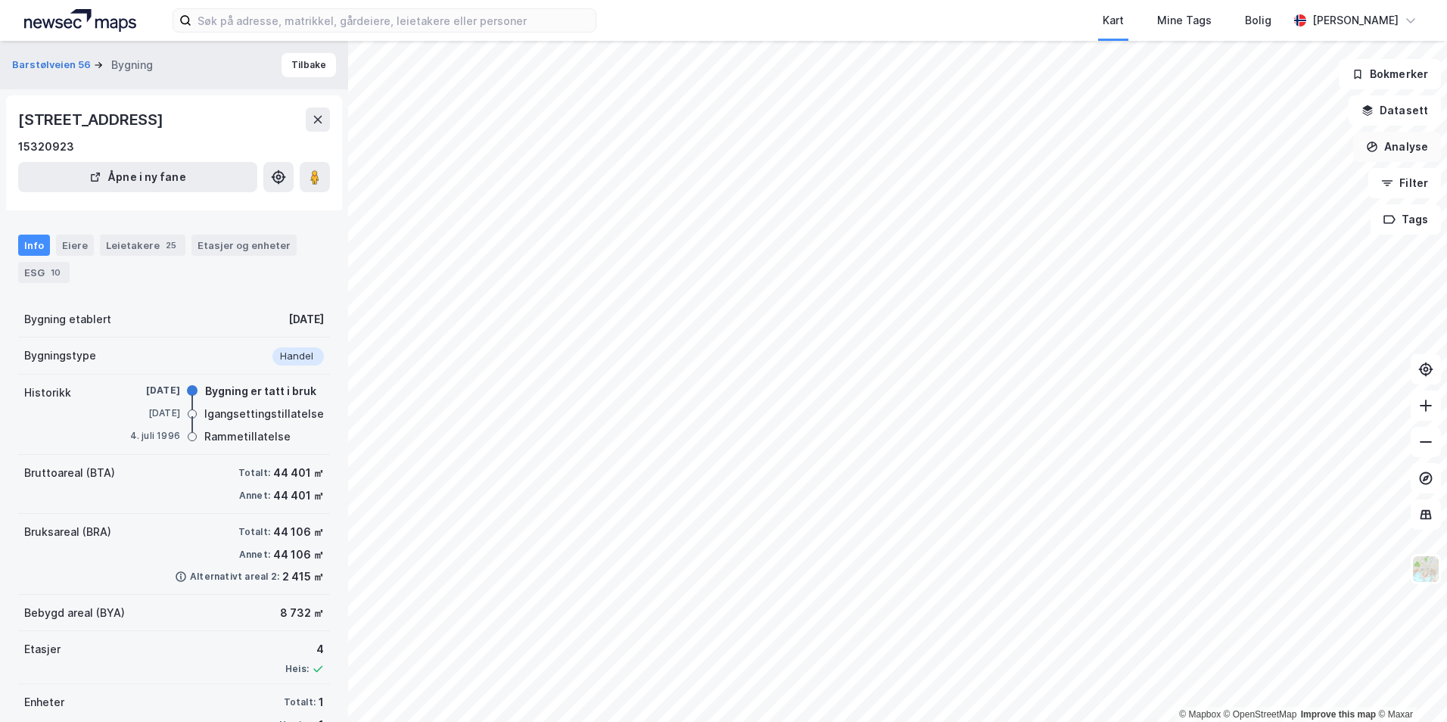
click at [1398, 157] on button "Analyse" at bounding box center [1397, 147] width 88 height 30
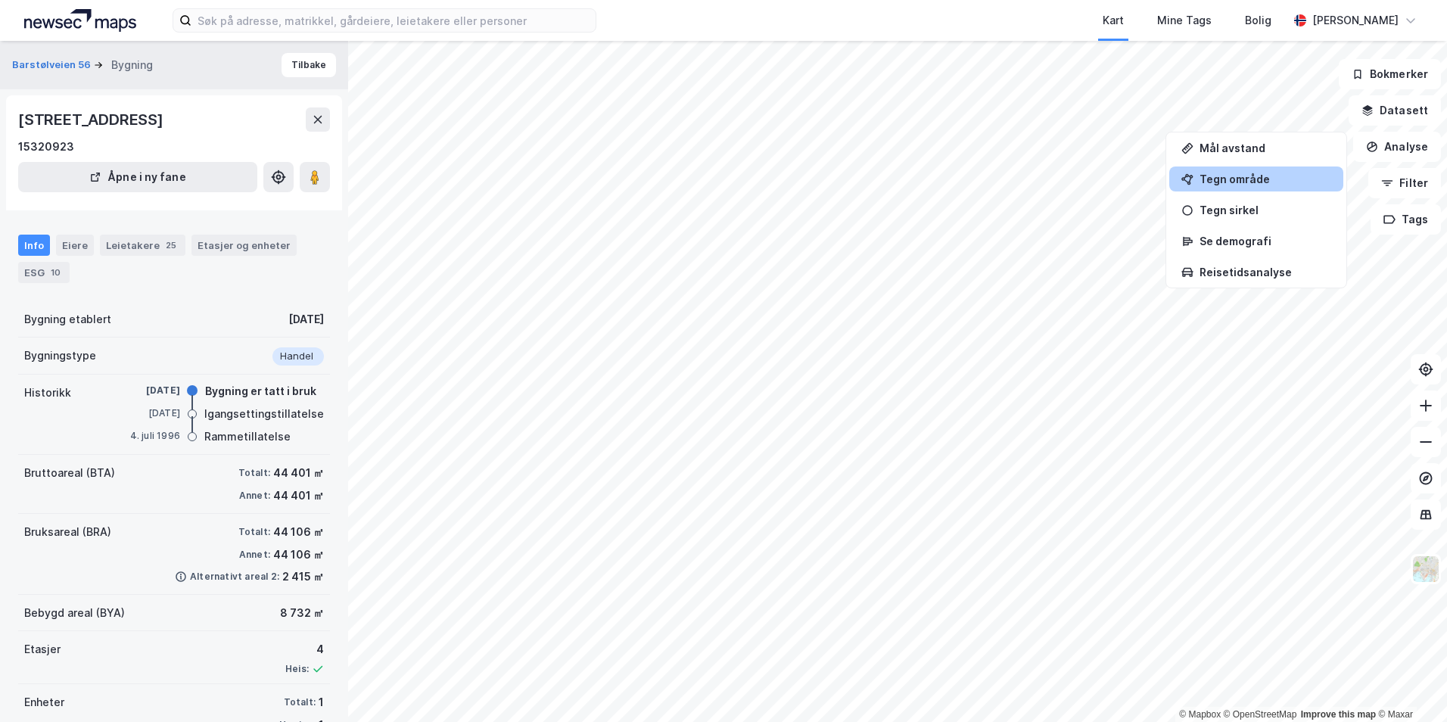
click at [1300, 181] on div "Tegn område" at bounding box center [1266, 179] width 132 height 13
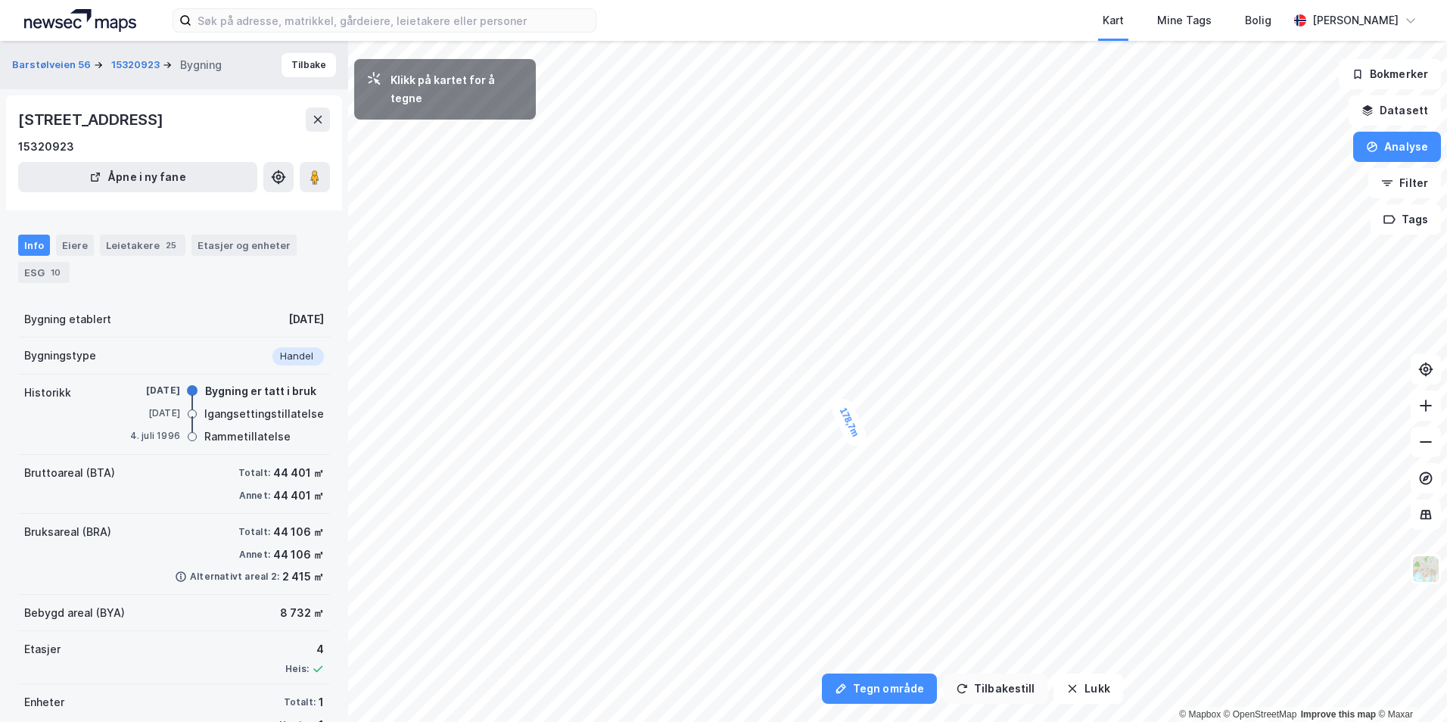
click at [991, 696] on button "Tilbakestill" at bounding box center [995, 689] width 104 height 30
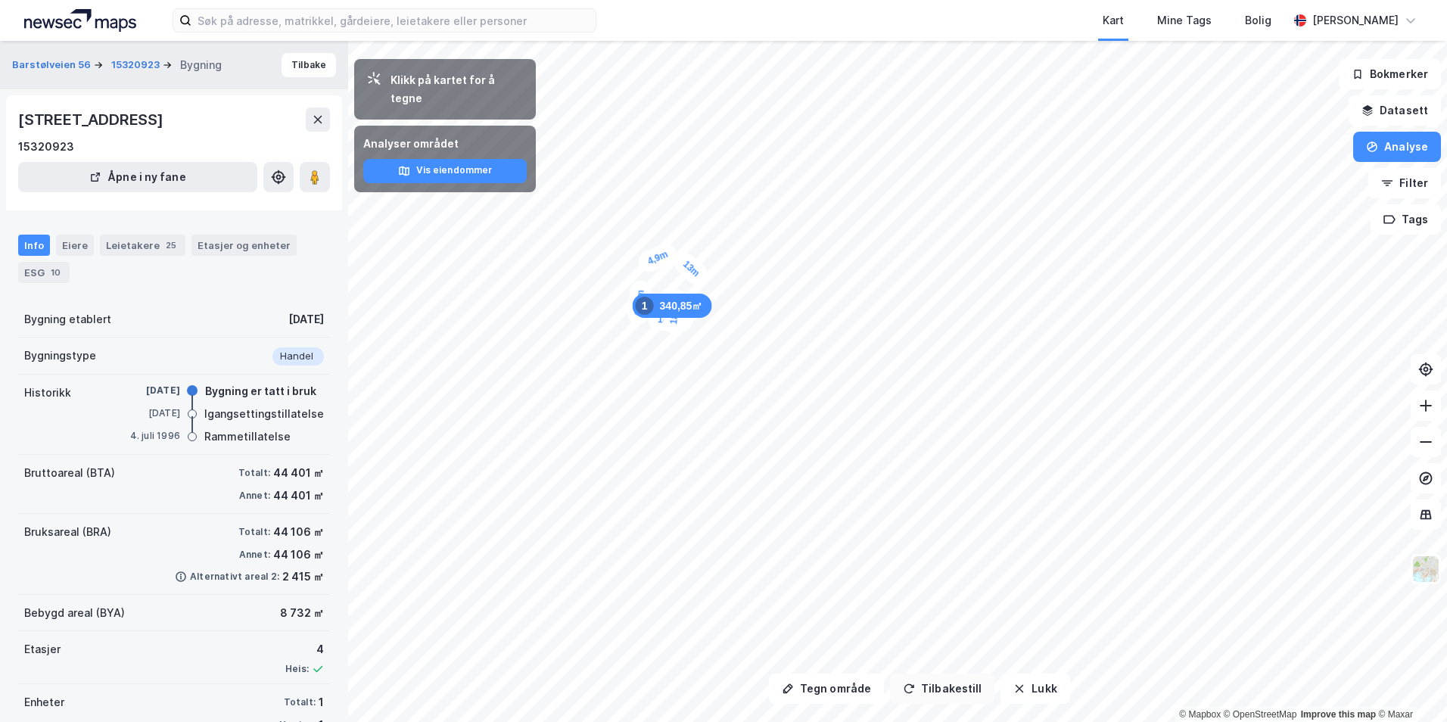
click at [958, 689] on button "Tilbakestill" at bounding box center [942, 689] width 104 height 30
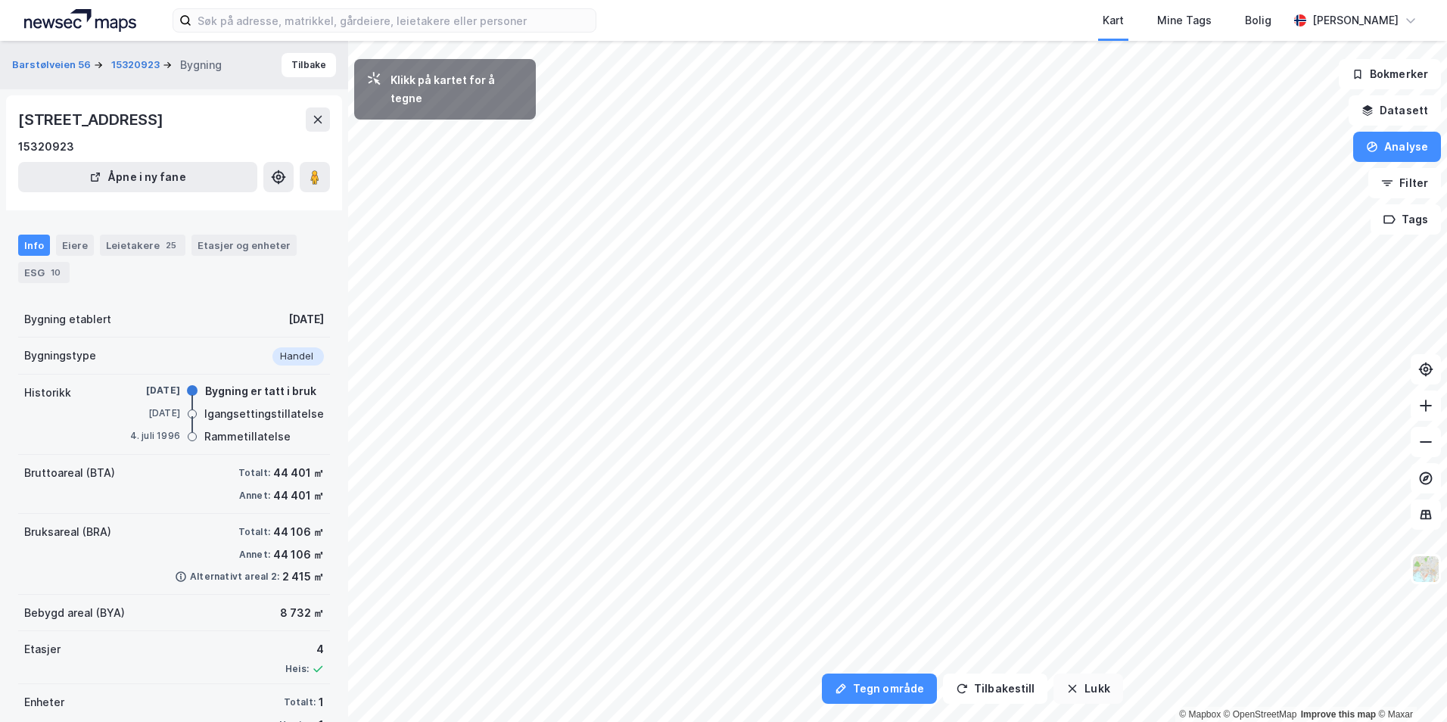
click at [1067, 688] on icon "button" at bounding box center [1072, 689] width 12 height 12
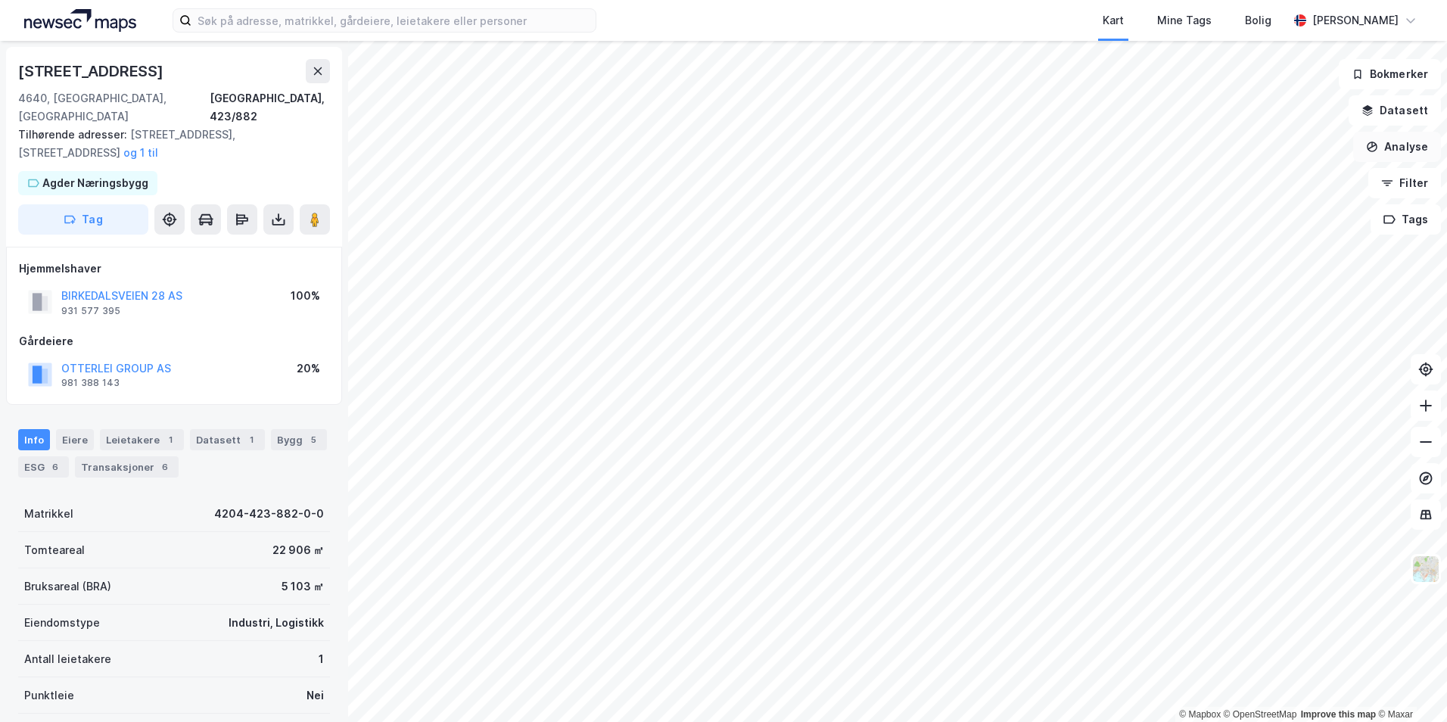
click at [1421, 153] on button "Analyse" at bounding box center [1397, 147] width 88 height 30
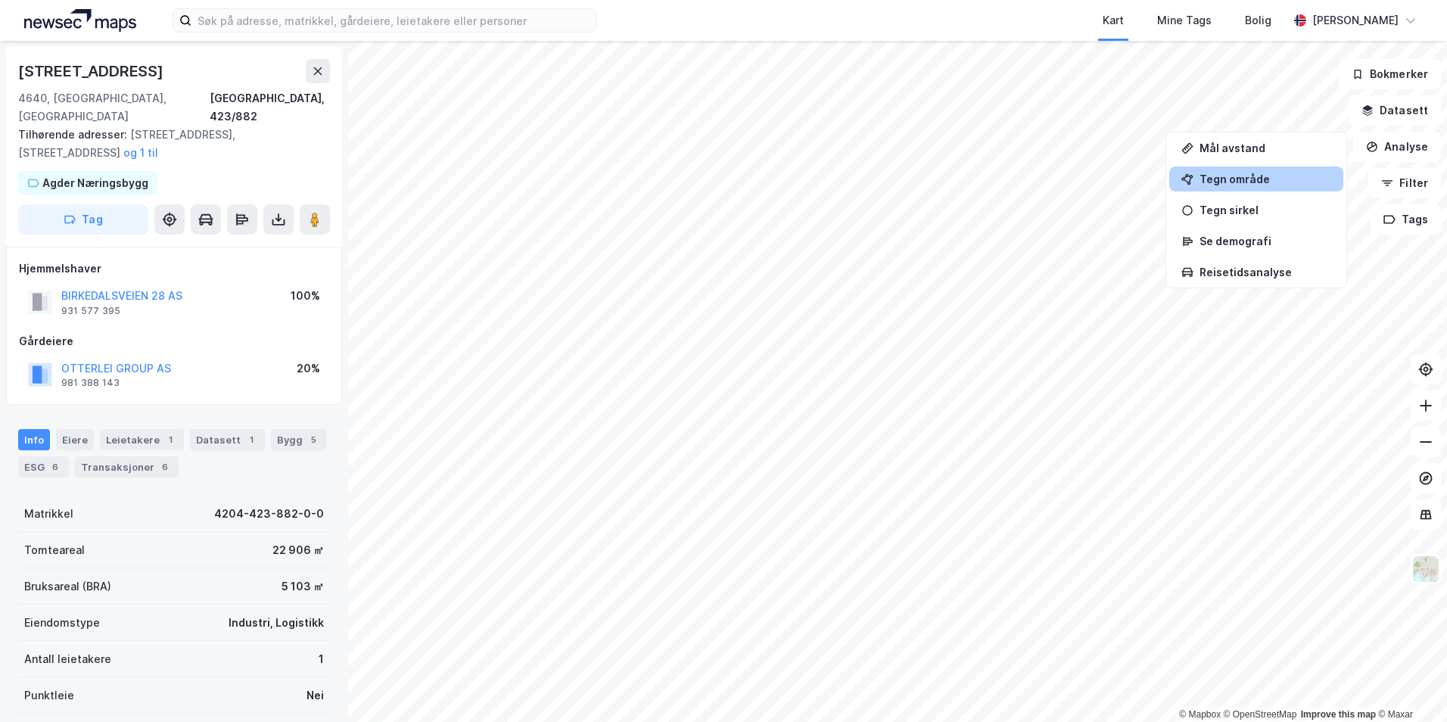
click at [1227, 185] on div "Tegn område" at bounding box center [1256, 179] width 174 height 25
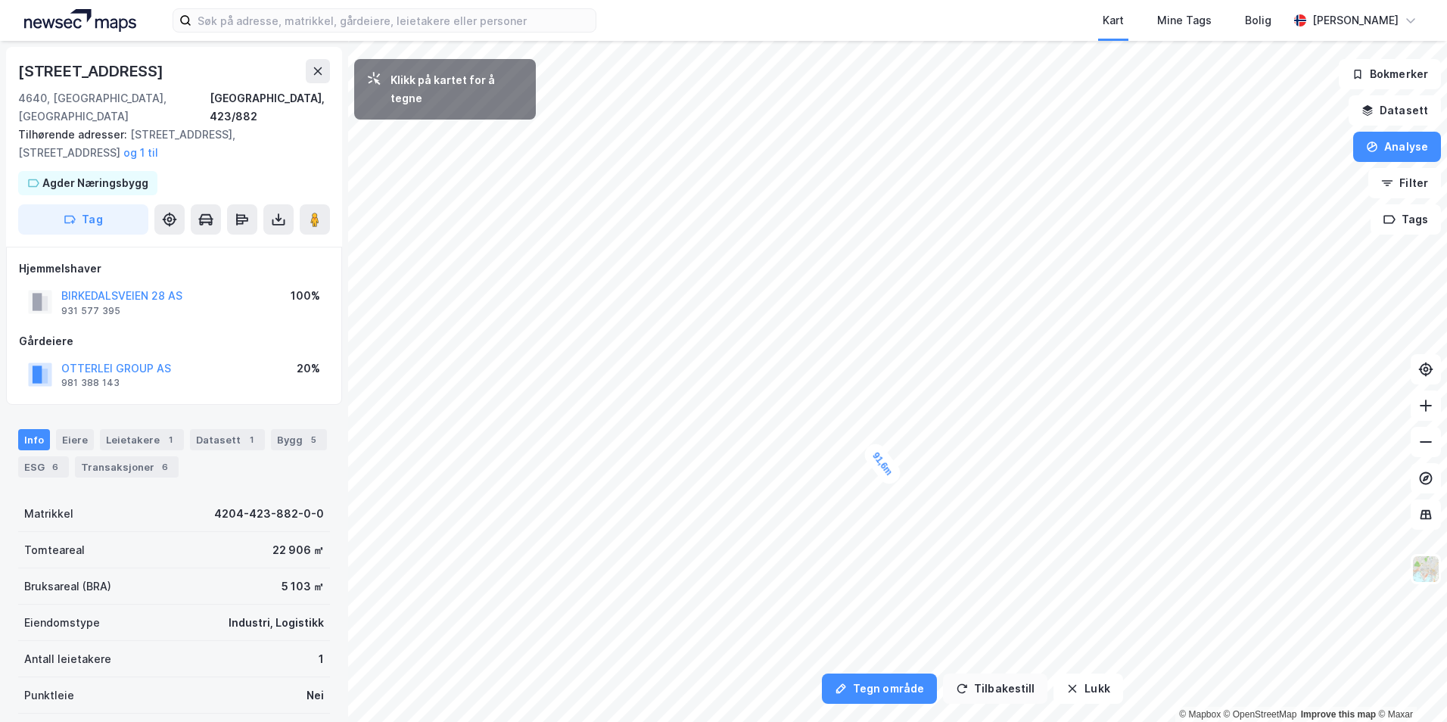
click at [1002, 692] on button "Tilbakestill" at bounding box center [995, 689] width 104 height 30
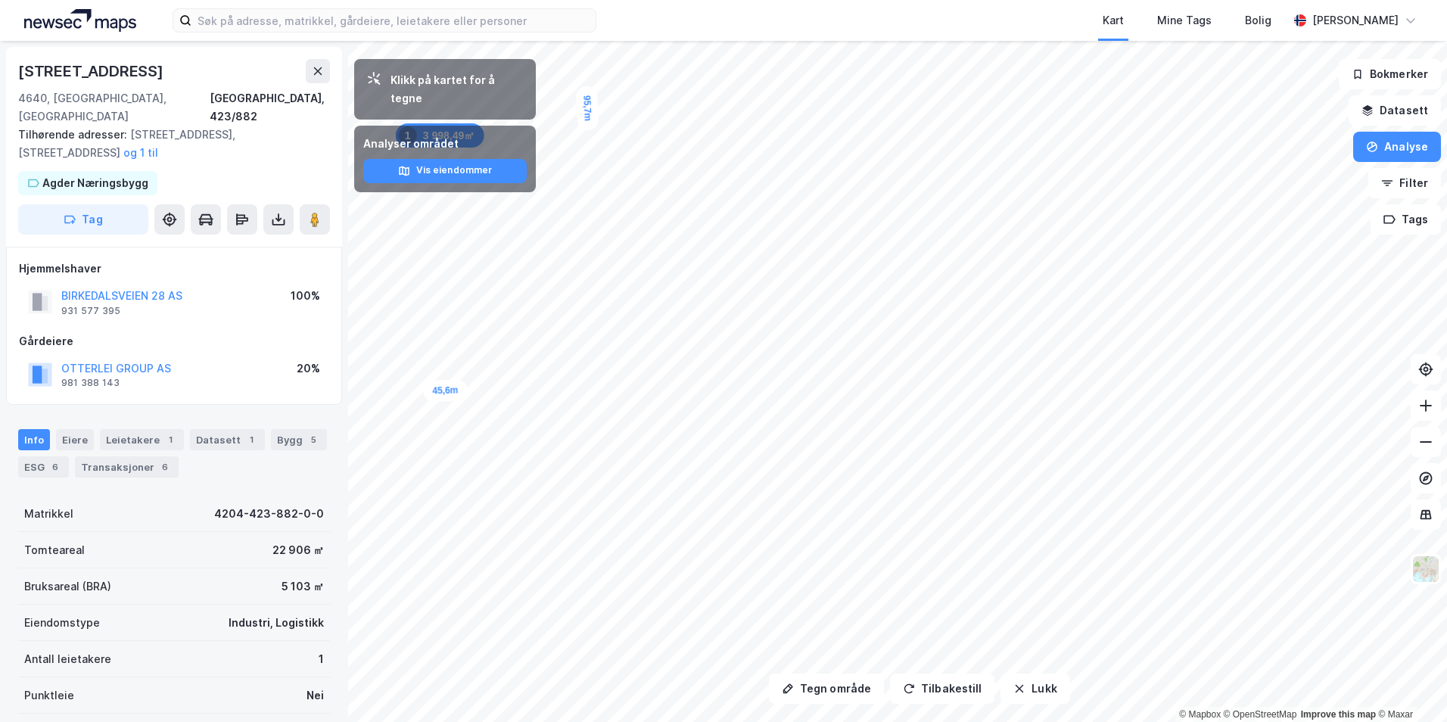
drag, startPoint x: 584, startPoint y: 97, endPoint x: 580, endPoint y: 112, distance: 15.6
click at [584, 110] on div "95,7m" at bounding box center [587, 108] width 23 height 45
drag, startPoint x: 590, startPoint y: 114, endPoint x: 588, endPoint y: 129, distance: 15.2
click at [588, 129] on div "95,7m" at bounding box center [586, 117] width 23 height 45
drag, startPoint x: 752, startPoint y: 412, endPoint x: 702, endPoint y: 417, distance: 50.2
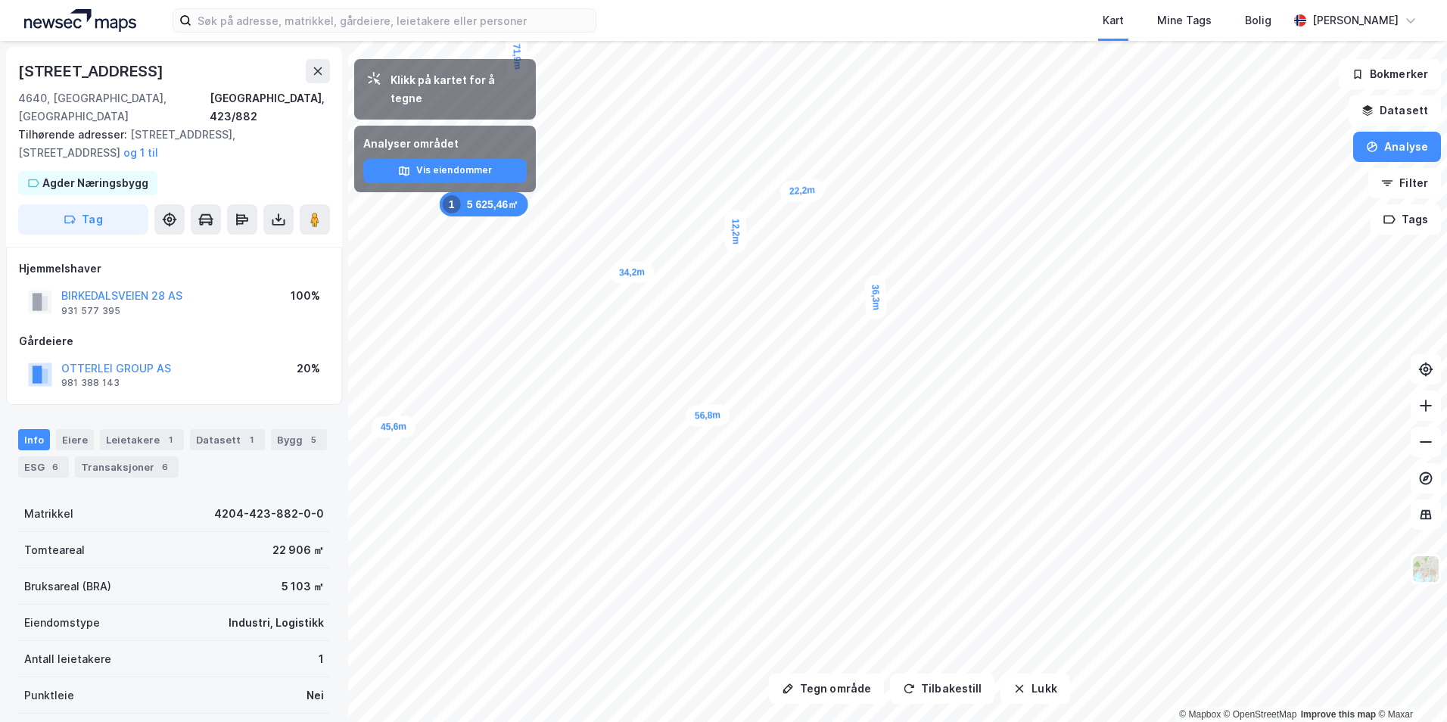
click at [702, 417] on div "56,8m" at bounding box center [707, 415] width 45 height 23
drag, startPoint x: 768, startPoint y: 459, endPoint x: 755, endPoint y: 435, distance: 27.8
click at [755, 435] on div "36,5m" at bounding box center [759, 428] width 48 height 39
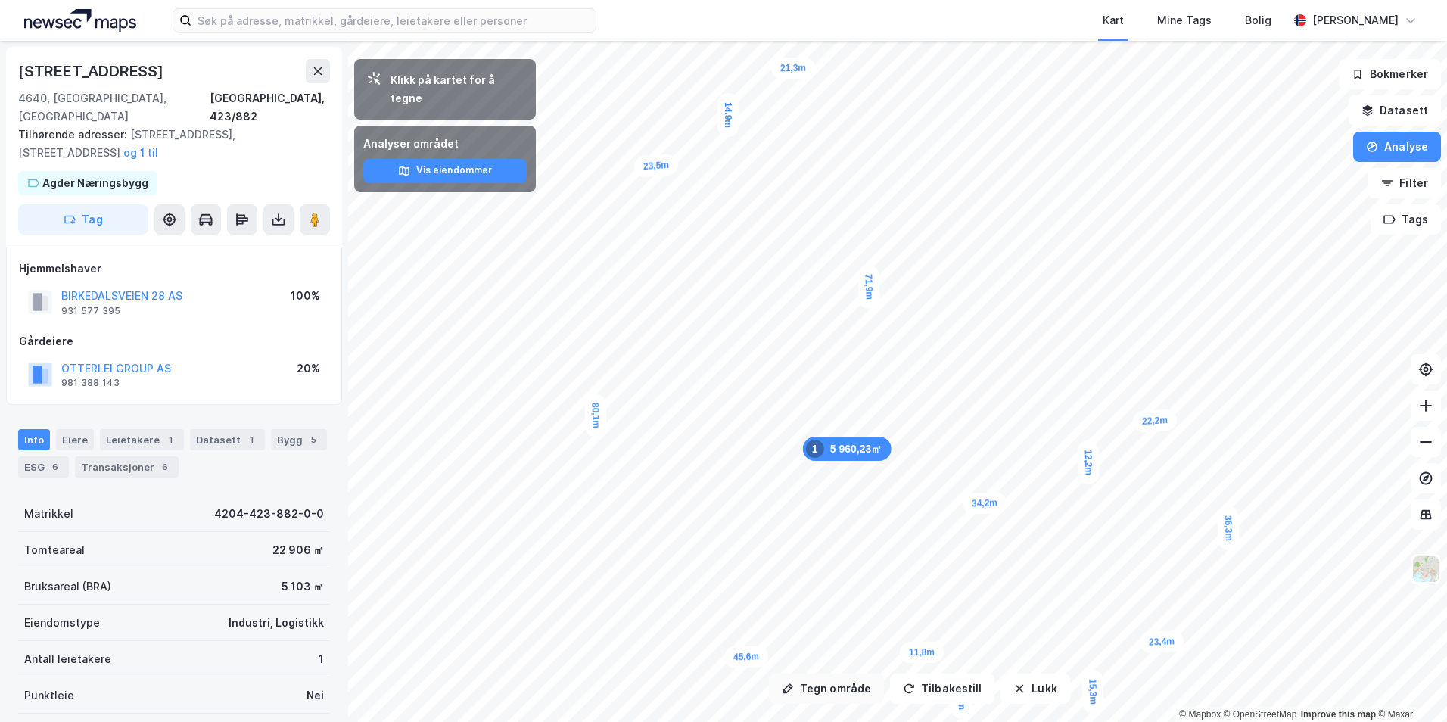
click at [819, 685] on button "Tegn område" at bounding box center [826, 689] width 115 height 30
click at [811, 686] on button "Tegn område" at bounding box center [826, 689] width 115 height 30
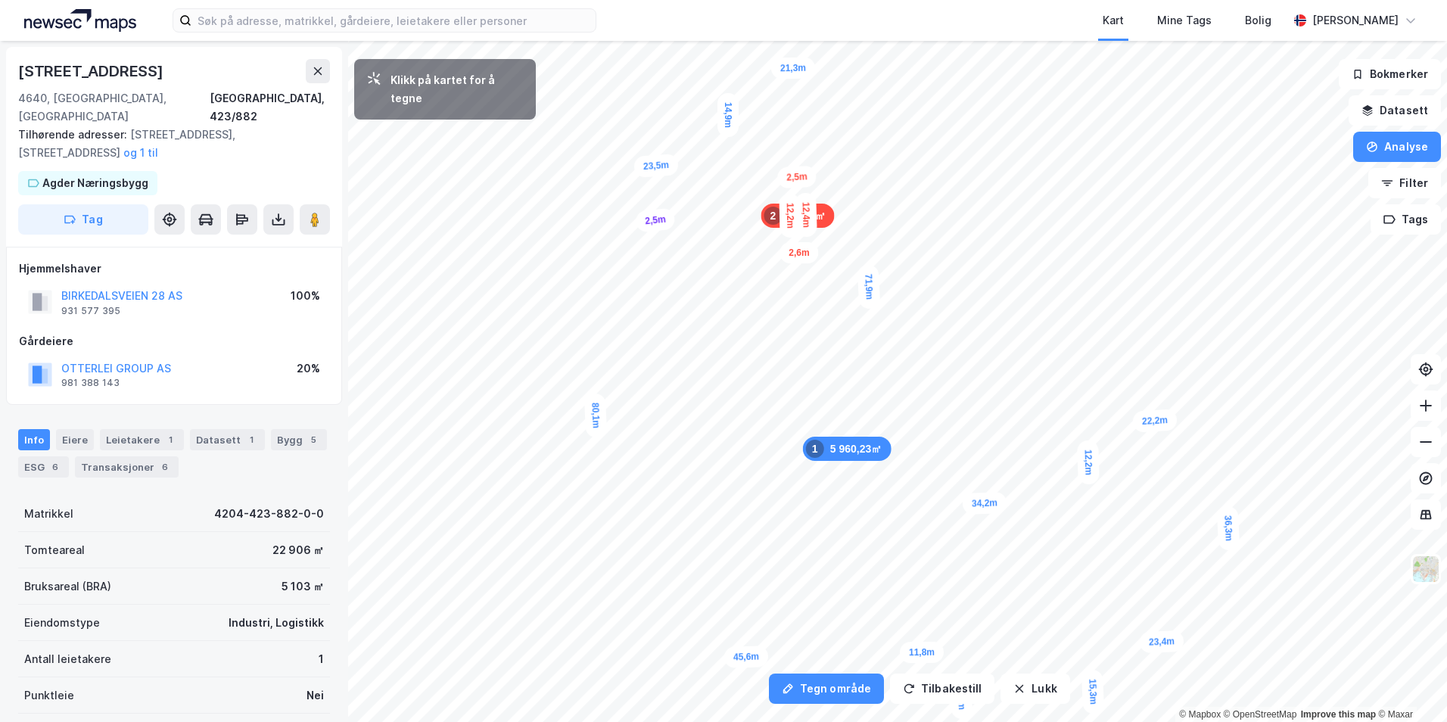
click at [663, 218] on div "2,5m" at bounding box center [655, 220] width 41 height 25
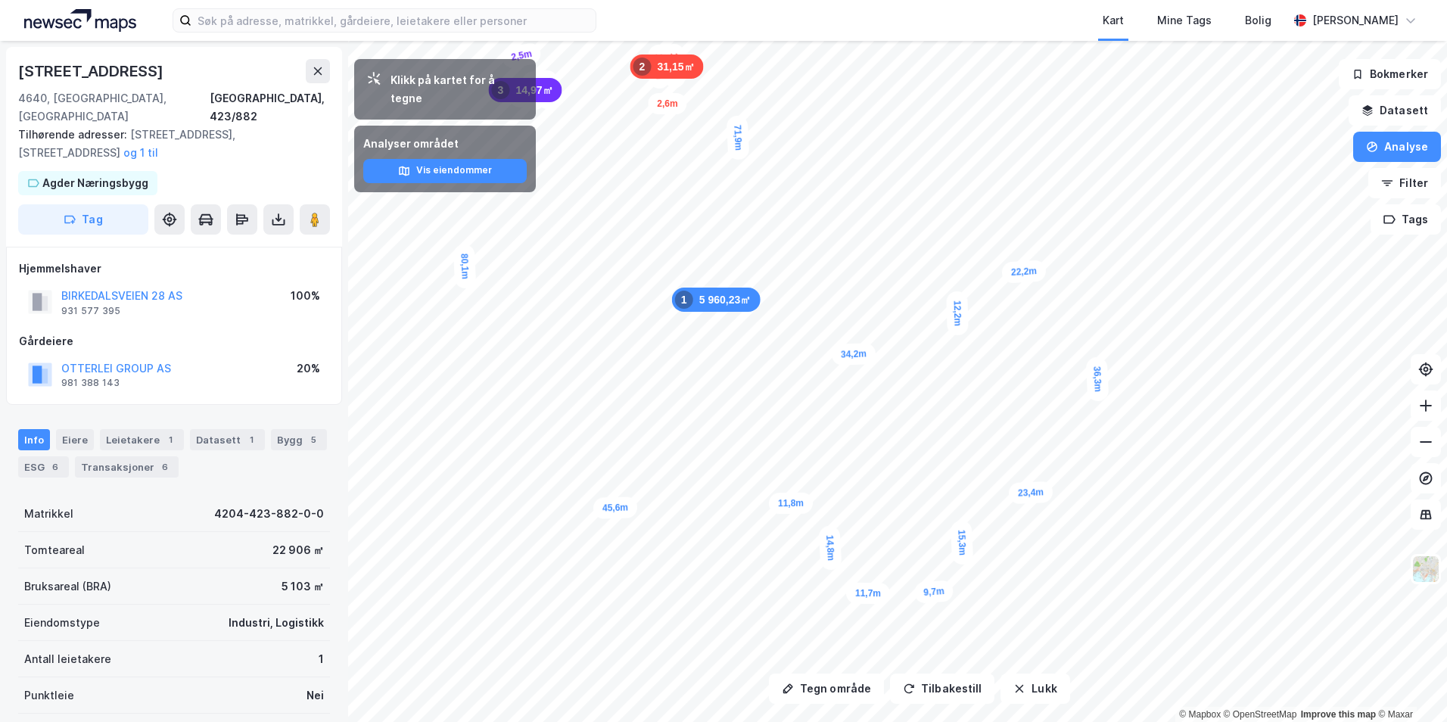
click at [113, 70] on div "[STREET_ADDRESS]" at bounding box center [92, 71] width 148 height 24
copy div "[STREET_ADDRESS]"
click at [135, 67] on div "[STREET_ADDRESS]" at bounding box center [92, 71] width 148 height 24
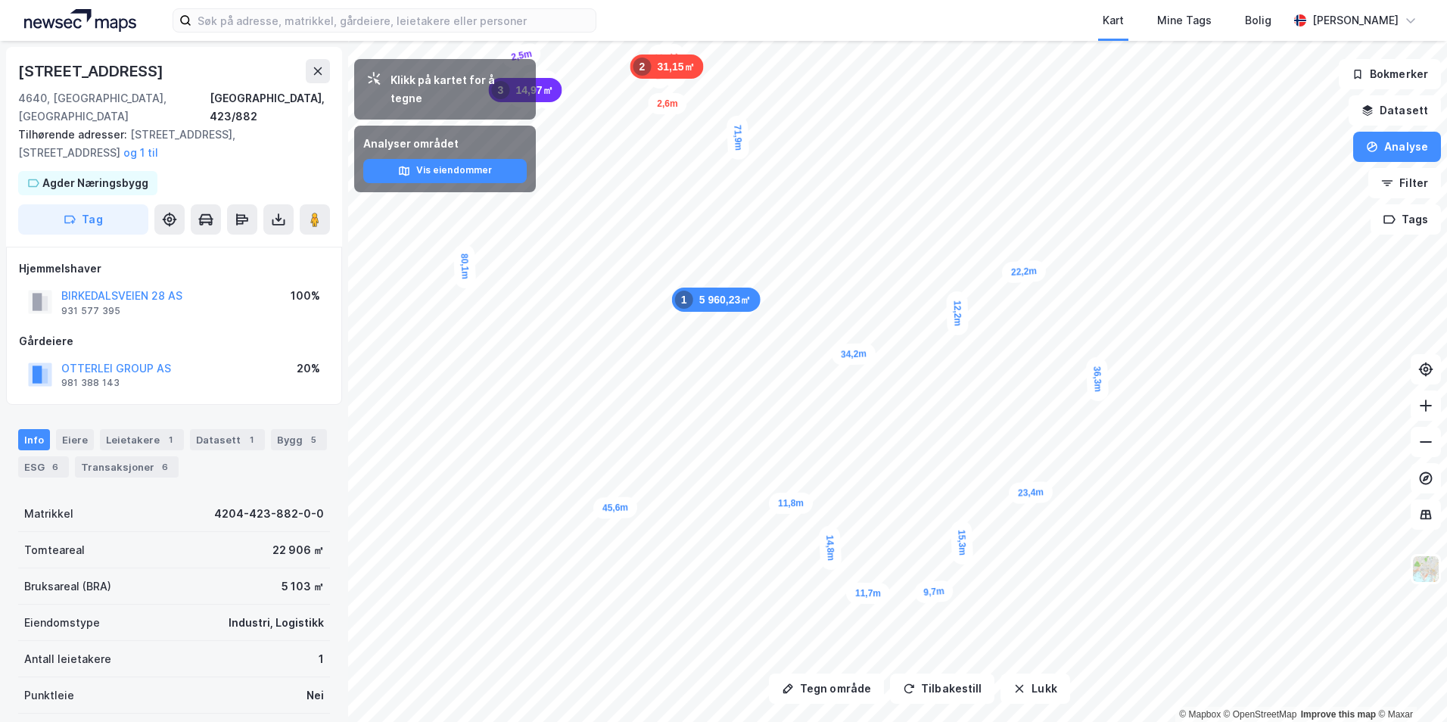
click at [135, 67] on div "[STREET_ADDRESS]" at bounding box center [92, 71] width 148 height 24
drag, startPoint x: 84, startPoint y: 426, endPoint x: 92, endPoint y: 439, distance: 14.9
click at [84, 429] on div "Eiere" at bounding box center [75, 439] width 38 height 21
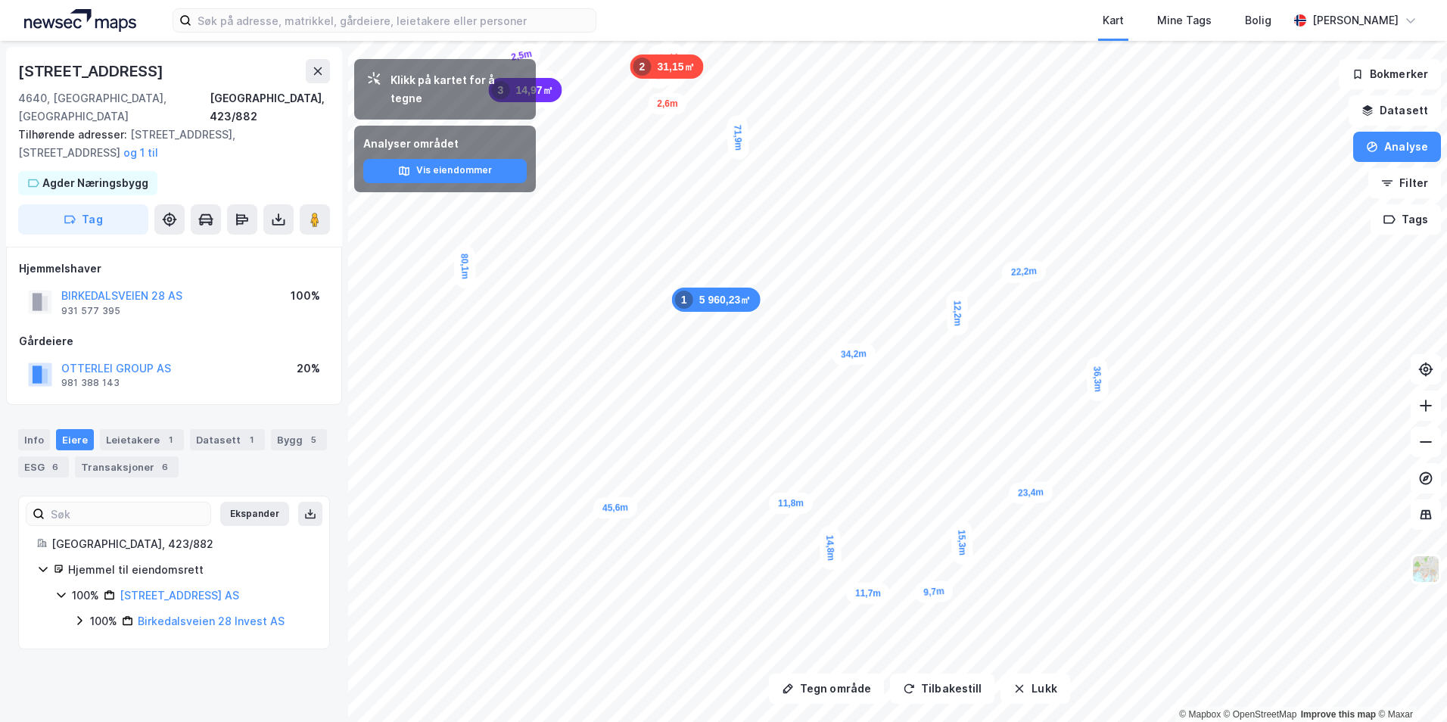
click at [81, 615] on icon at bounding box center [79, 621] width 12 height 12
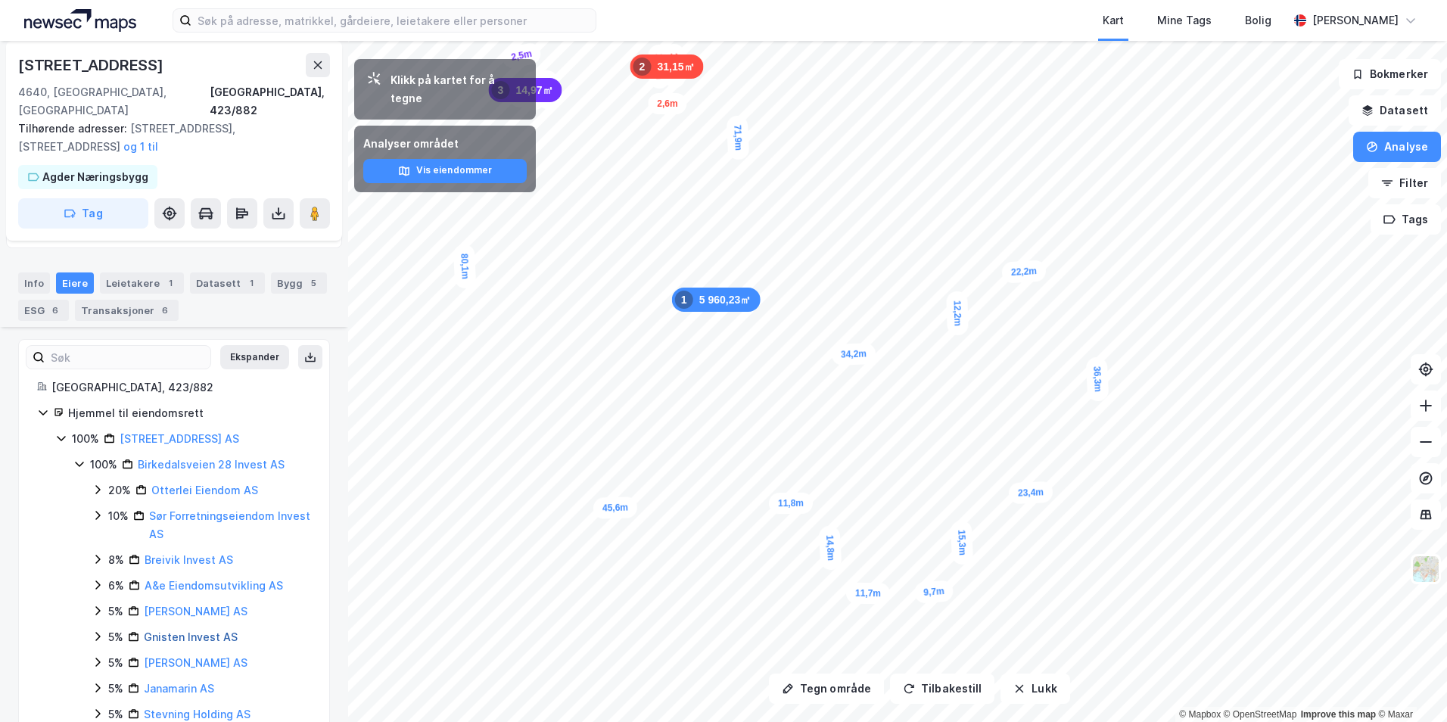
scroll to position [303, 0]
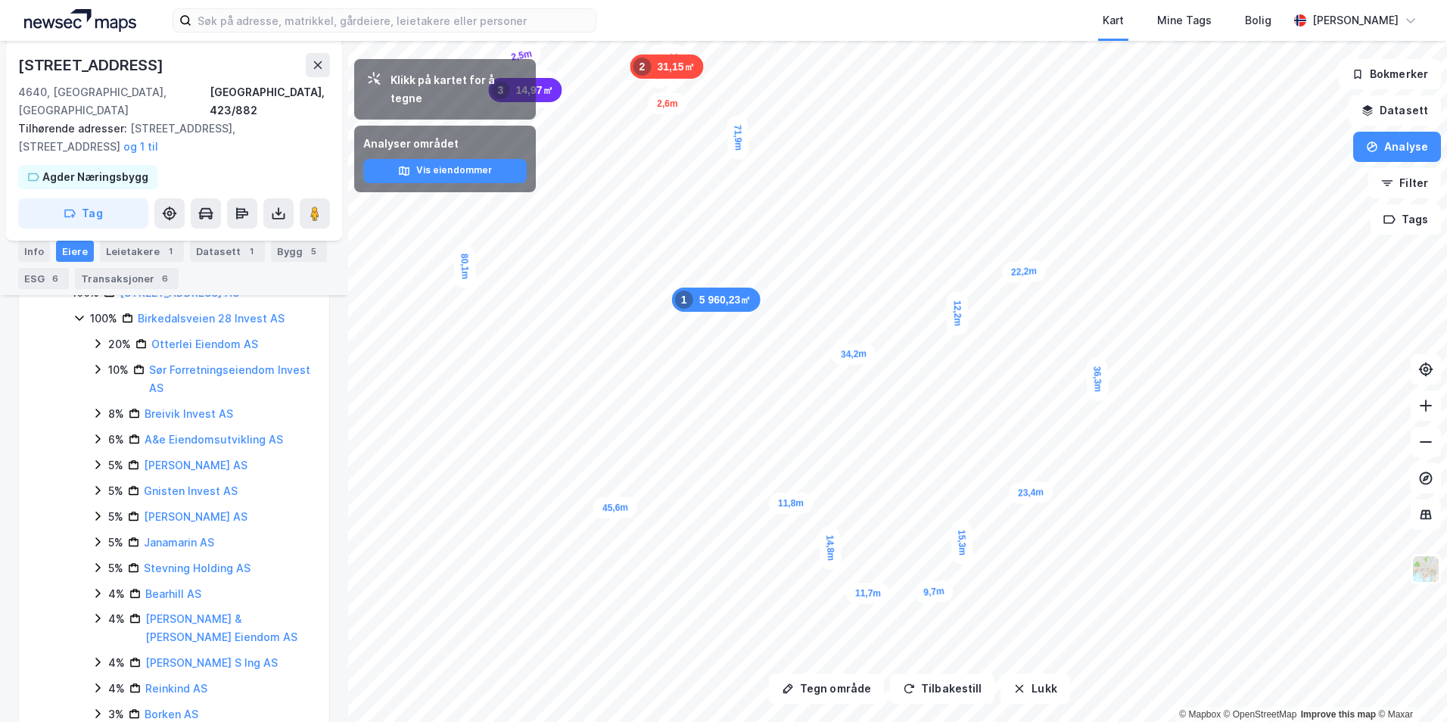
click at [79, 316] on icon at bounding box center [79, 318] width 8 height 5
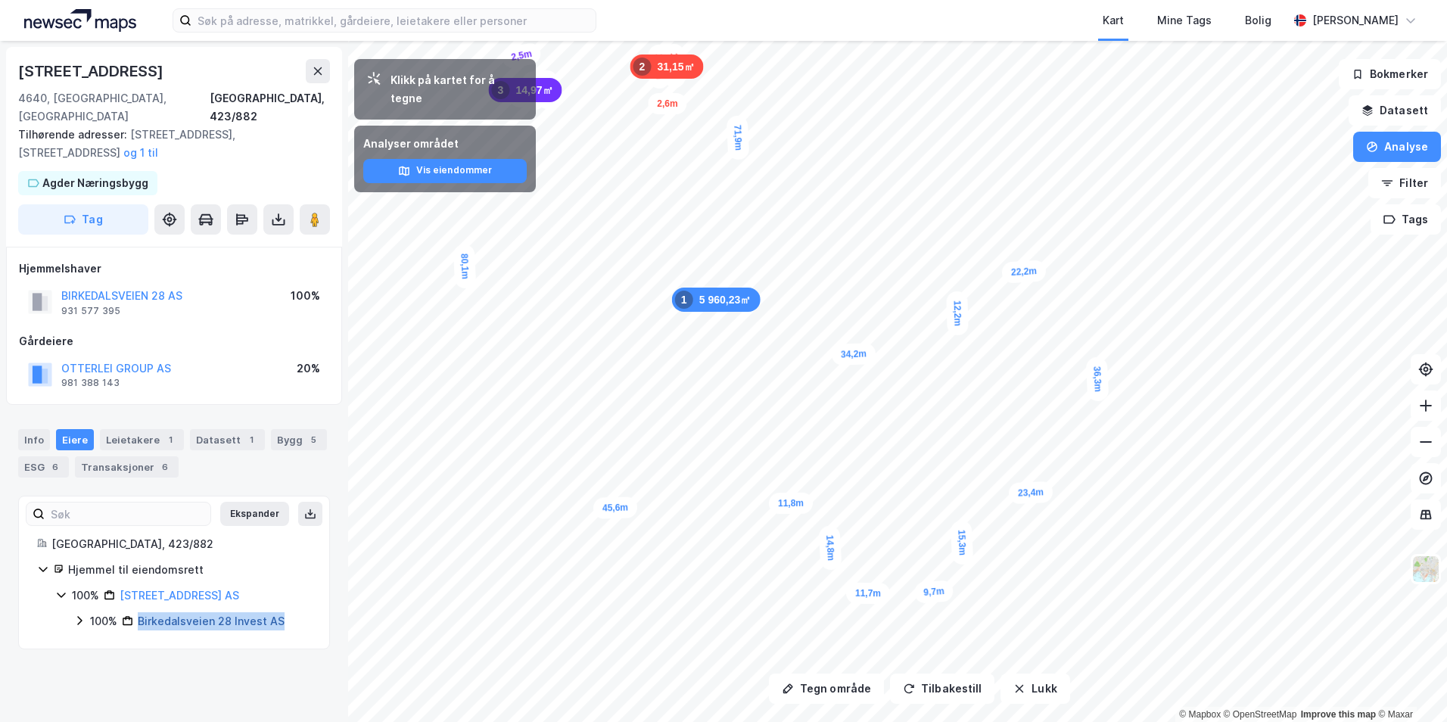
drag, startPoint x: 297, startPoint y: 603, endPoint x: 139, endPoint y: 602, distance: 158.2
click at [139, 612] on div "100% Birkedalsveien 28 Invest AS" at bounding box center [200, 621] width 221 height 18
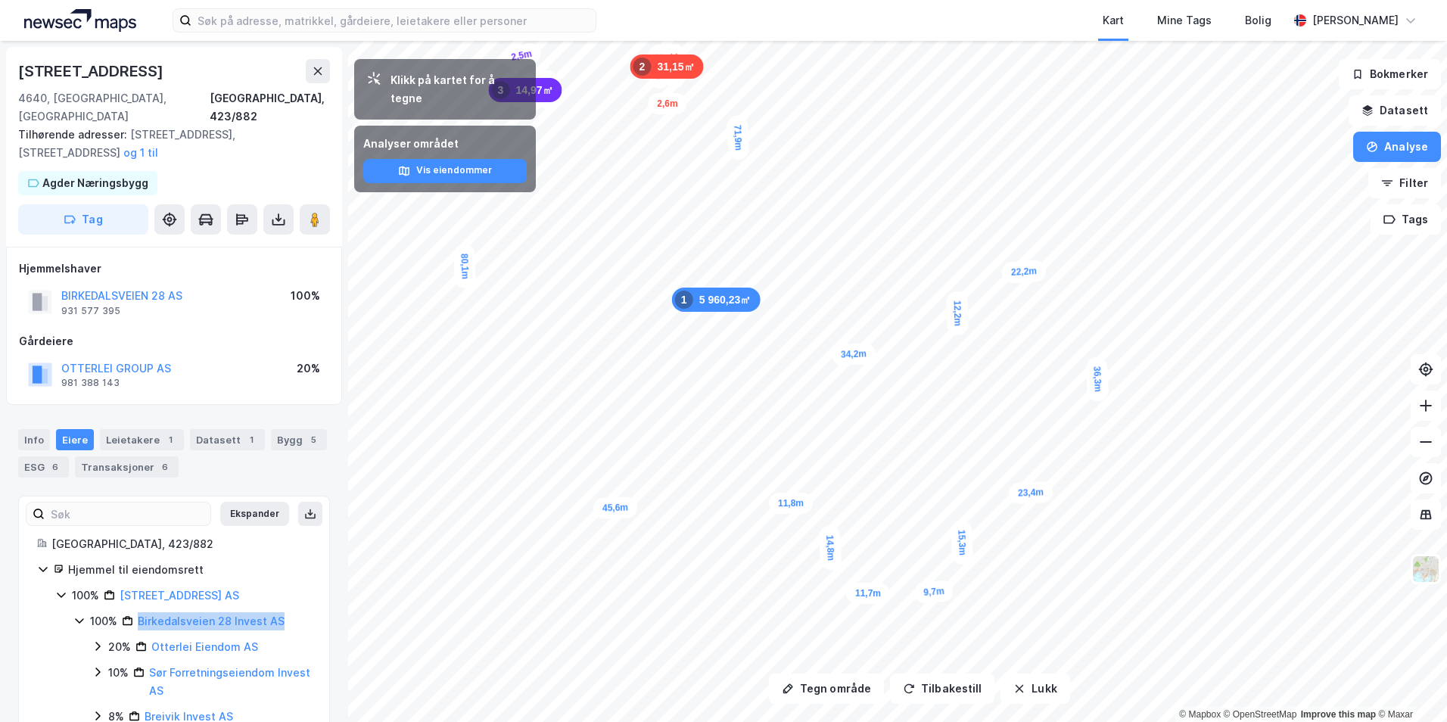
copy link "Birkedalsveien 28 Invest AS"
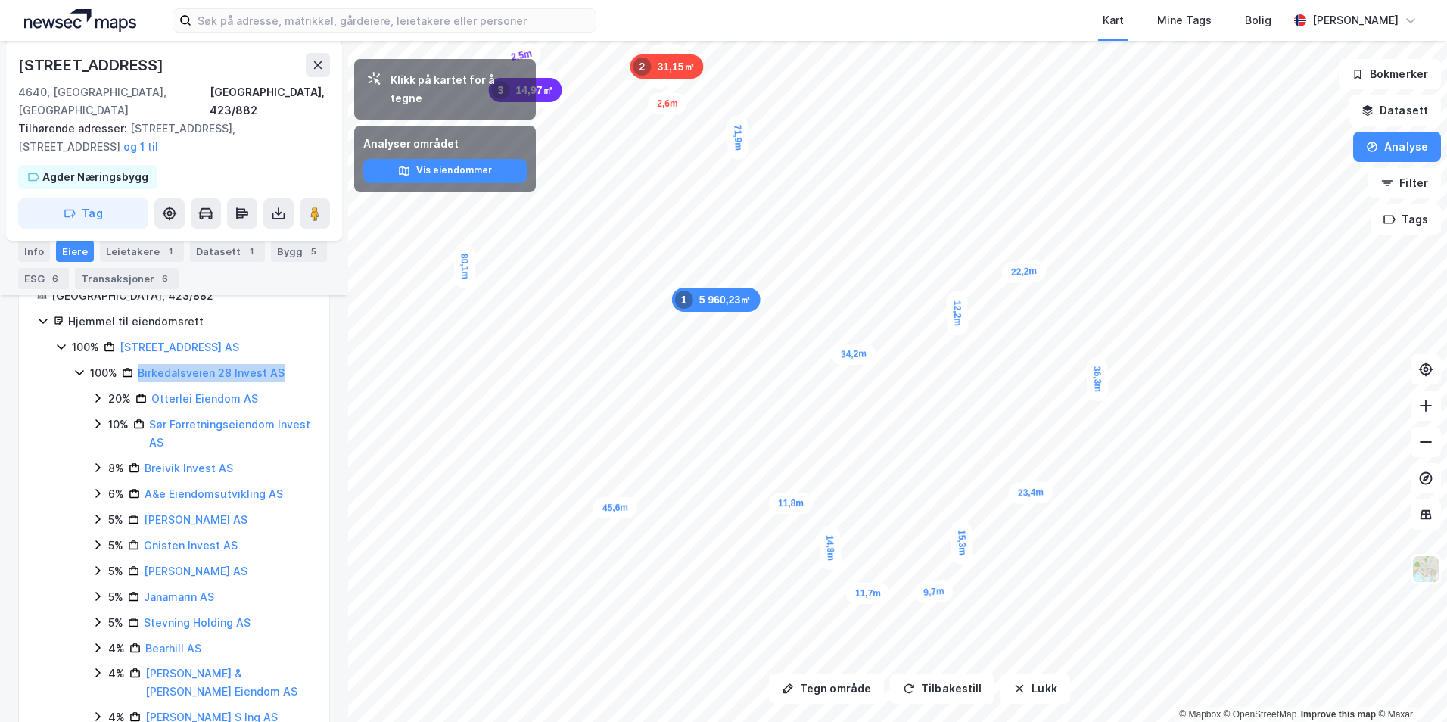
scroll to position [251, 0]
click at [96, 389] on icon at bounding box center [98, 395] width 12 height 12
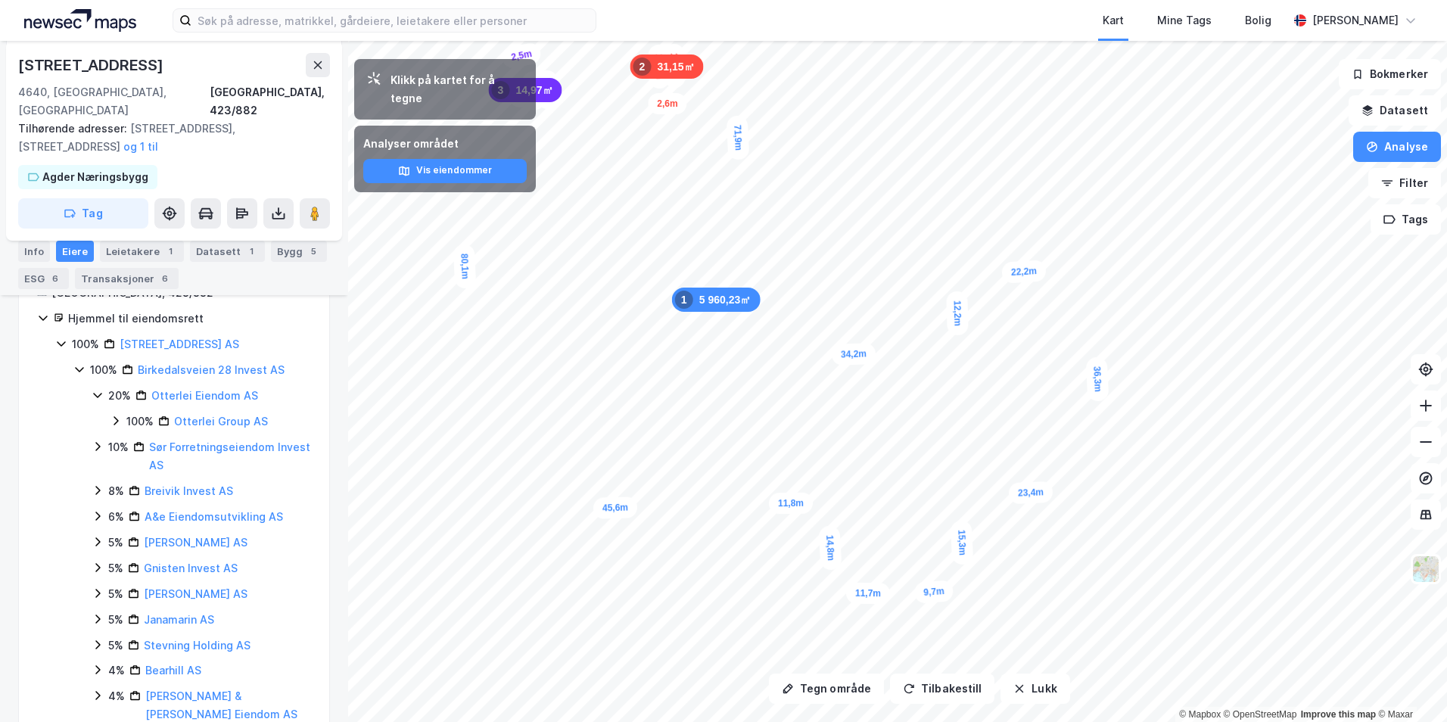
click at [118, 415] on icon at bounding box center [116, 421] width 12 height 12
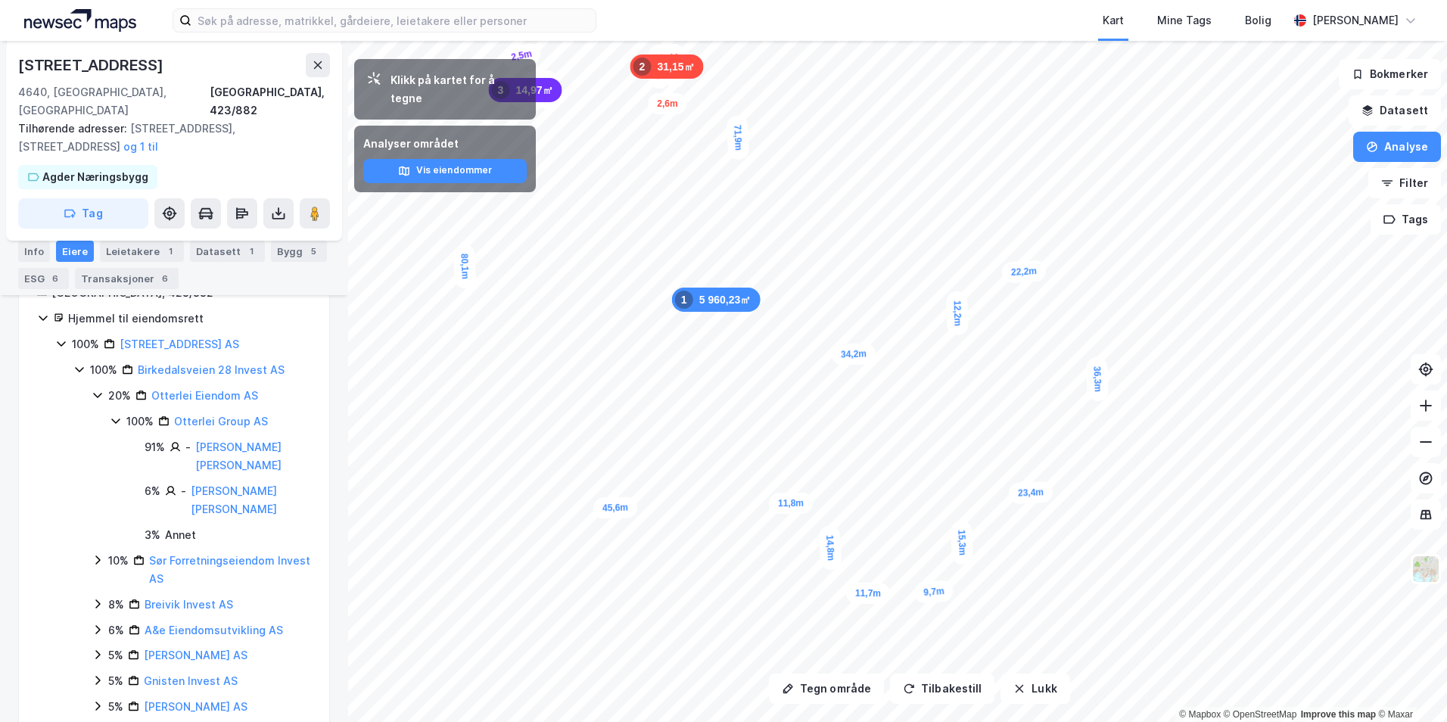
click at [118, 415] on icon at bounding box center [116, 421] width 12 height 12
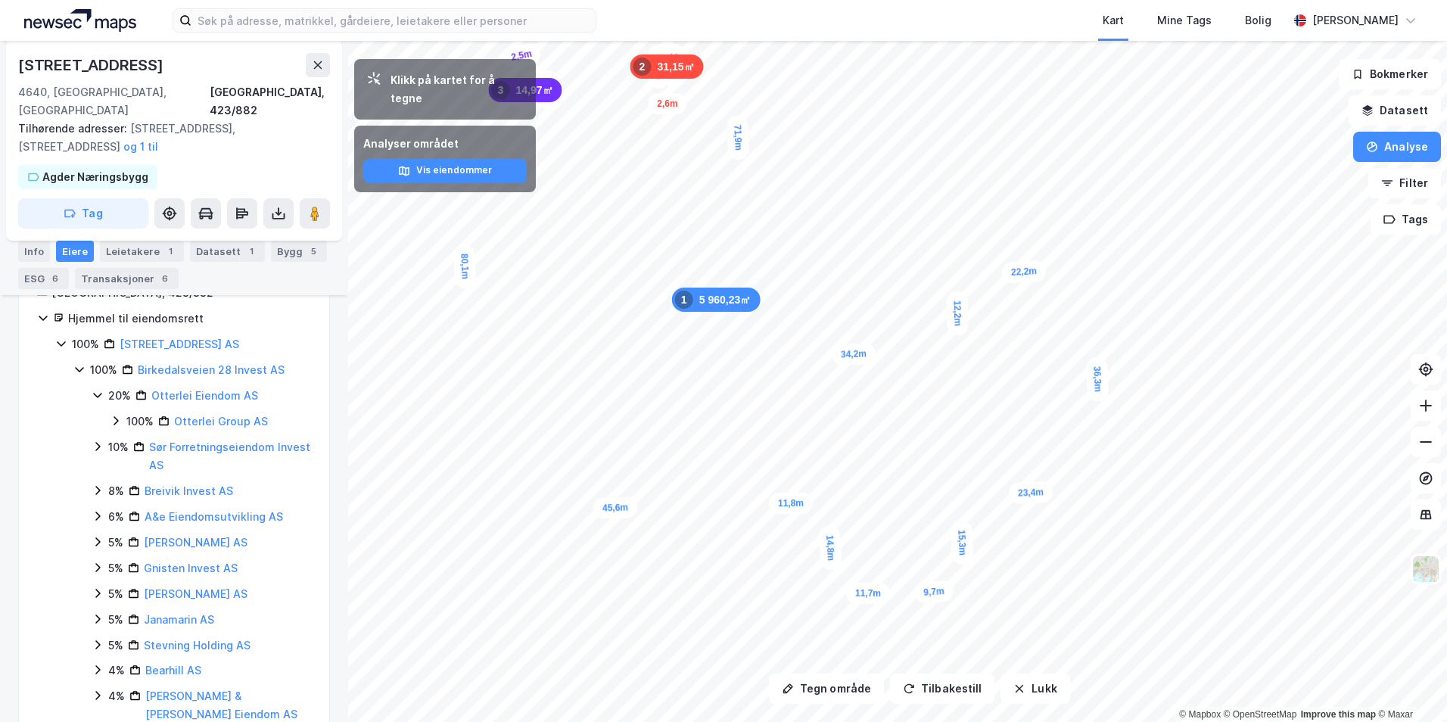
click at [96, 389] on icon at bounding box center [98, 395] width 12 height 12
